Goal: Task Accomplishment & Management: Use online tool/utility

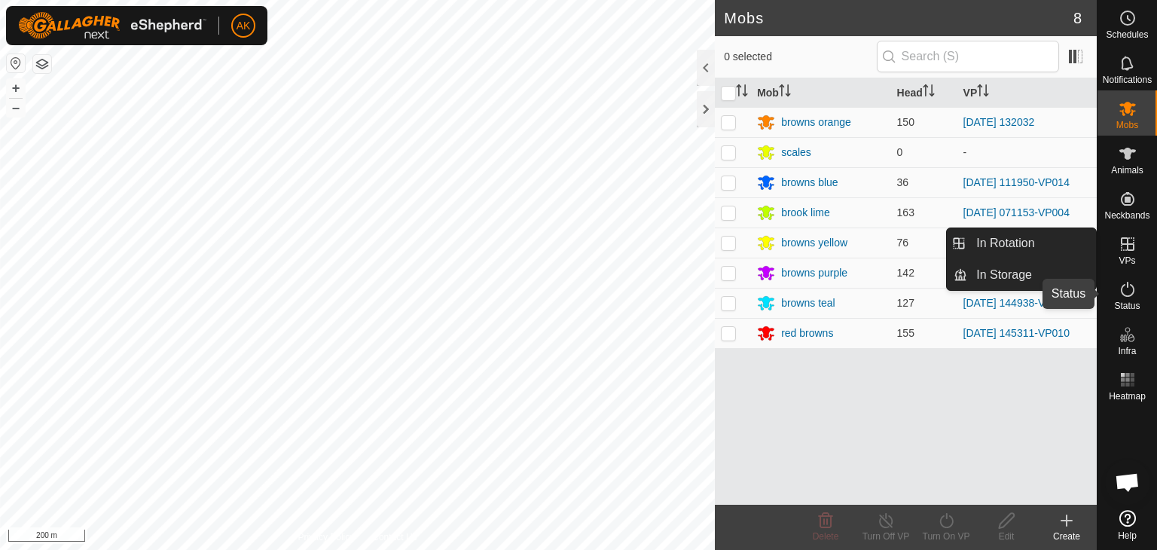
click at [1129, 283] on icon at bounding box center [1128, 289] width 18 height 18
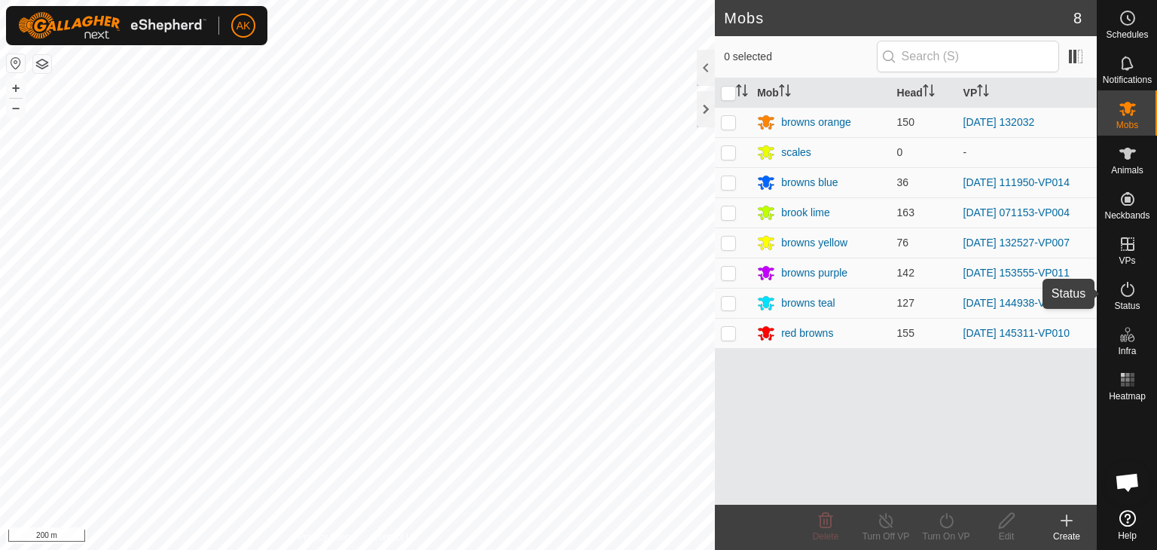
click at [1129, 283] on icon at bounding box center [1128, 289] width 18 height 18
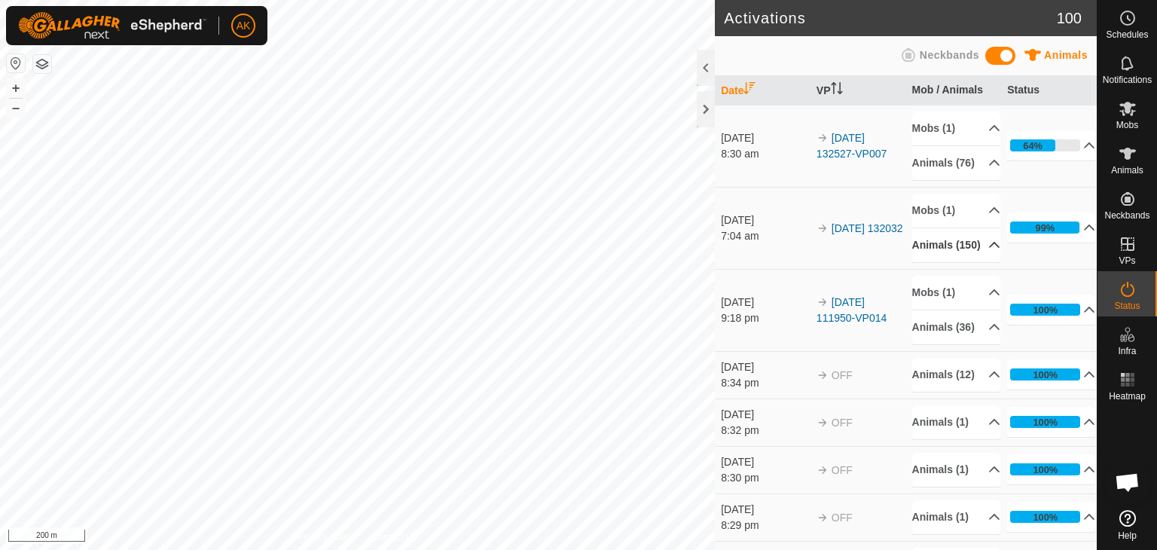
click at [934, 259] on p-accordion-header "Animals (150)" at bounding box center [956, 245] width 88 height 34
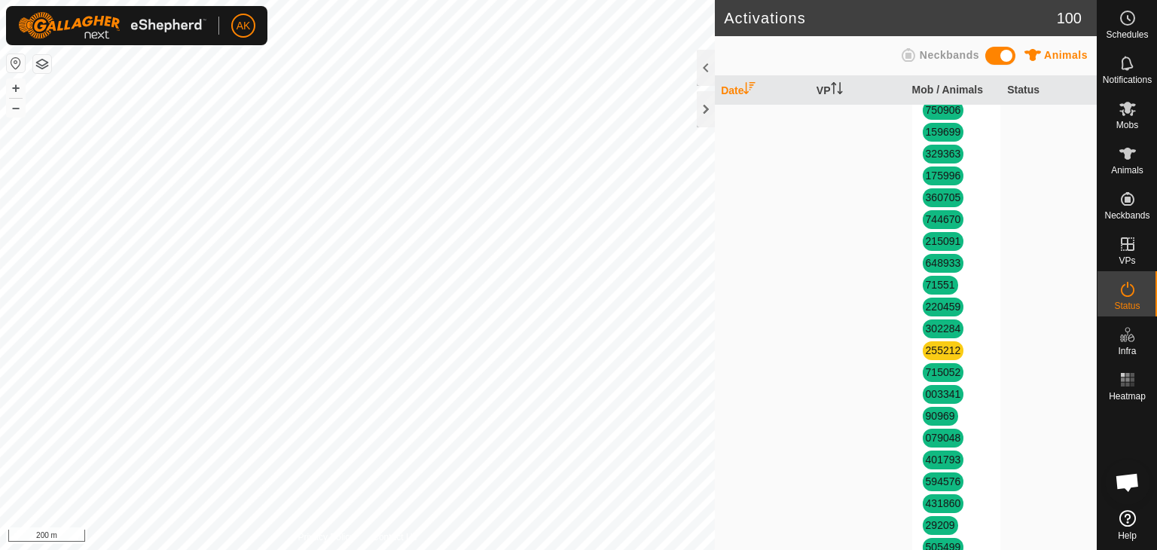
scroll to position [603, 0]
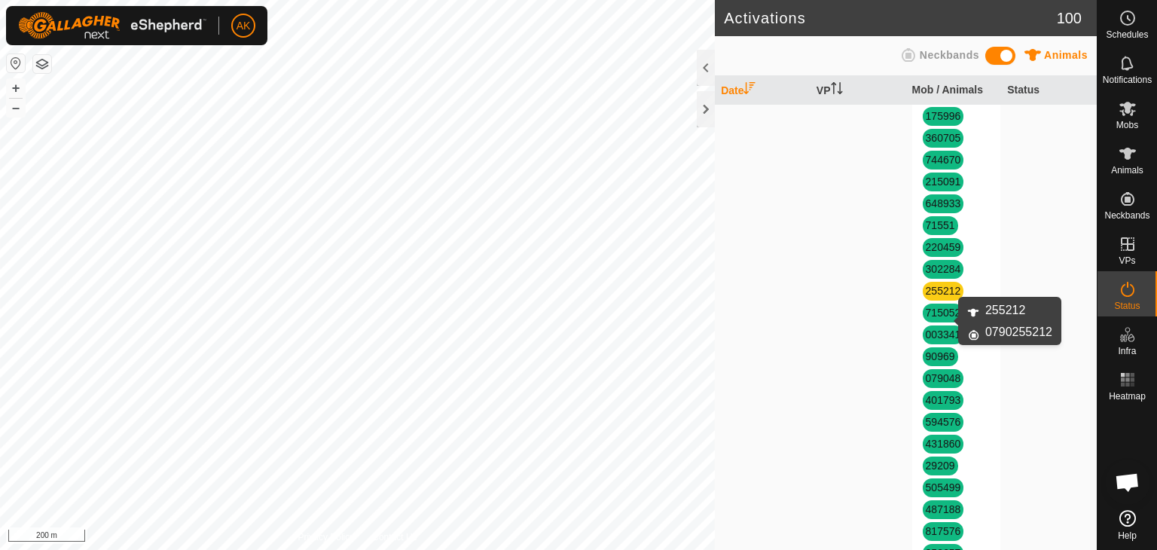
click at [937, 297] on link "255212" at bounding box center [943, 291] width 35 height 12
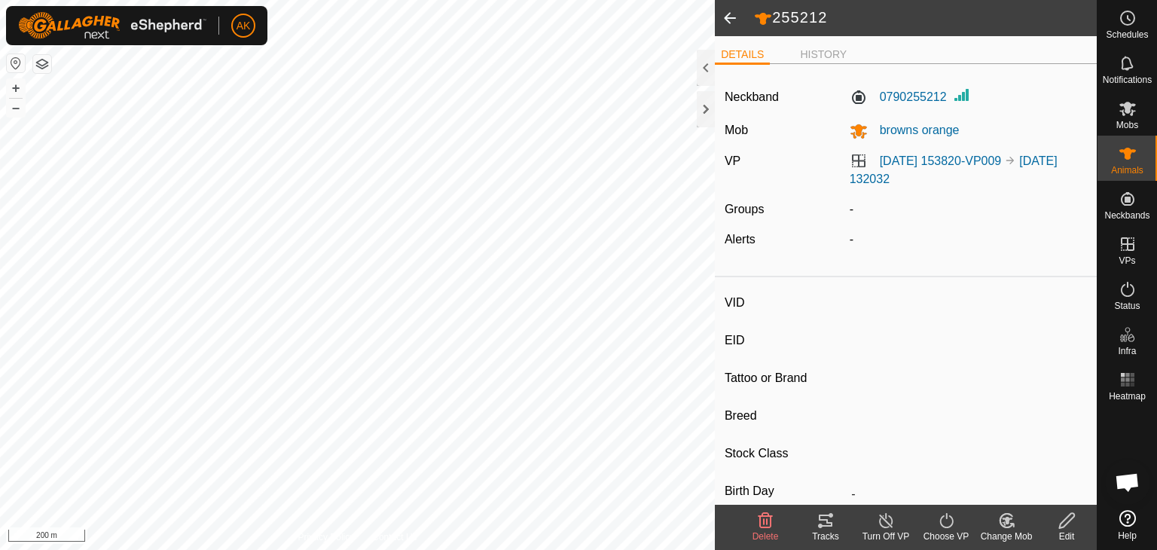
type input "255212"
type input "-"
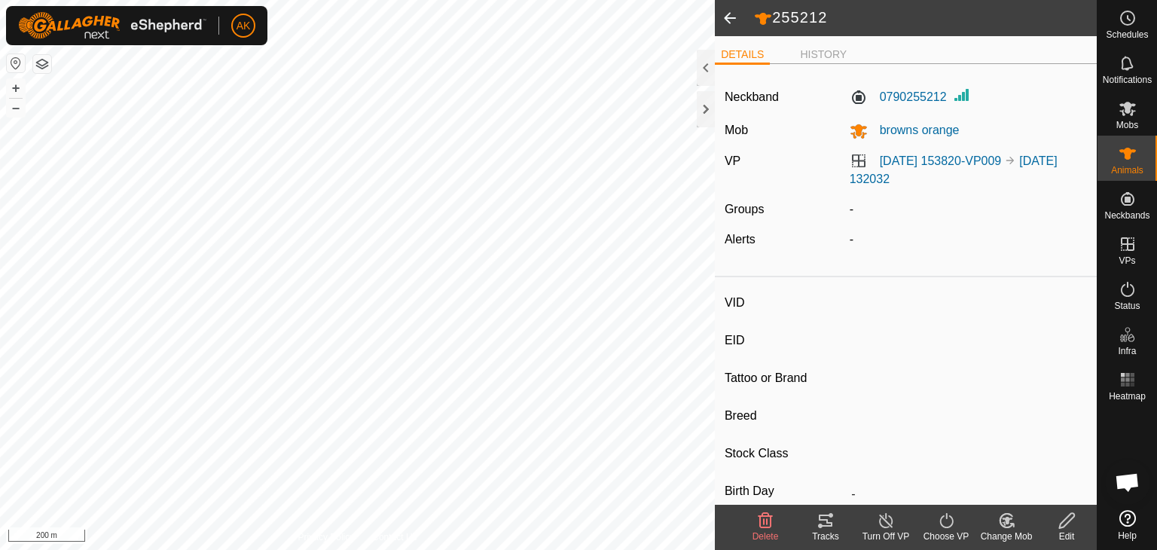
type input "-"
click at [760, 525] on icon at bounding box center [766, 520] width 14 height 15
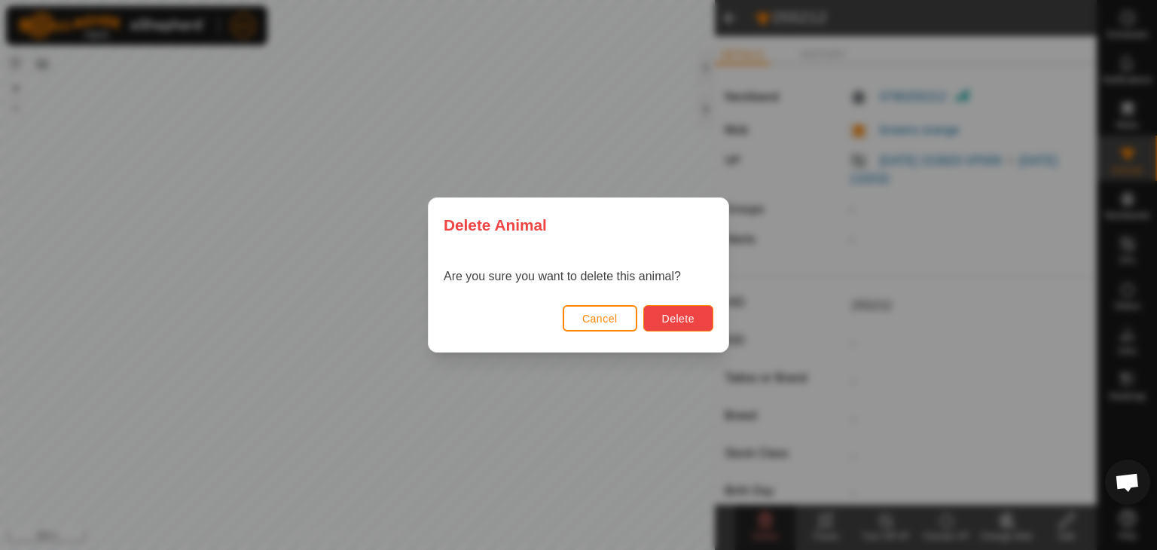
click at [678, 316] on span "Delete" at bounding box center [678, 319] width 32 height 12
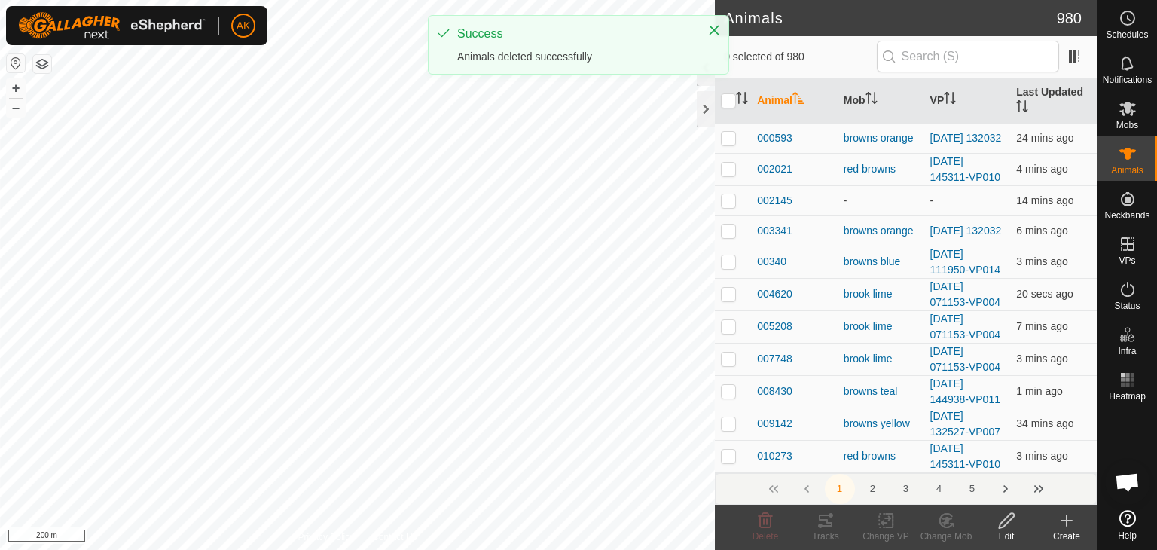
click at [1062, 522] on icon at bounding box center [1067, 521] width 18 height 18
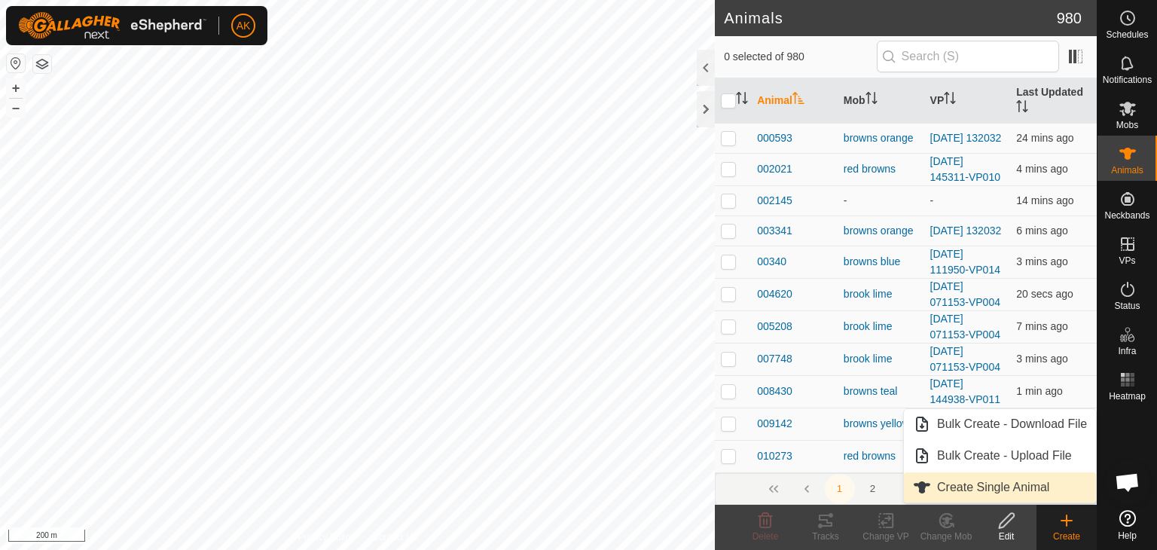
click at [1035, 491] on link "Create Single Animal" at bounding box center [1000, 487] width 192 height 30
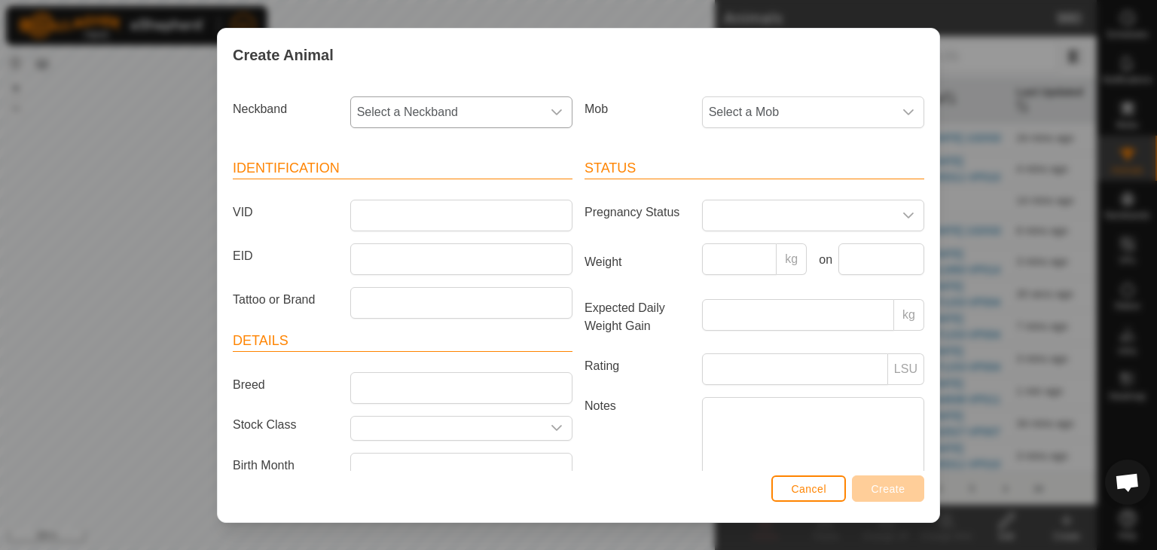
click at [422, 118] on span "Select a Neckband" at bounding box center [446, 112] width 191 height 30
type input "55"
click at [395, 191] on li "0790255212" at bounding box center [460, 190] width 217 height 30
click at [391, 220] on input "VID" at bounding box center [461, 216] width 222 height 32
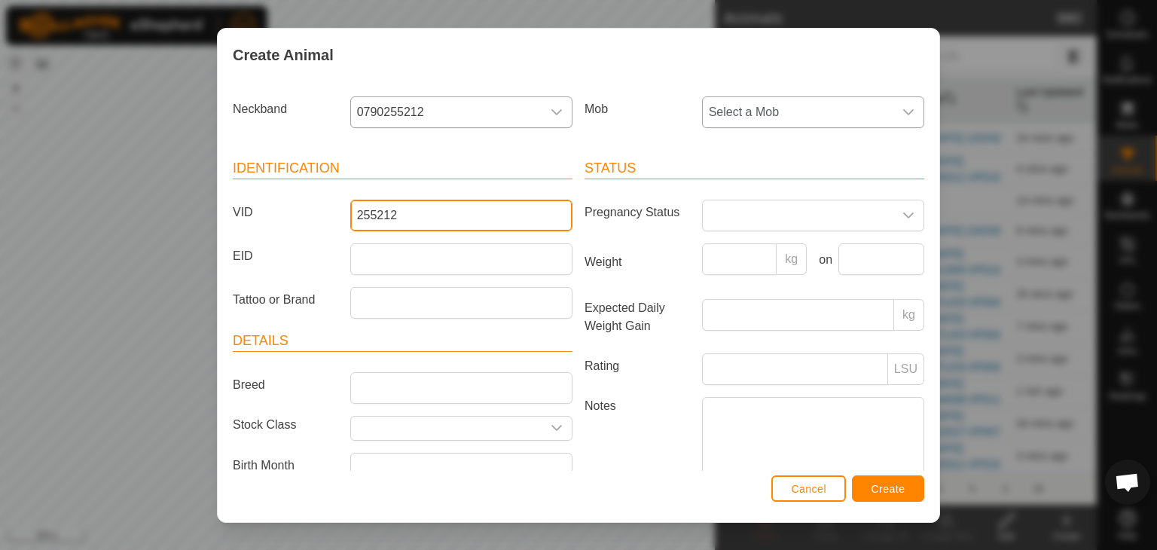
type input "255212"
click at [798, 106] on span "Select a Mob" at bounding box center [798, 112] width 191 height 30
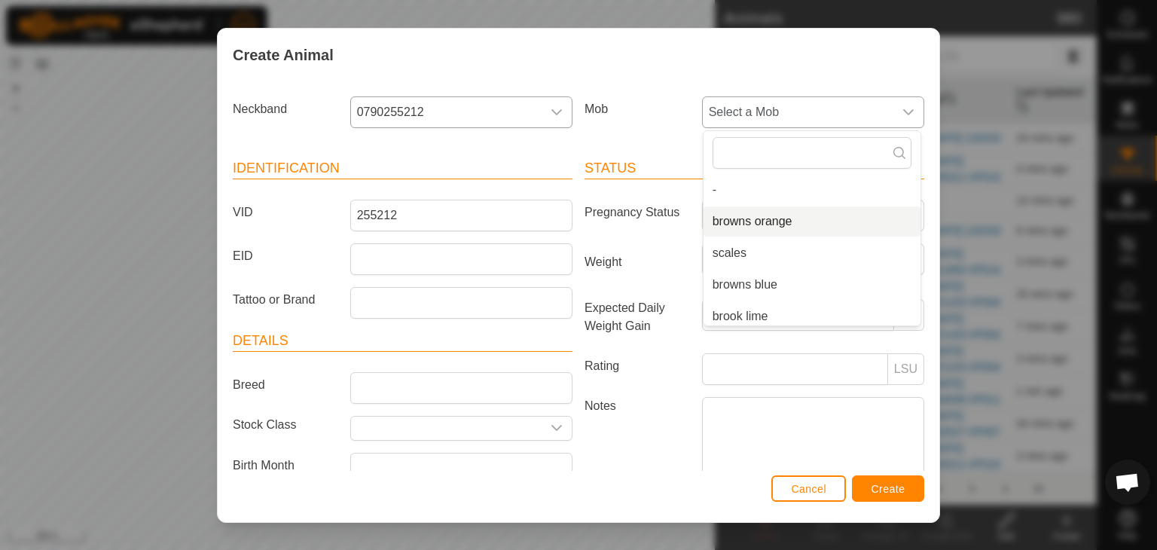
click at [759, 219] on li "browns orange" at bounding box center [812, 221] width 217 height 30
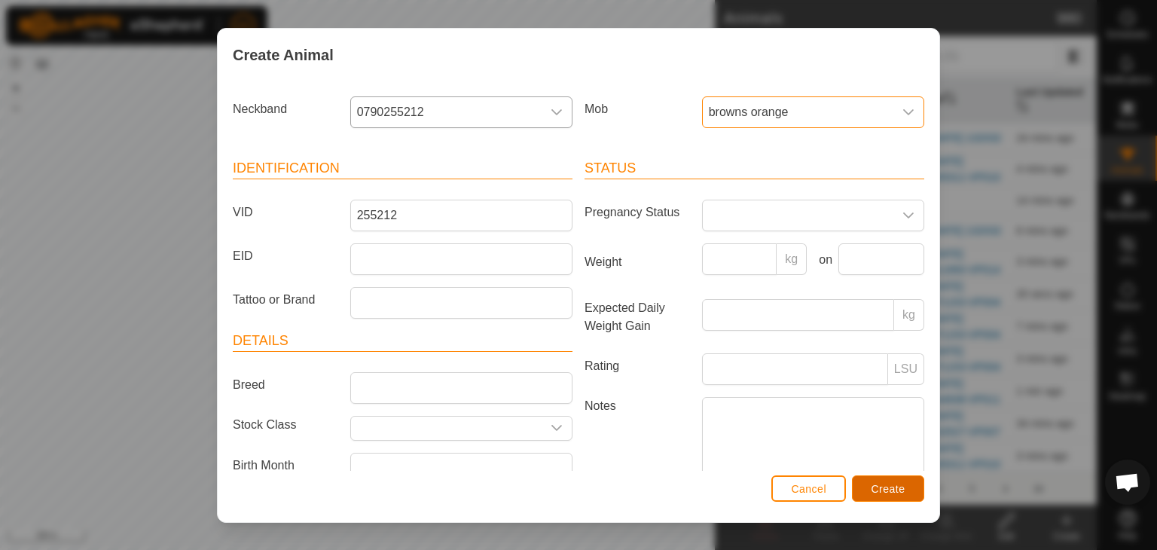
click at [888, 497] on button "Create" at bounding box center [888, 488] width 72 height 26
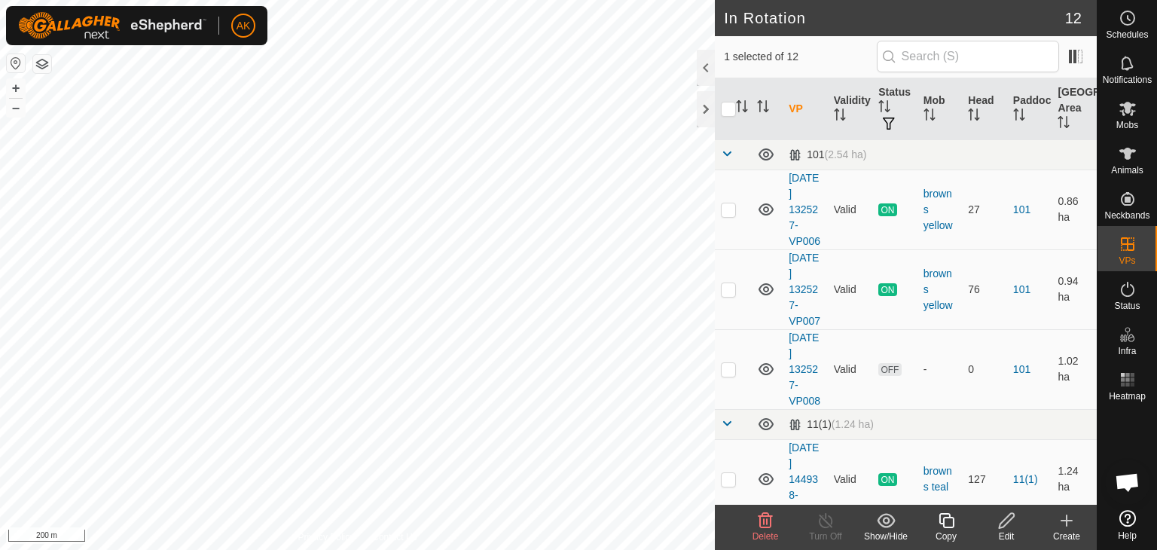
click at [764, 521] on icon at bounding box center [766, 520] width 14 height 15
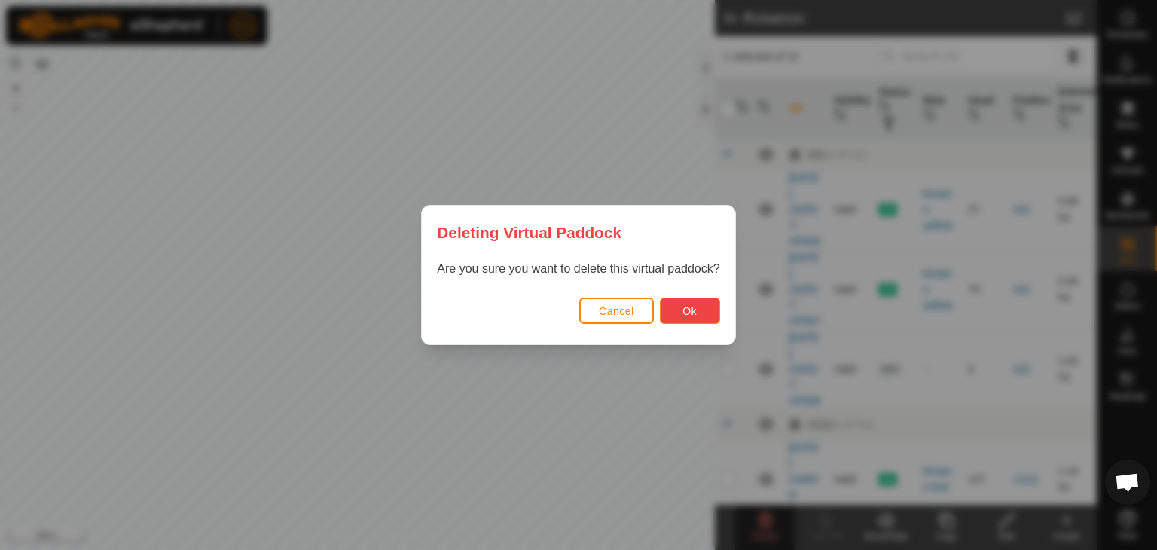
click at [692, 318] on button "Ok" at bounding box center [690, 311] width 60 height 26
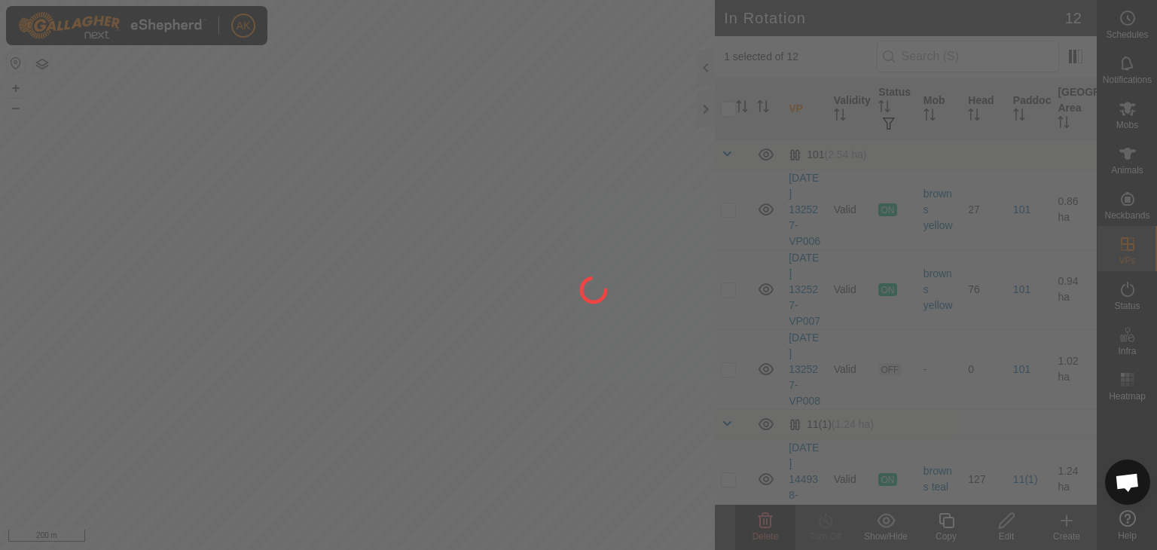
checkbox input "false"
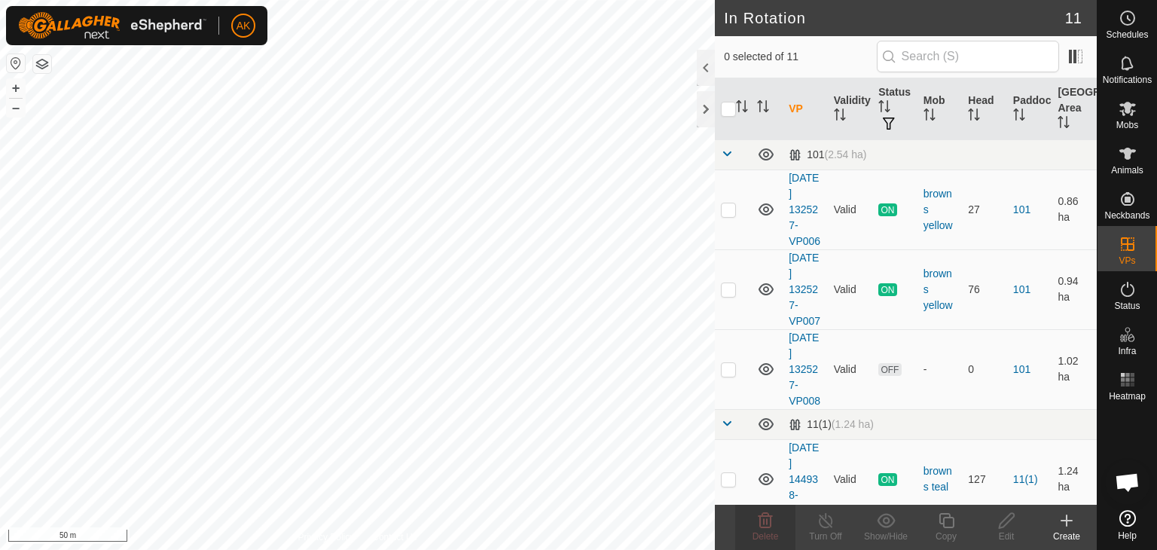
checkbox input "true"
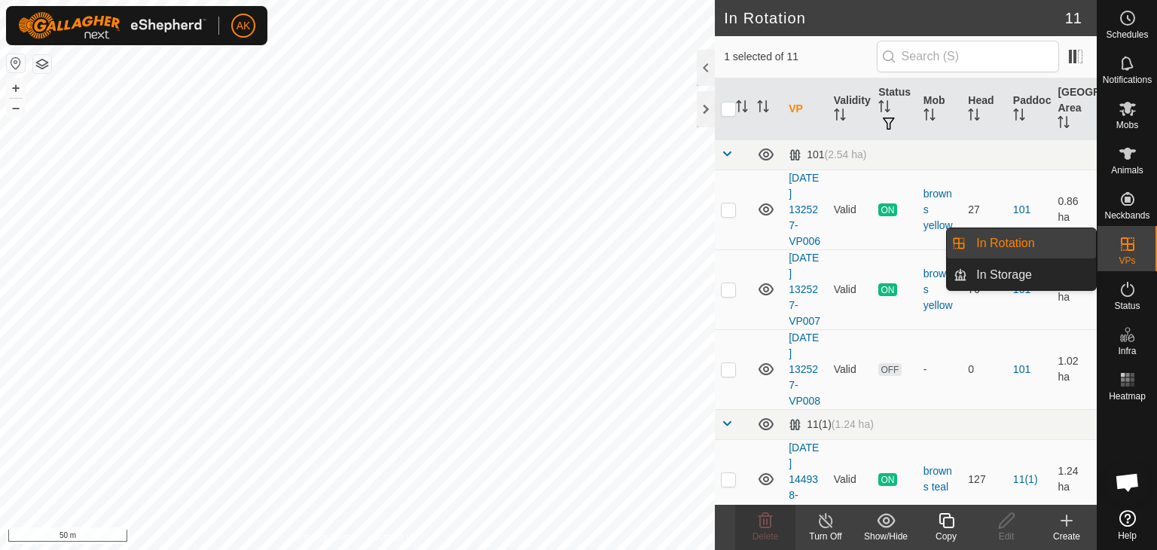
click at [1127, 244] on icon at bounding box center [1128, 244] width 14 height 14
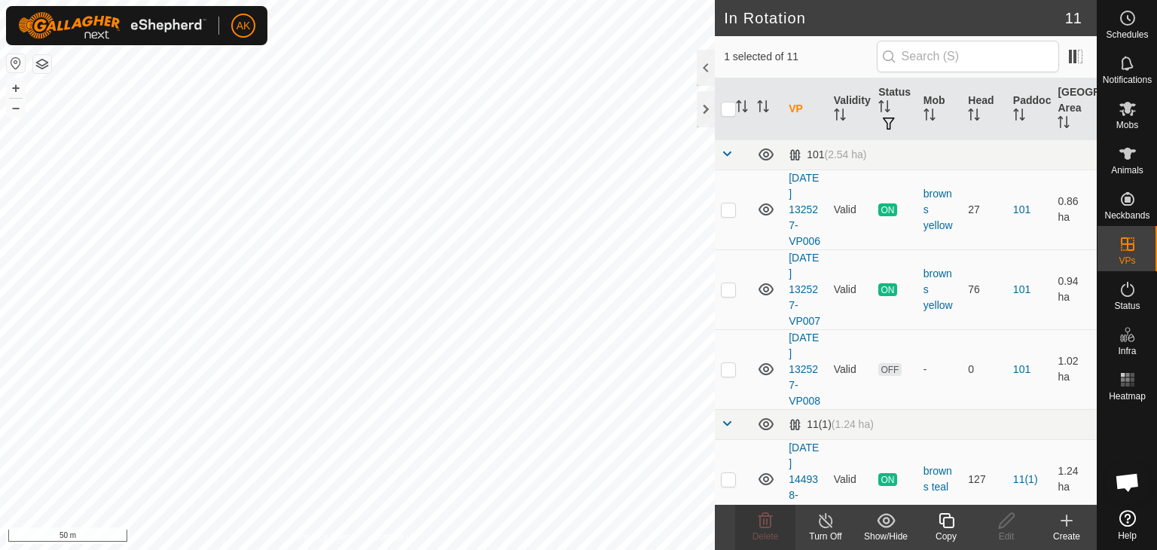
click at [940, 518] on icon at bounding box center [946, 520] width 15 height 15
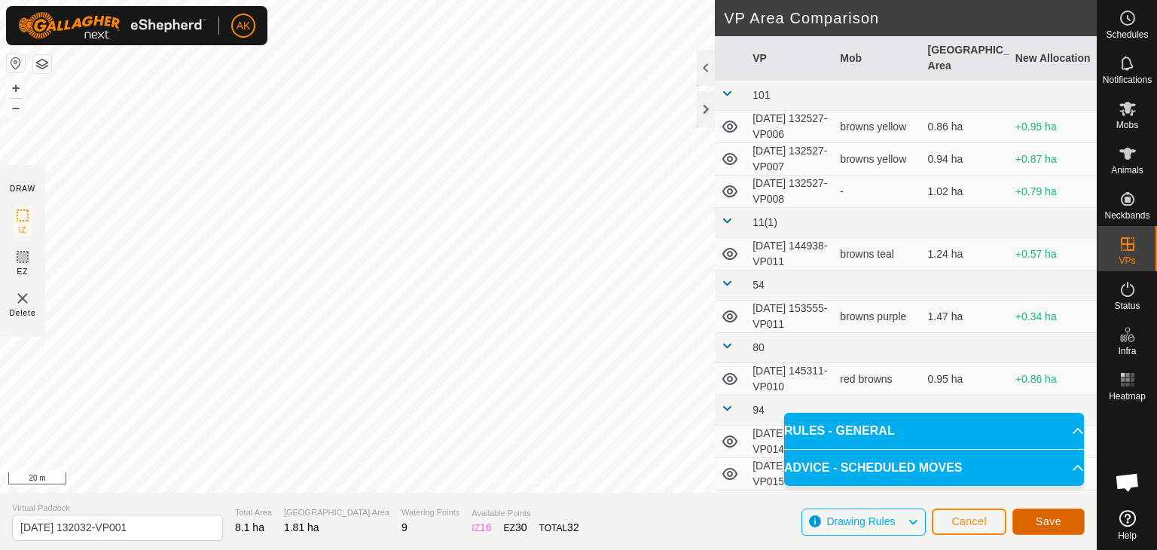
click at [1042, 525] on span "Save" at bounding box center [1049, 521] width 26 height 12
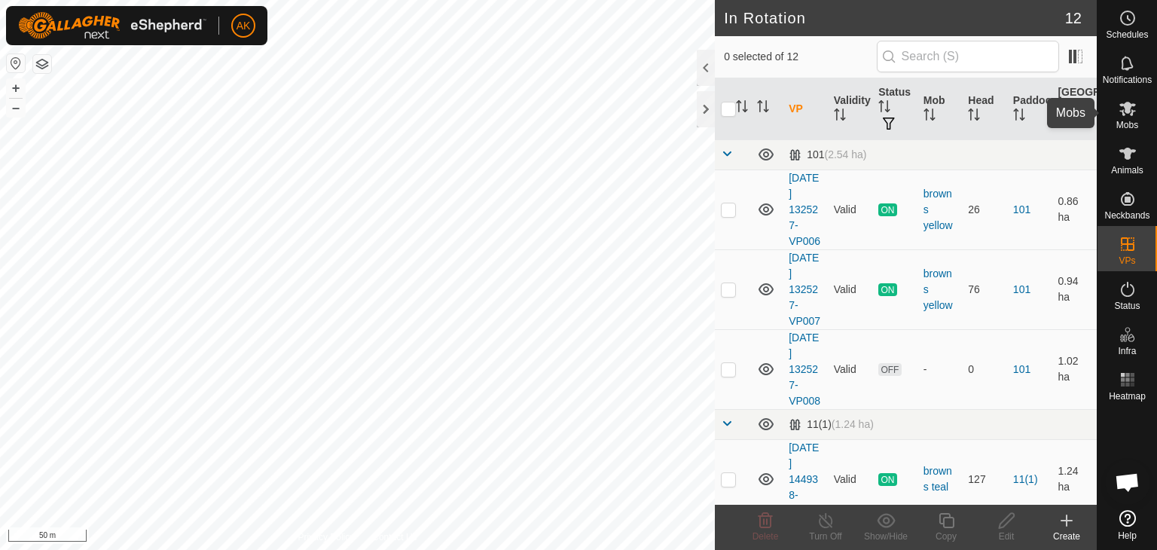
click at [1139, 112] on es-mob-svg-icon at bounding box center [1127, 108] width 27 height 24
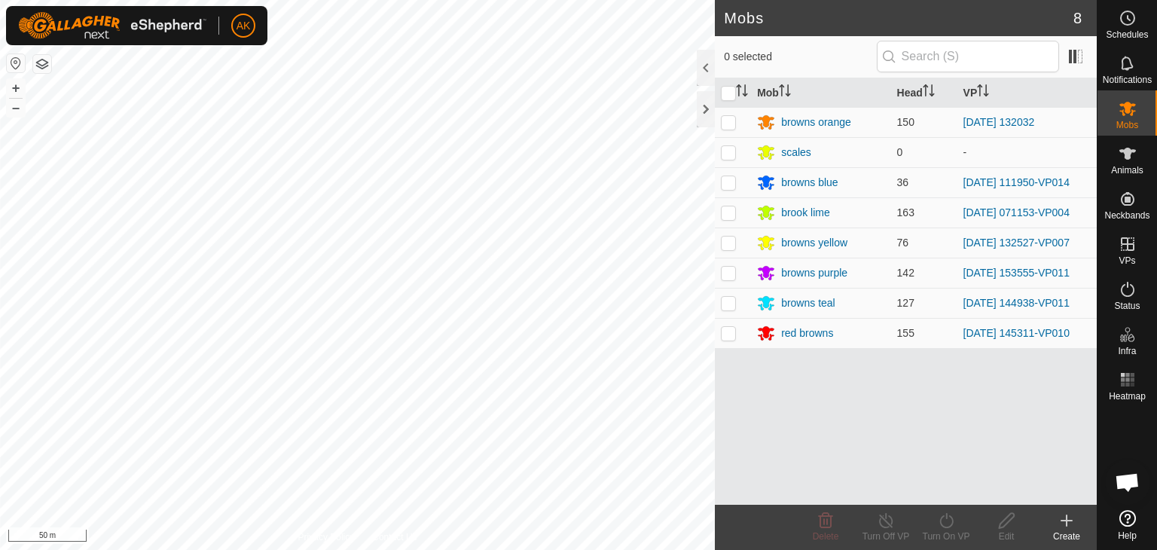
click at [1123, 109] on icon at bounding box center [1128, 109] width 17 height 14
click at [729, 121] on p-checkbox at bounding box center [728, 122] width 15 height 12
checkbox input "true"
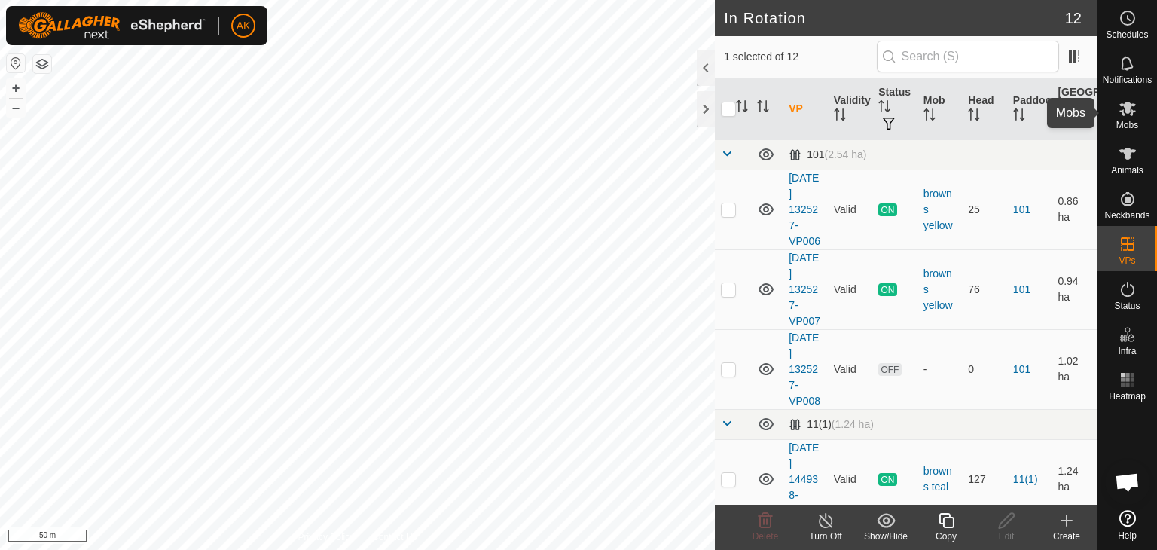
click at [1127, 118] on es-mob-svg-icon at bounding box center [1127, 108] width 27 height 24
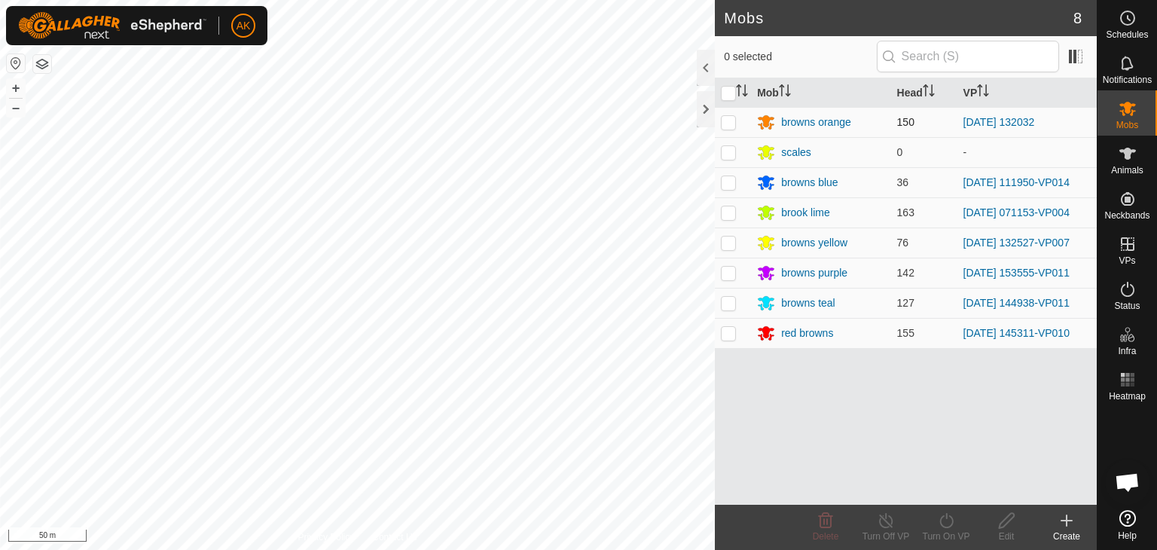
click at [727, 118] on p-checkbox at bounding box center [728, 122] width 15 height 12
checkbox input "true"
click at [945, 523] on icon at bounding box center [946, 521] width 19 height 18
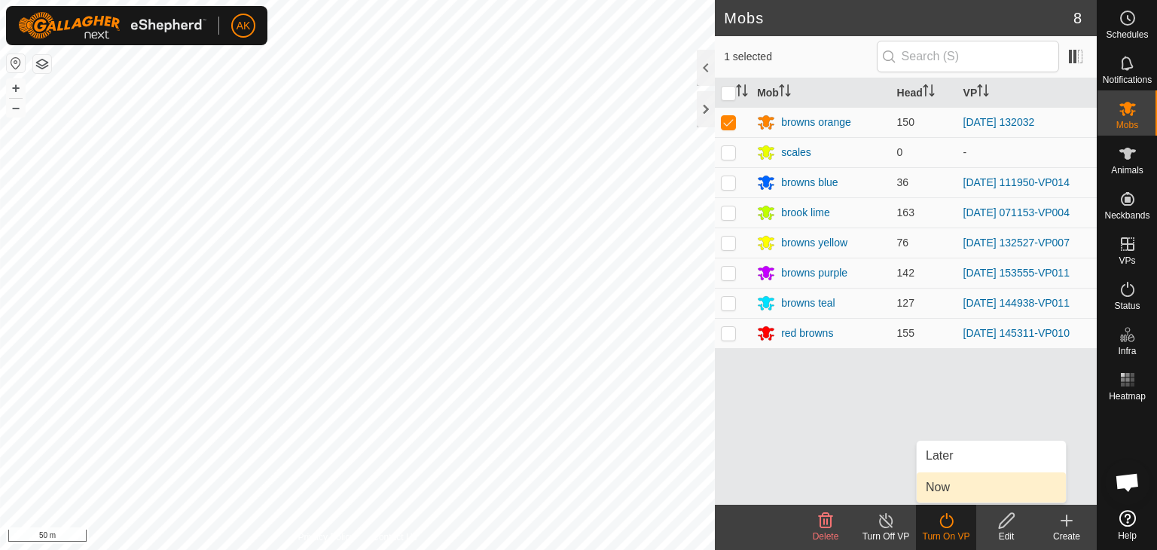
click at [966, 495] on link "Now" at bounding box center [991, 487] width 149 height 30
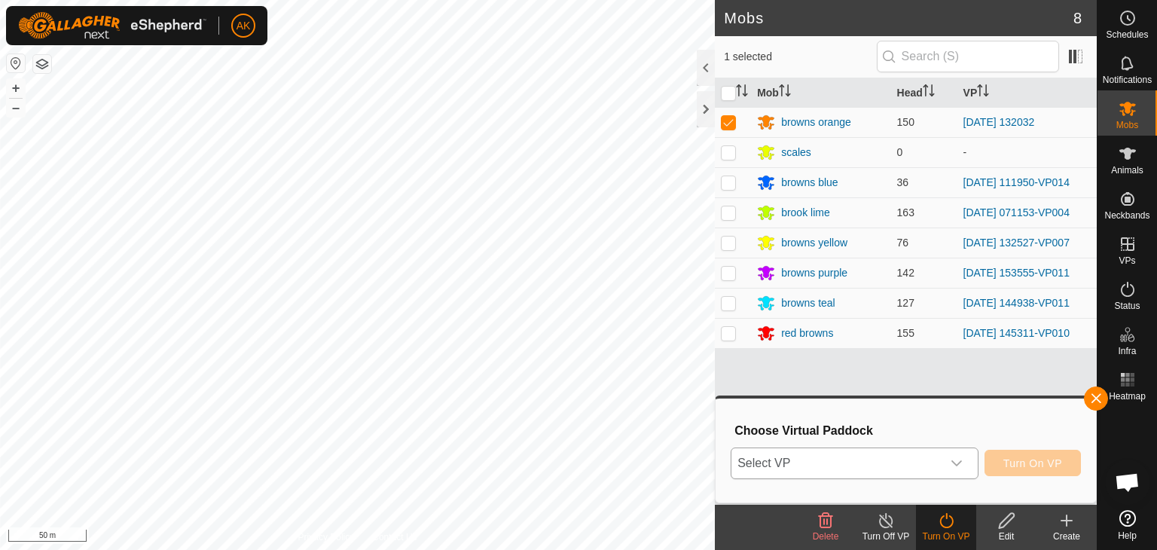
click at [949, 465] on div "dropdown trigger" at bounding box center [957, 463] width 30 height 30
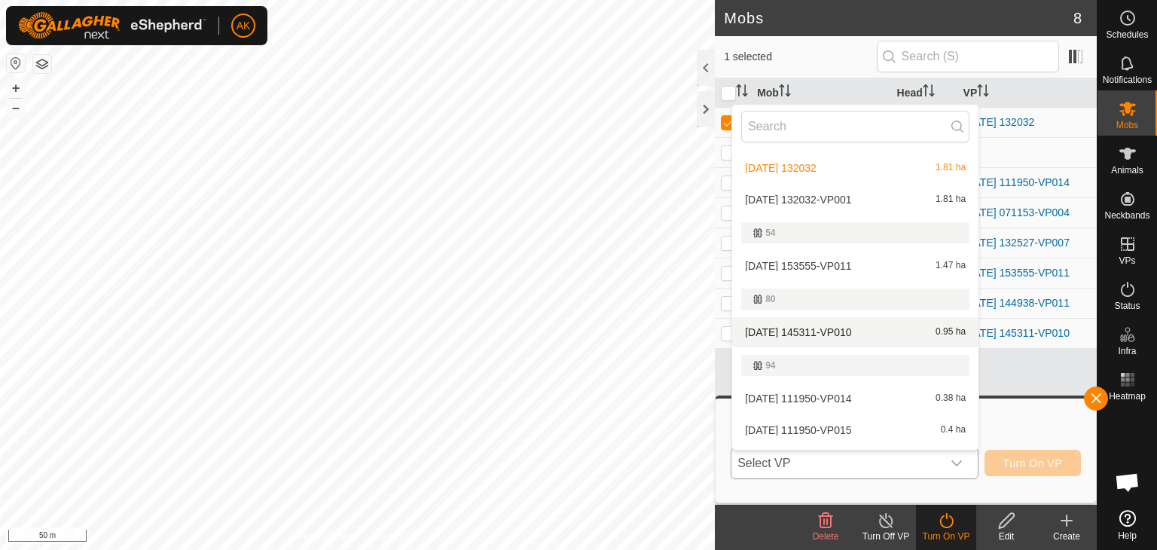
scroll to position [75, 0]
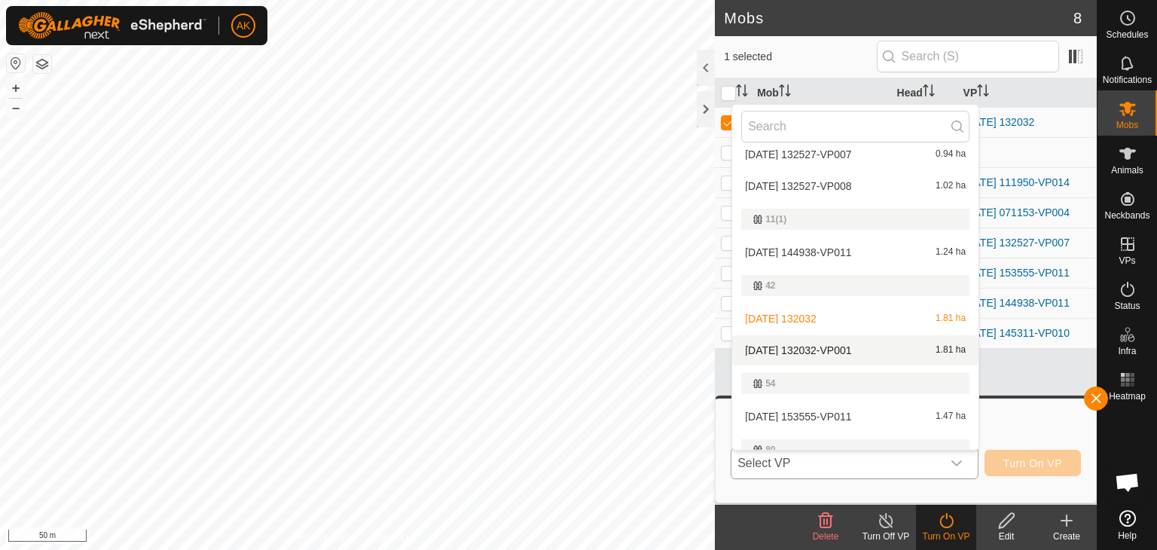
click at [847, 350] on li "[DATE] 132032-VP001 1.81 ha" at bounding box center [855, 350] width 246 height 30
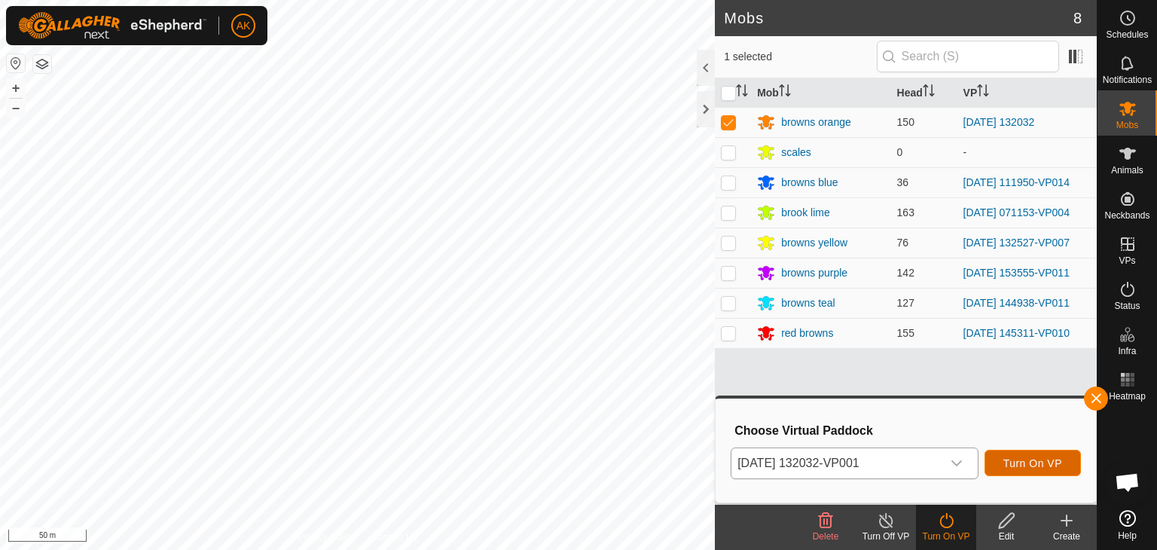
click at [1019, 461] on span "Turn On VP" at bounding box center [1033, 463] width 59 height 12
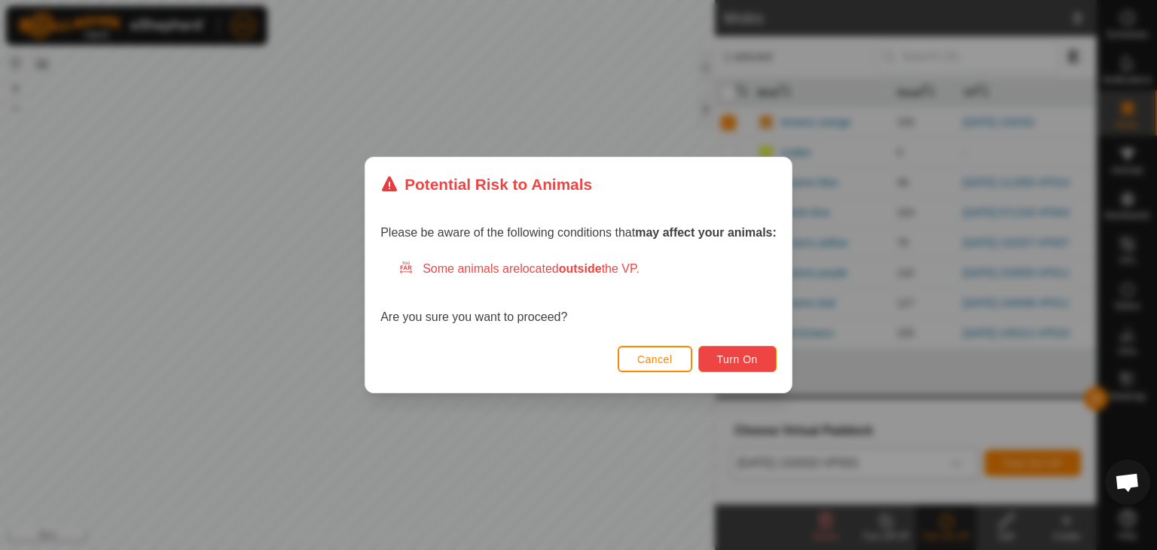
click at [742, 353] on span "Turn On" at bounding box center [737, 359] width 41 height 12
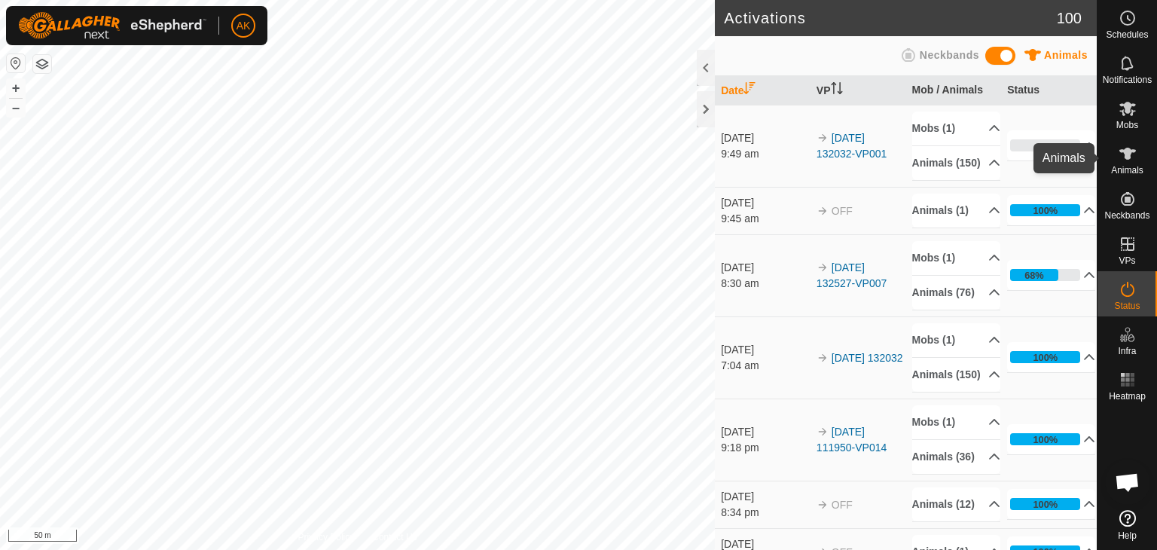
click at [1124, 148] on icon at bounding box center [1128, 154] width 18 height 18
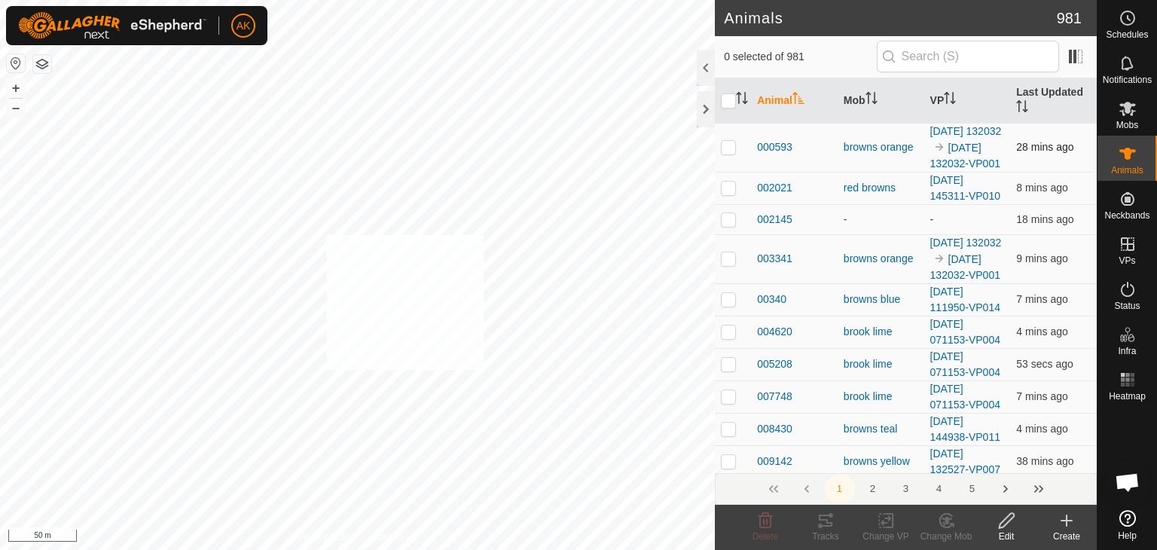
checkbox input "true"
click at [948, 518] on icon at bounding box center [947, 521] width 11 height 8
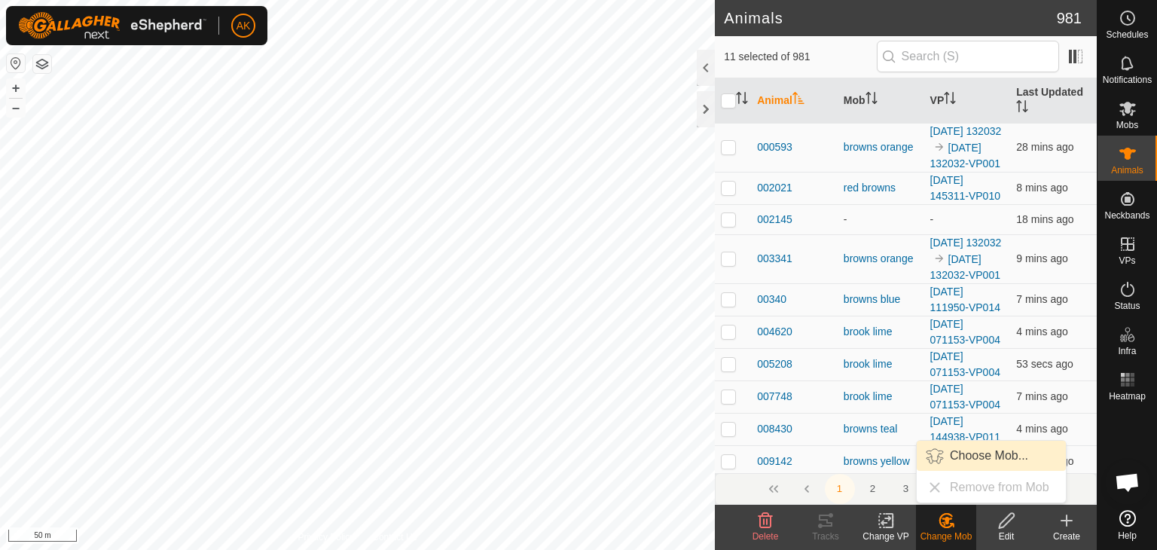
click at [964, 458] on link "Choose Mob..." at bounding box center [991, 456] width 149 height 30
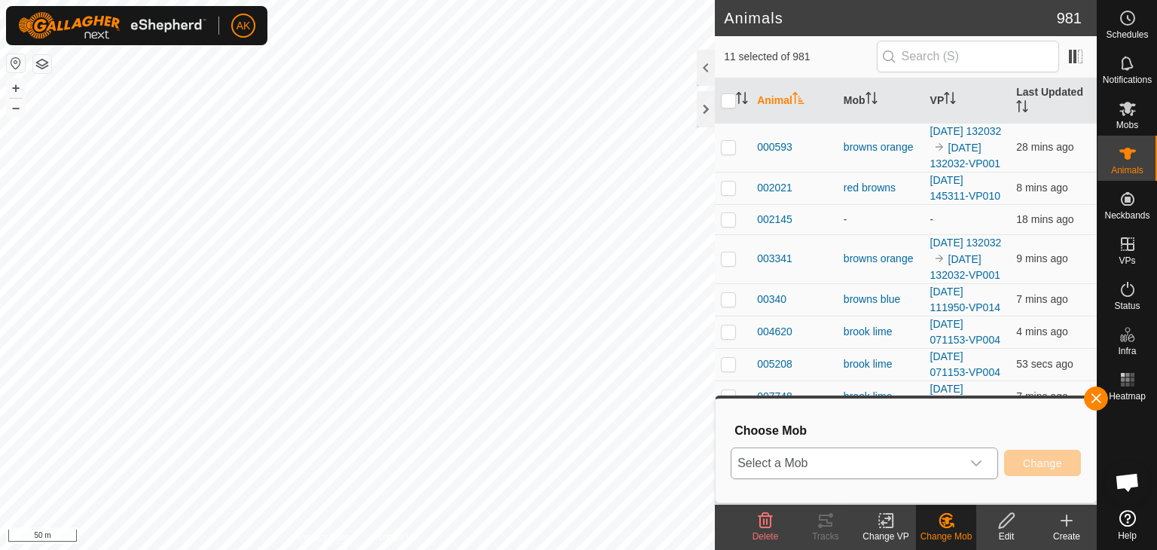
click at [927, 463] on span "Select a Mob" at bounding box center [847, 463] width 230 height 30
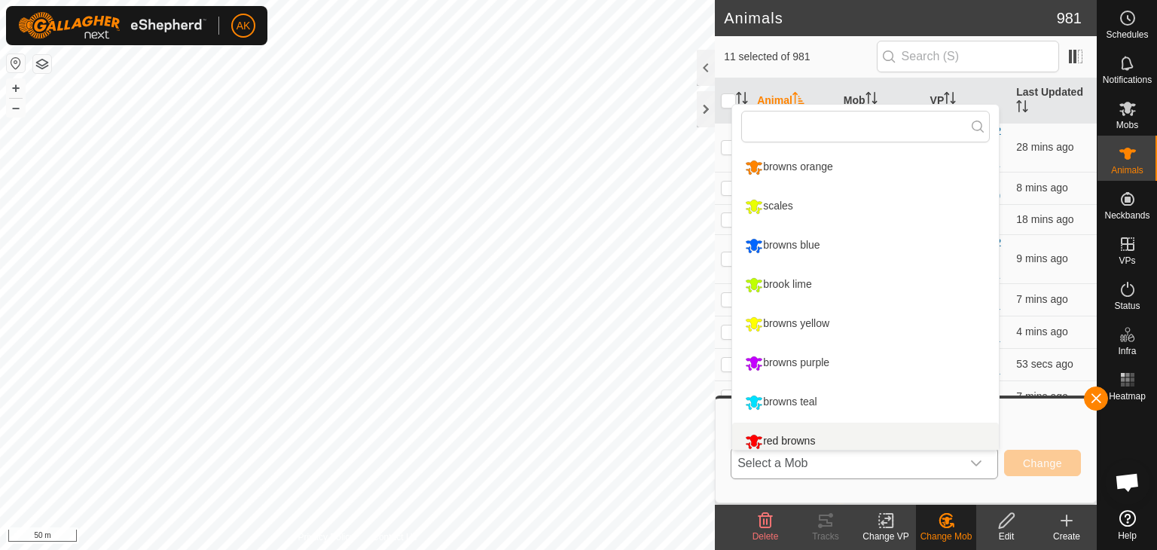
scroll to position [11, 0]
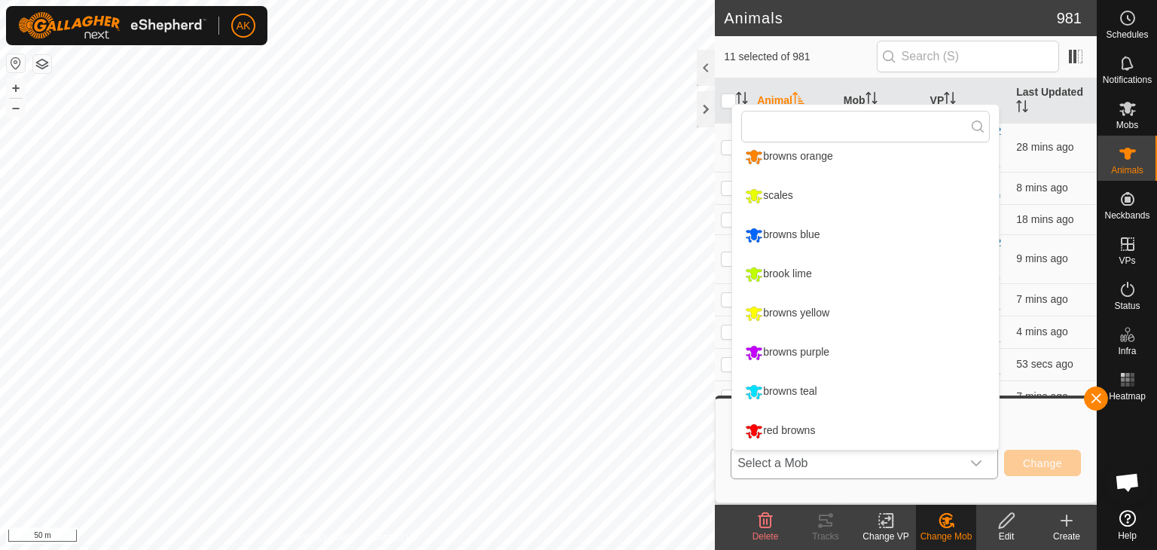
click at [779, 235] on li "browns blue" at bounding box center [865, 235] width 267 height 38
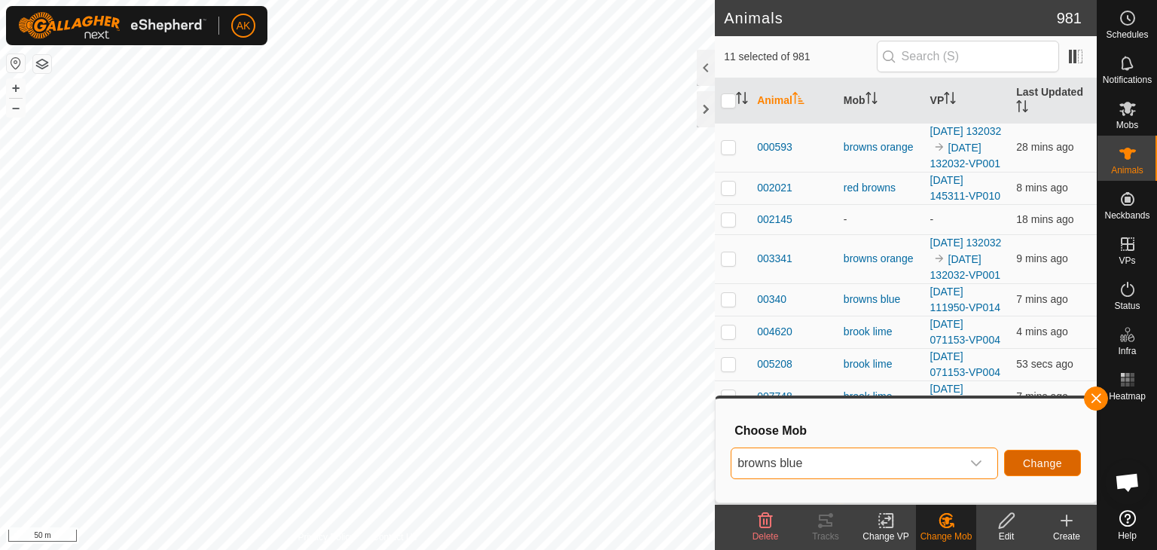
click at [1022, 466] on button "Change" at bounding box center [1042, 463] width 77 height 26
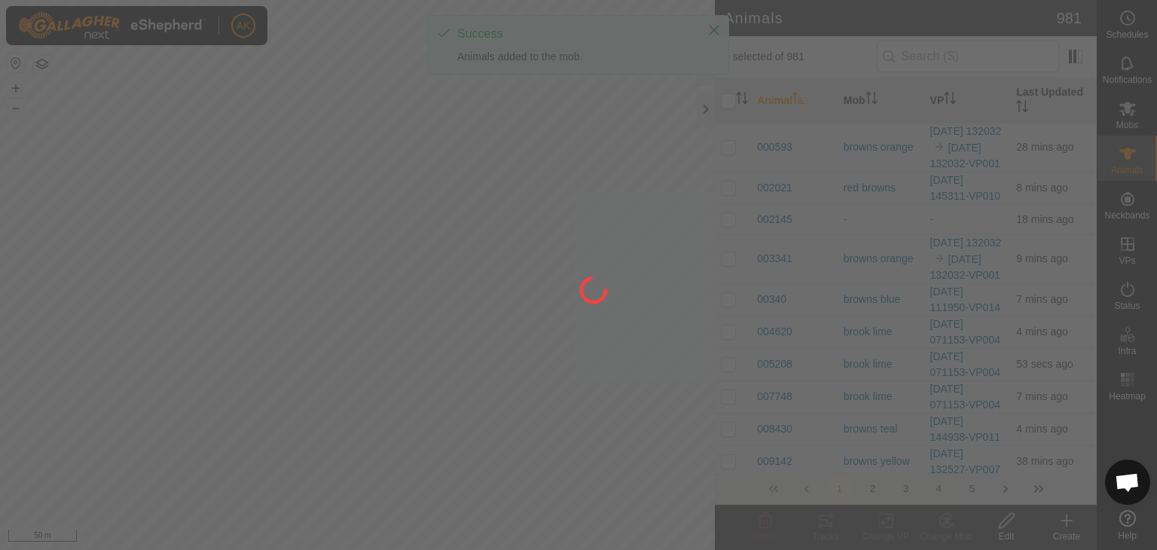
checkbox input "false"
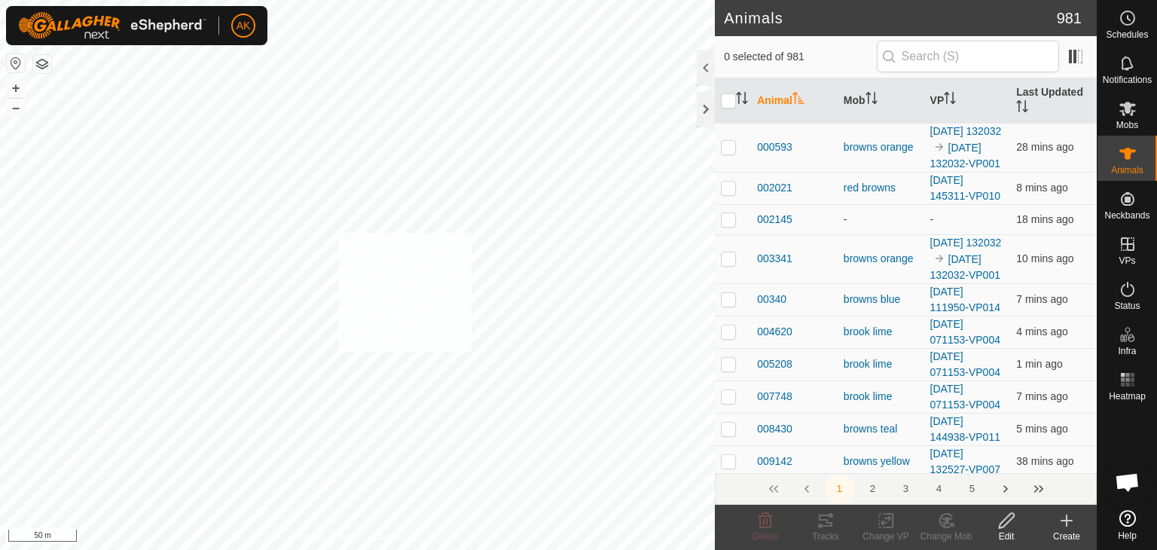
checkbox input "true"
click at [883, 514] on rect at bounding box center [886, 521] width 14 height 14
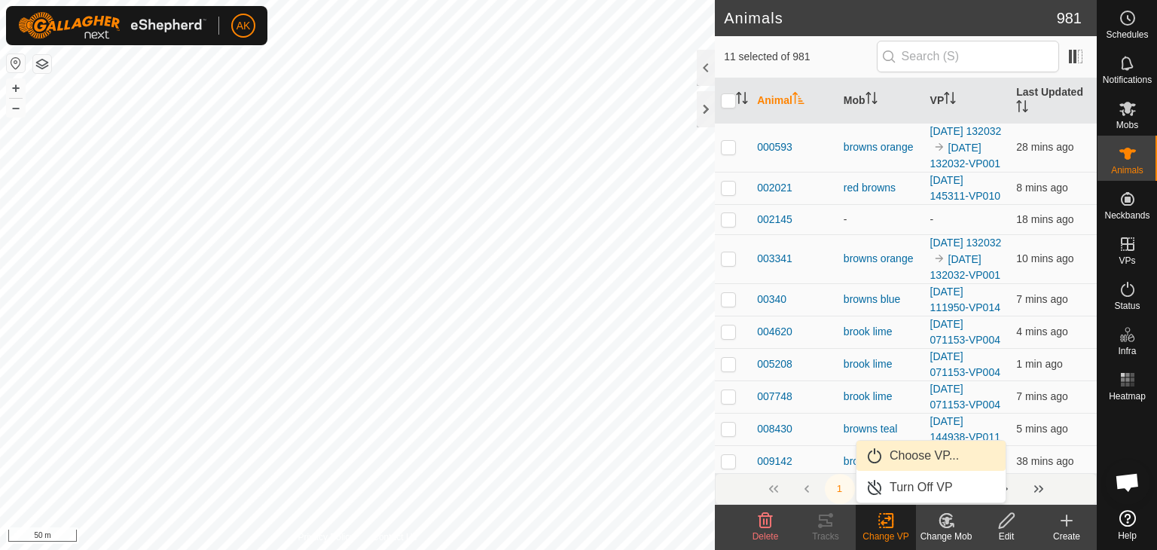
click at [910, 456] on link "Choose VP..." at bounding box center [931, 456] width 149 height 30
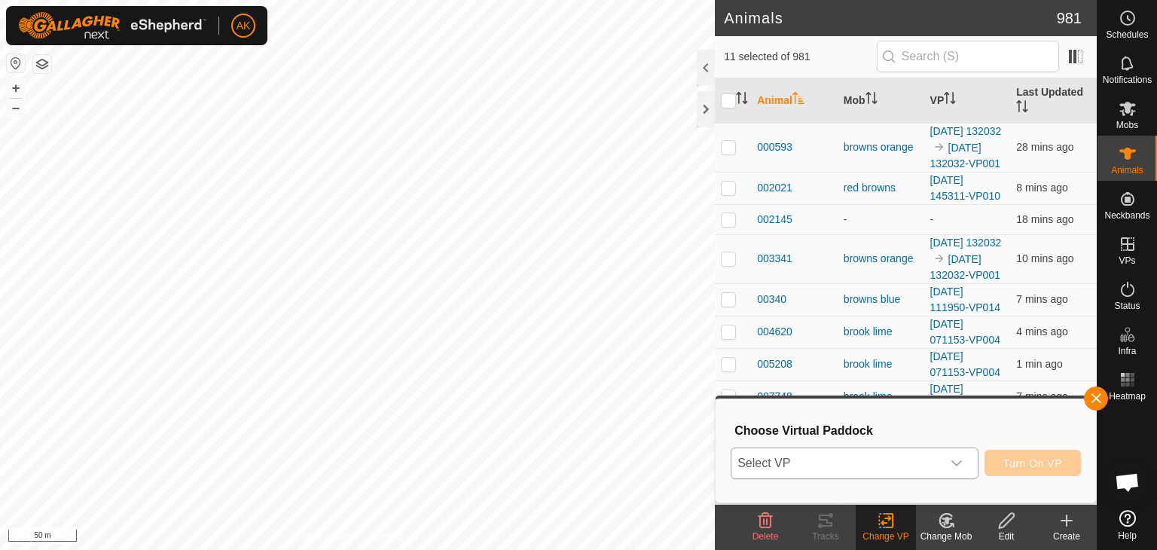
click at [961, 465] on icon "dropdown trigger" at bounding box center [957, 463] width 12 height 12
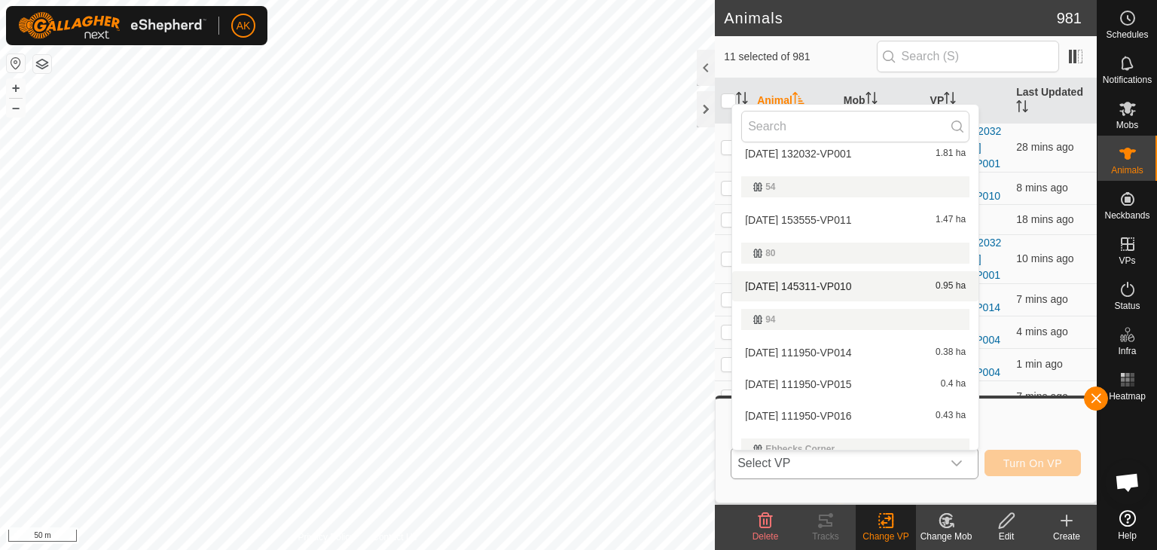
scroll to position [319, 0]
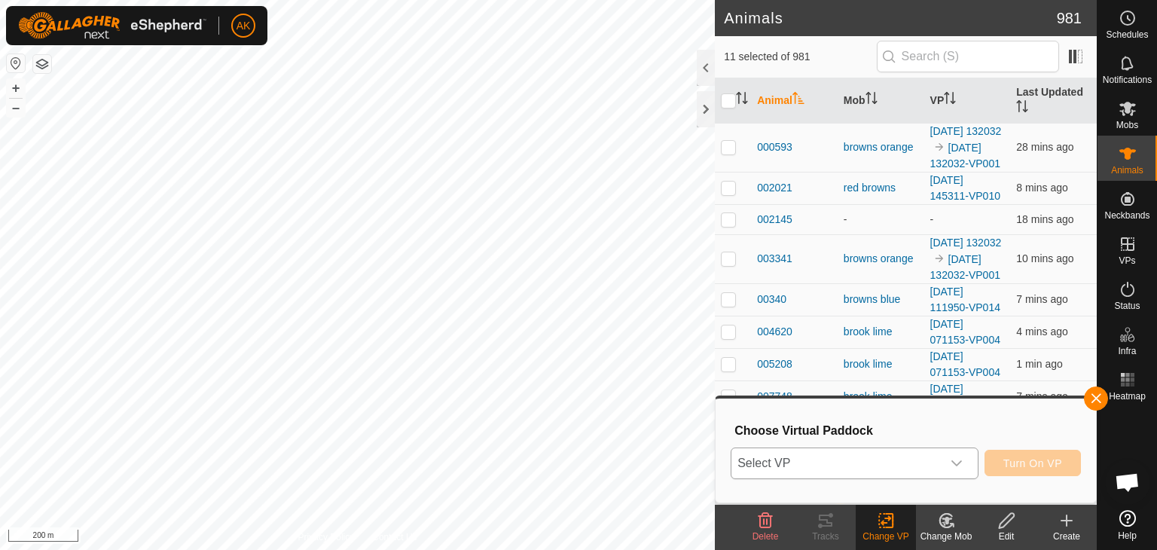
click at [958, 465] on icon "dropdown trigger" at bounding box center [957, 463] width 12 height 12
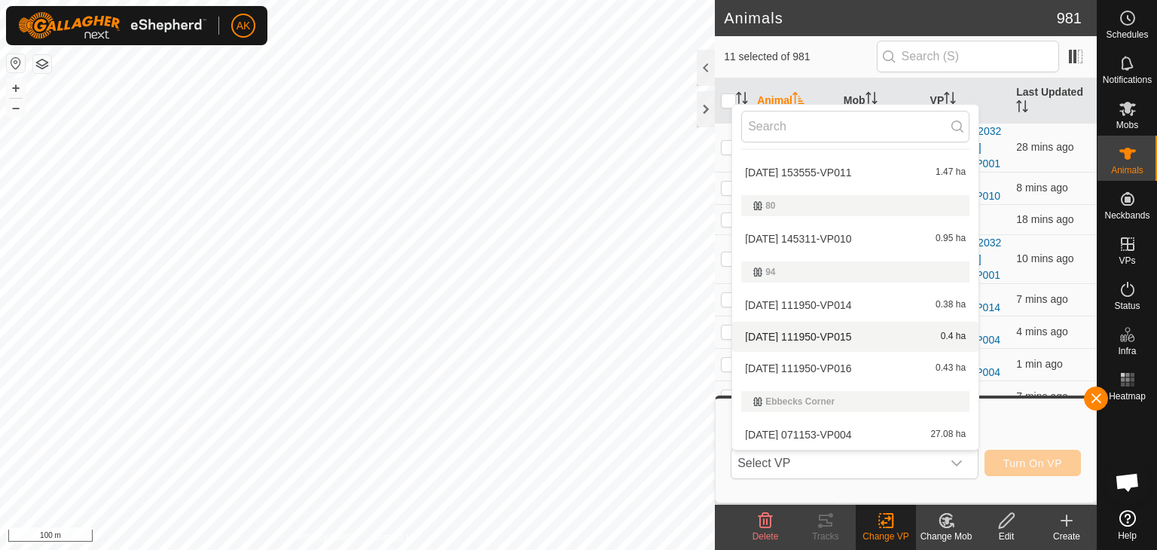
click at [776, 335] on li "[DATE] 111950-VP015 0.4 ha" at bounding box center [855, 337] width 246 height 30
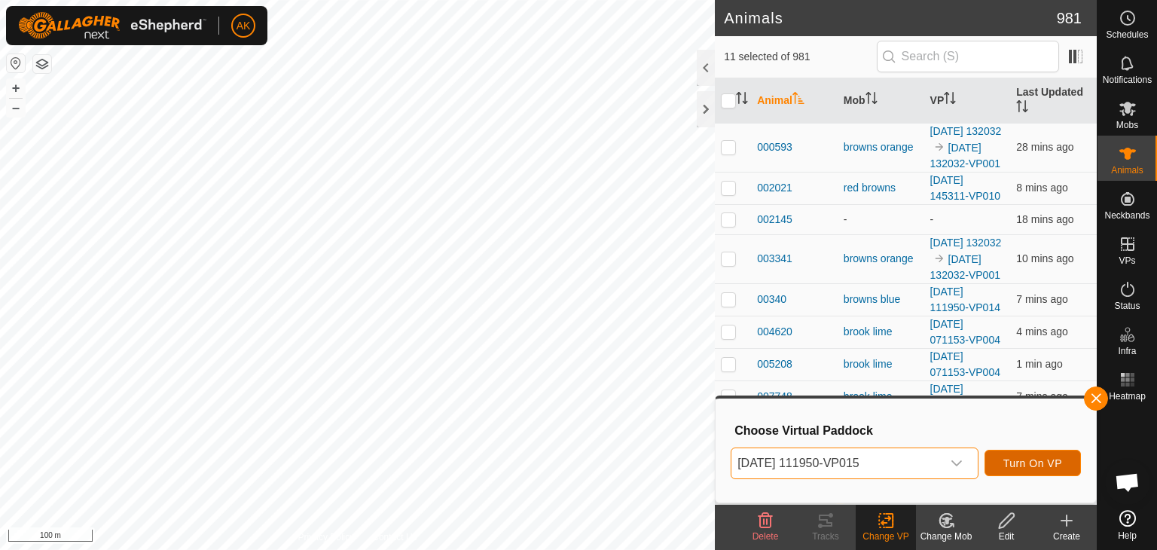
click at [1051, 462] on span "Turn On VP" at bounding box center [1033, 463] width 59 height 12
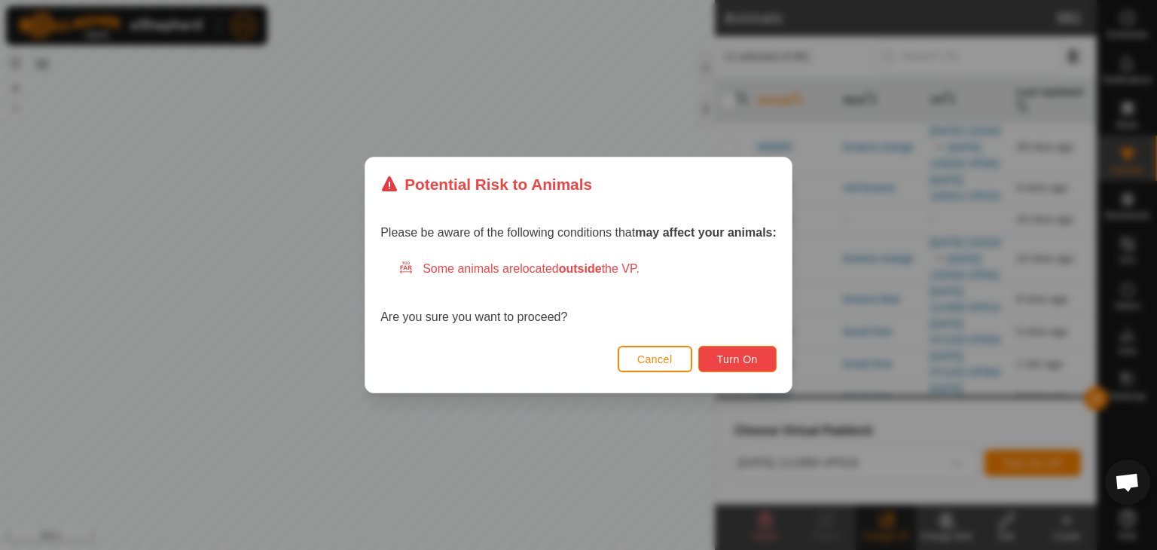
click at [769, 363] on button "Turn On" at bounding box center [737, 359] width 78 height 26
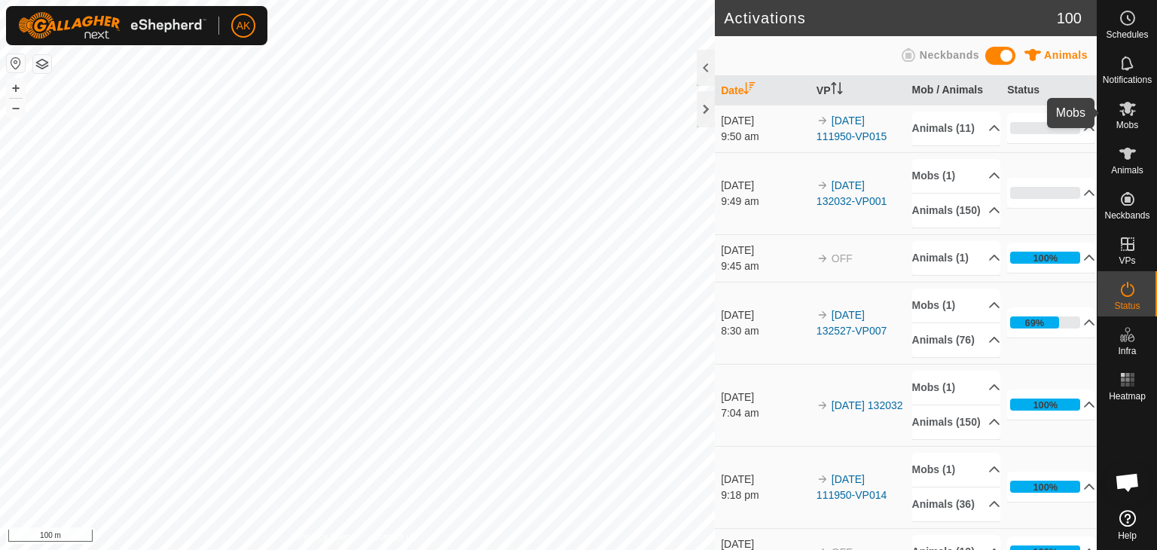
click at [1123, 106] on icon at bounding box center [1128, 109] width 17 height 14
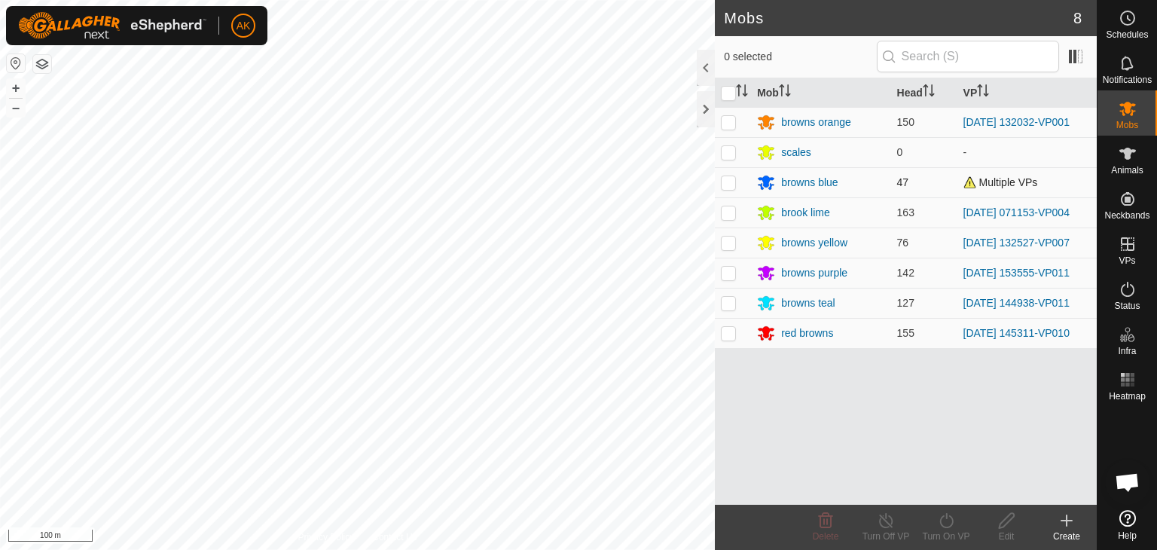
click at [726, 177] on p-checkbox at bounding box center [728, 182] width 15 height 12
checkbox input "true"
click at [944, 516] on icon at bounding box center [946, 521] width 19 height 18
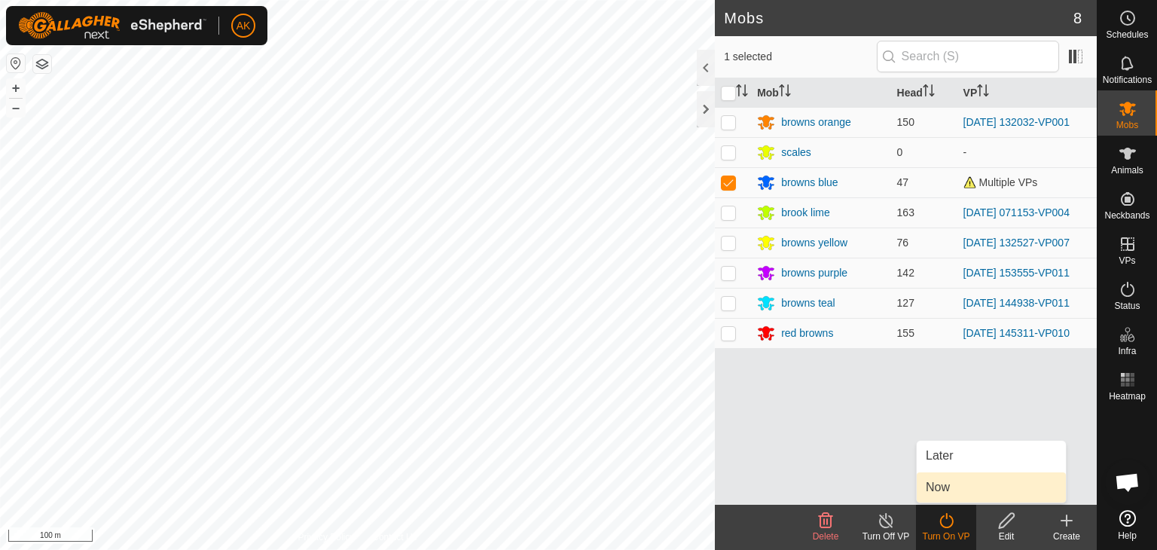
click at [952, 484] on link "Now" at bounding box center [991, 487] width 149 height 30
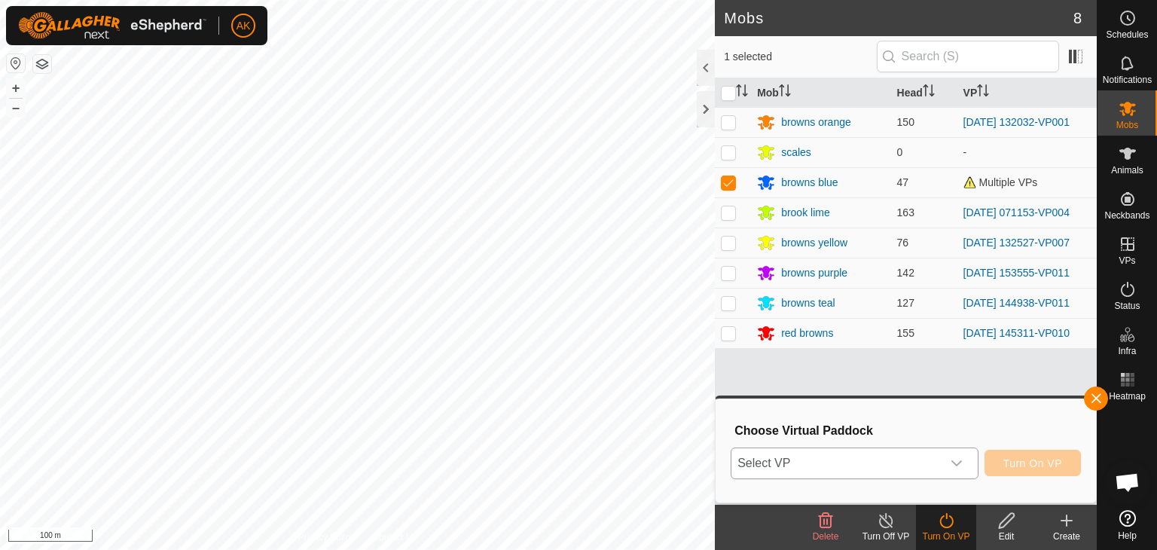
click at [923, 455] on span "Select VP" at bounding box center [837, 463] width 210 height 30
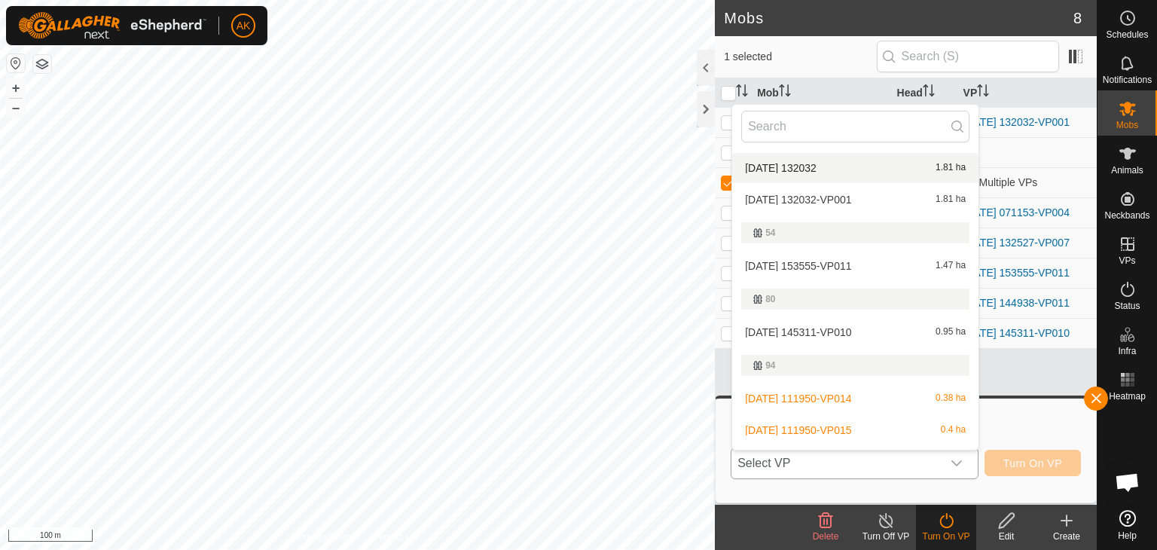
scroll to position [301, 0]
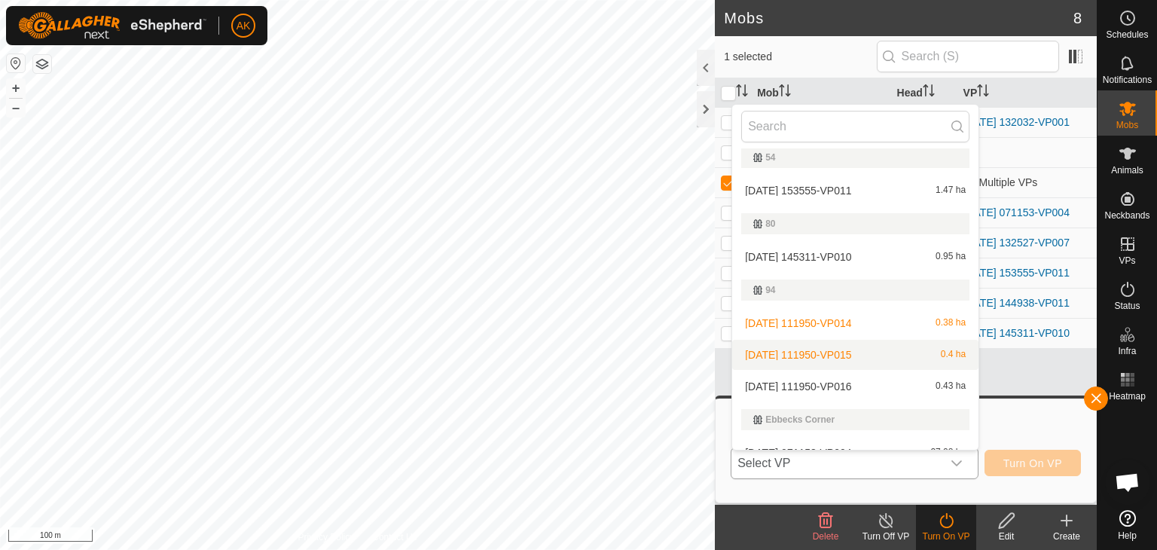
click at [836, 350] on li "[DATE] 111950-VP015 0.4 ha" at bounding box center [855, 355] width 246 height 30
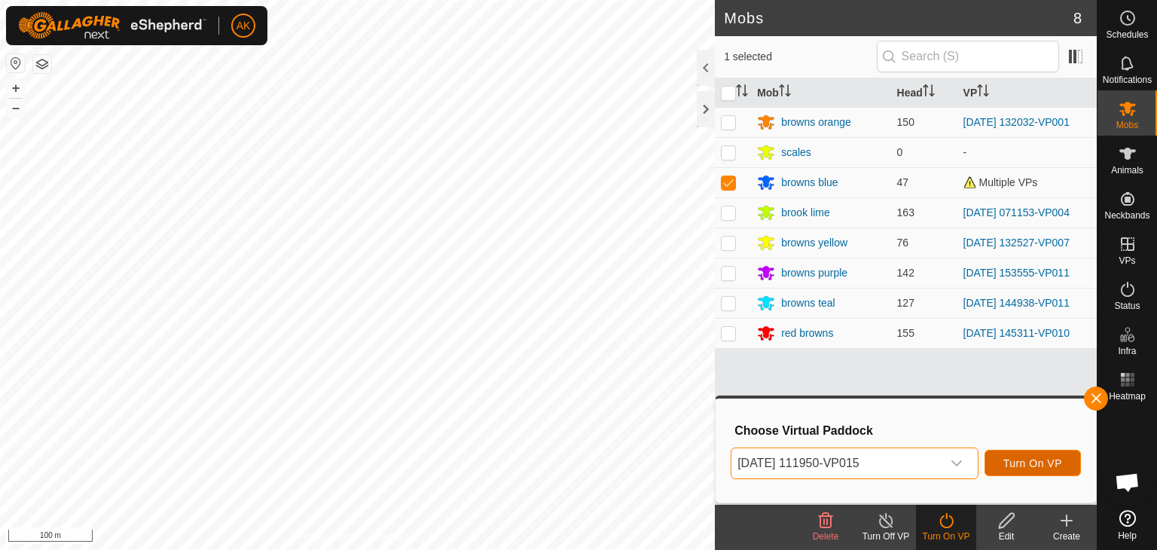
click at [1016, 465] on span "Turn On VP" at bounding box center [1033, 463] width 59 height 12
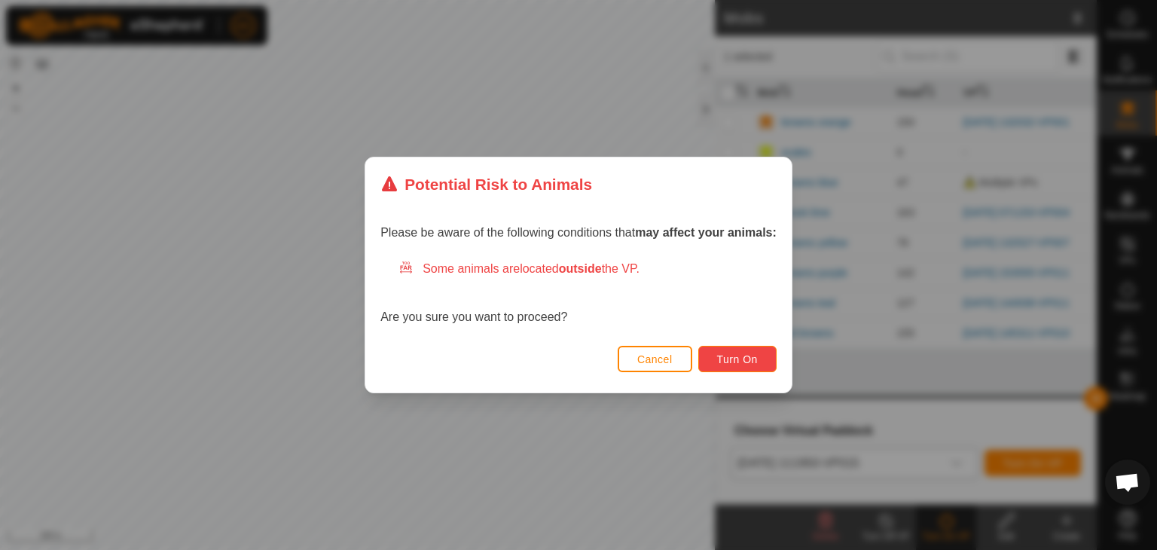
click at [748, 365] on span "Turn On" at bounding box center [737, 359] width 41 height 12
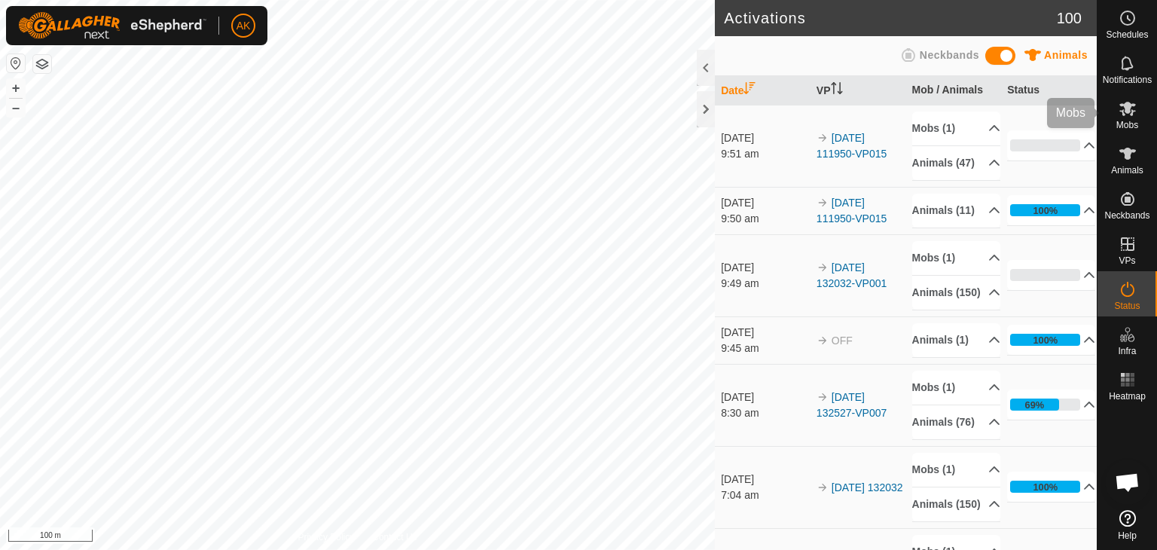
click at [1124, 112] on icon at bounding box center [1128, 108] width 18 height 18
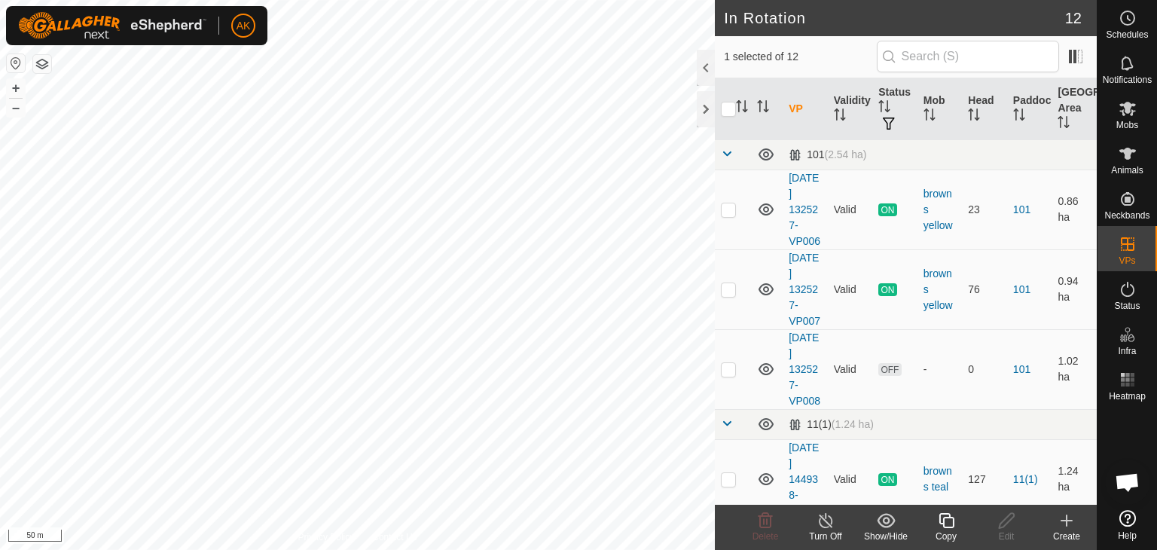
click at [948, 522] on icon at bounding box center [946, 521] width 19 height 18
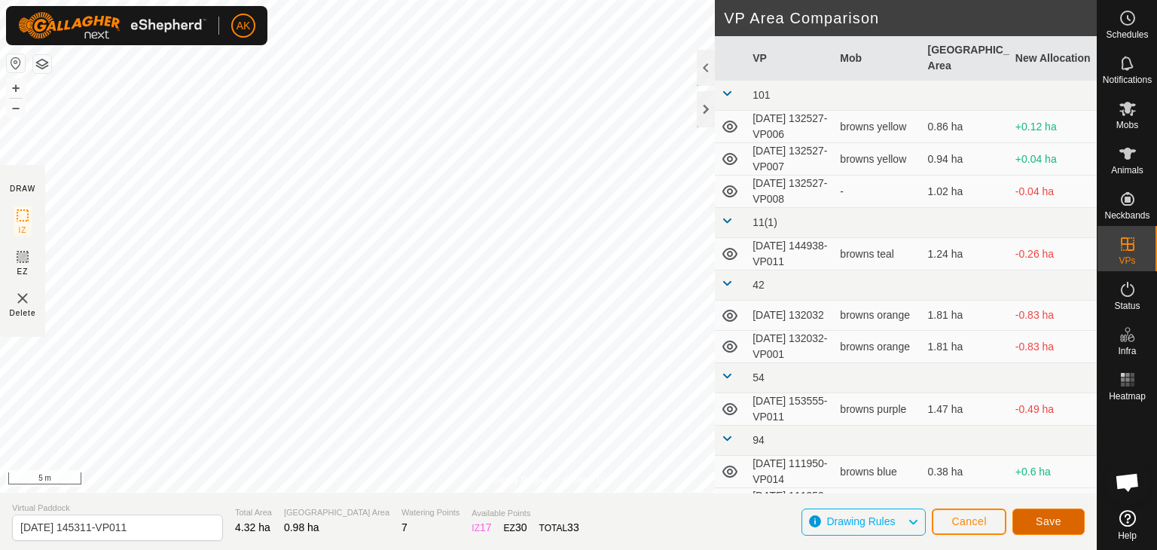
click at [1068, 519] on button "Save" at bounding box center [1049, 522] width 72 height 26
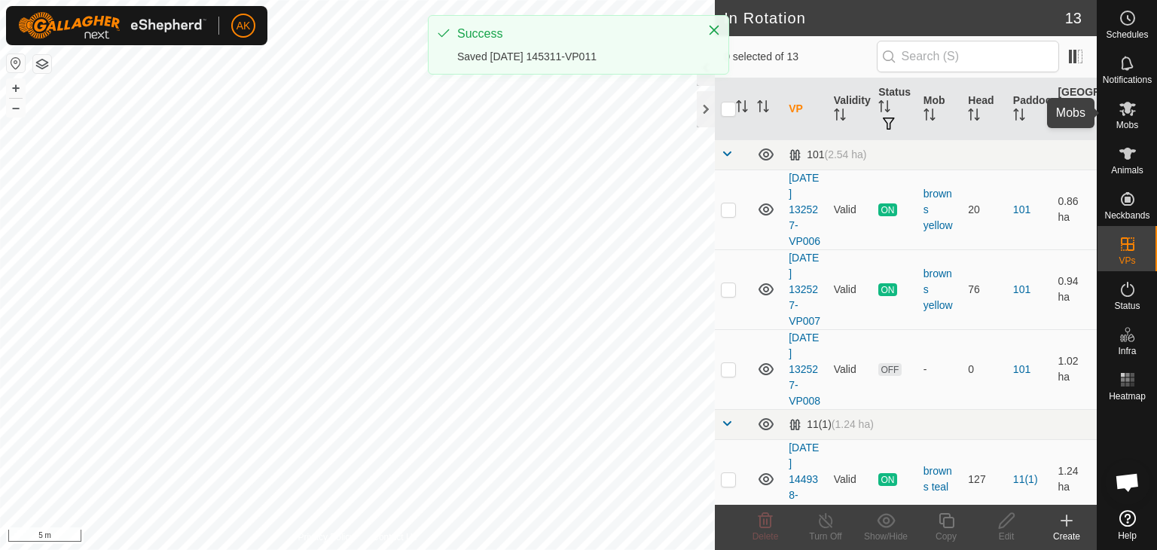
click at [1127, 109] on icon at bounding box center [1128, 109] width 17 height 14
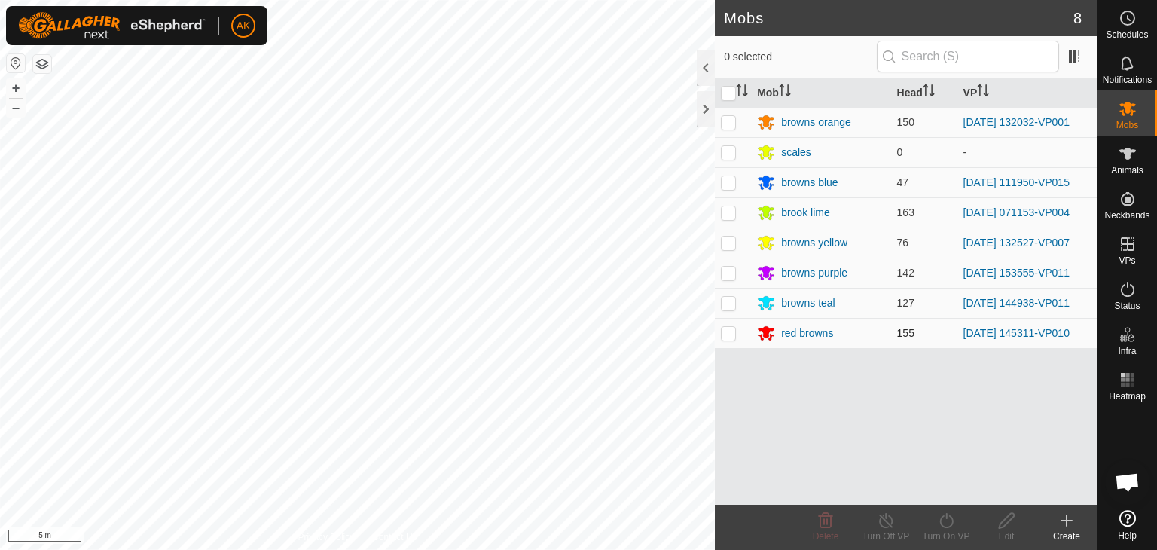
click at [732, 332] on p-checkbox at bounding box center [728, 333] width 15 height 12
checkbox input "true"
click at [949, 519] on icon at bounding box center [946, 521] width 19 height 18
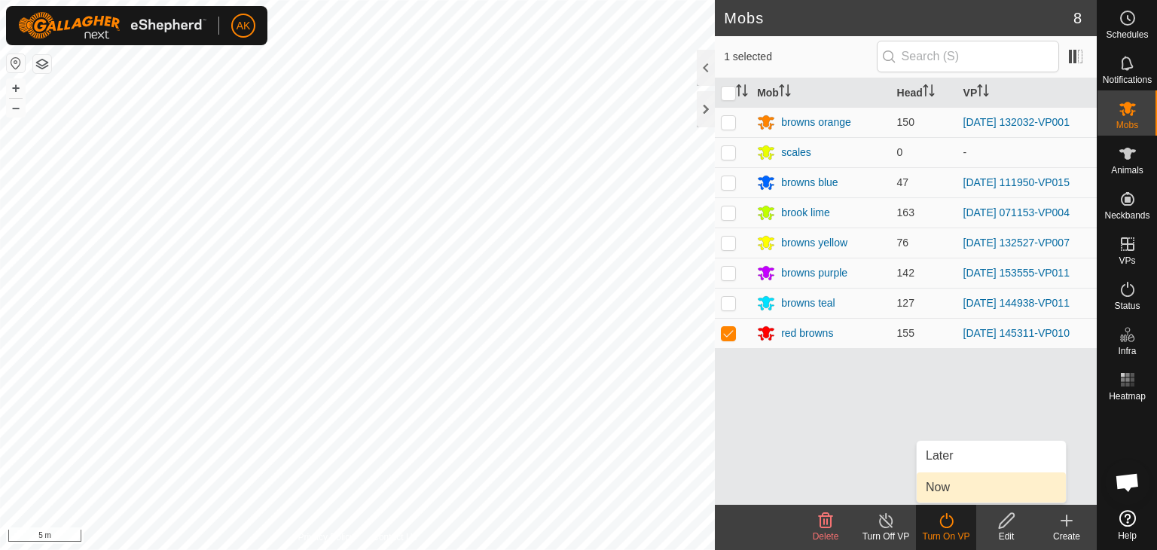
click at [964, 490] on link "Now" at bounding box center [991, 487] width 149 height 30
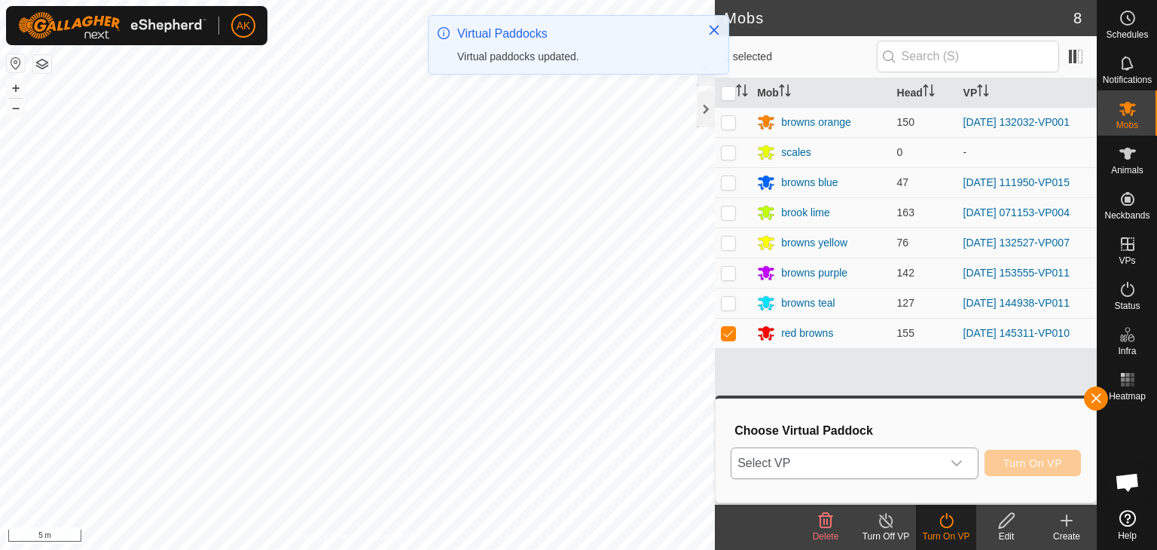
click at [955, 455] on div "dropdown trigger" at bounding box center [957, 463] width 30 height 30
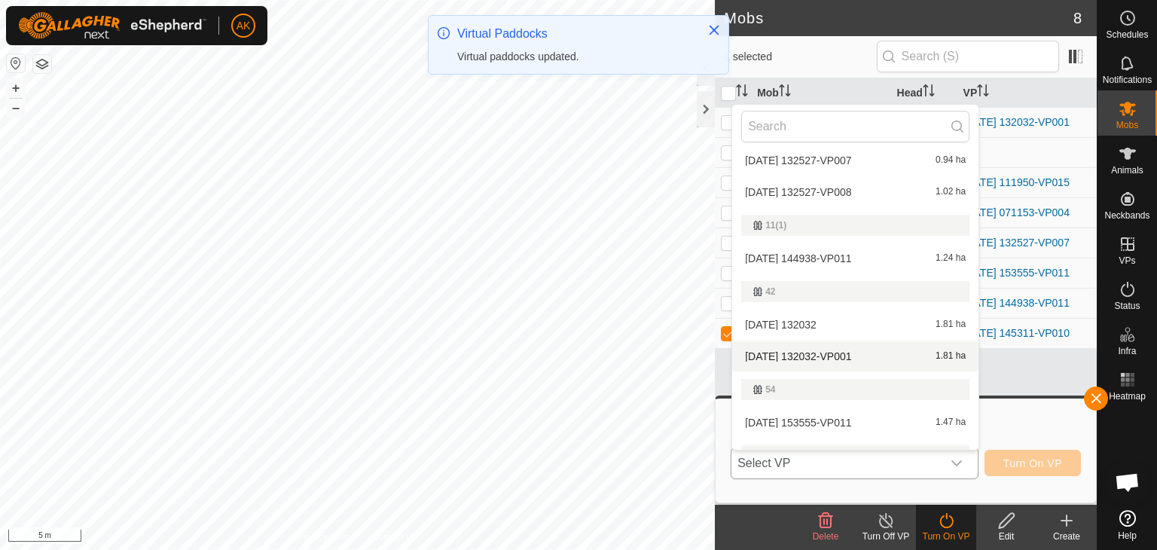
scroll to position [301, 0]
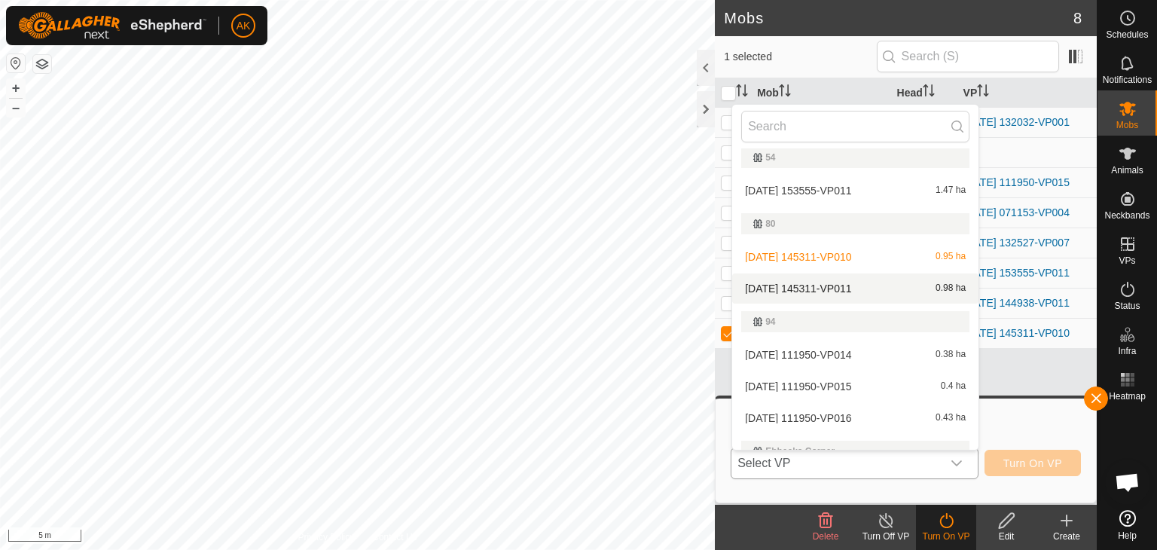
click at [835, 285] on li "[DATE] 145311-VP011 0.98 ha" at bounding box center [855, 289] width 246 height 30
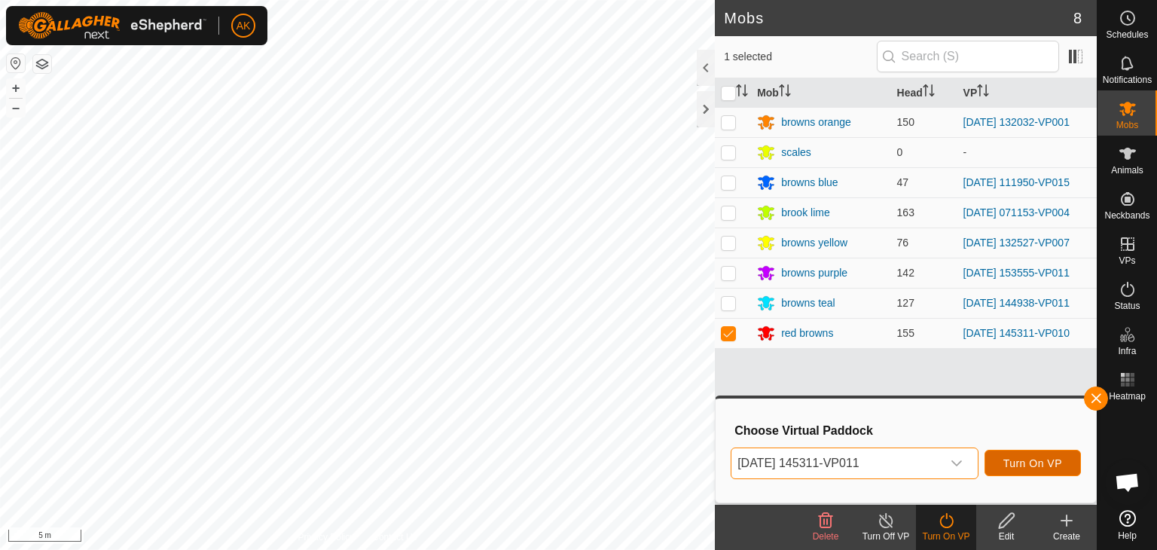
click at [1034, 452] on button "Turn On VP" at bounding box center [1033, 463] width 96 height 26
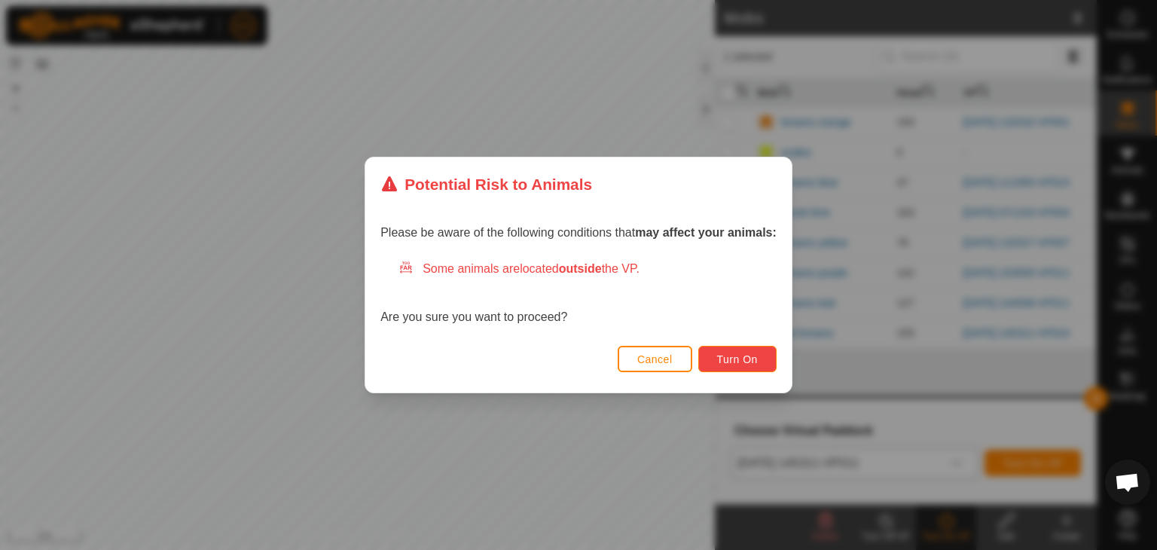
click at [726, 353] on span "Turn On" at bounding box center [737, 359] width 41 height 12
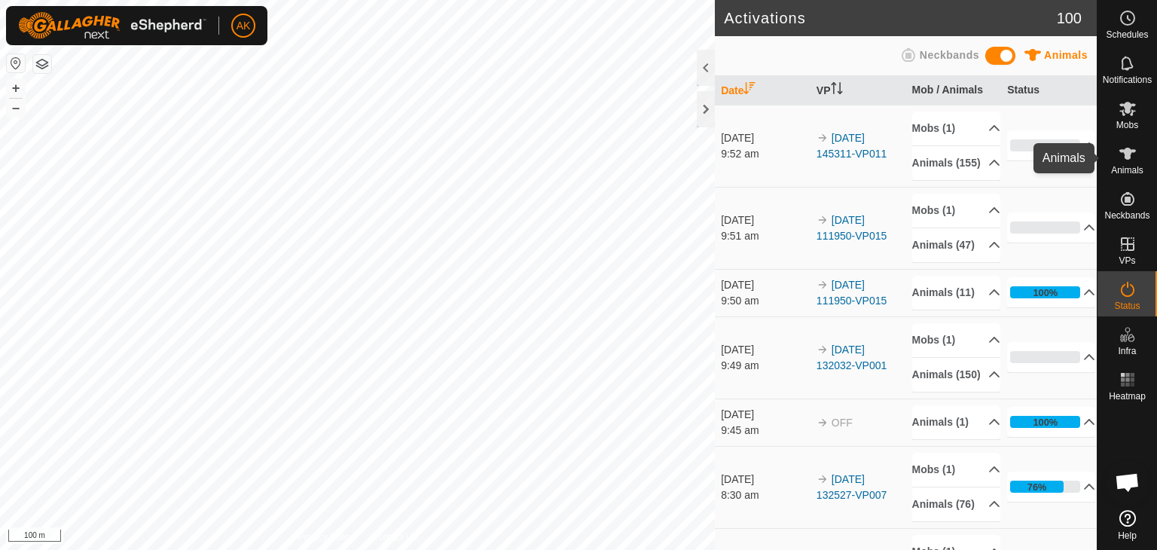
click at [1126, 160] on icon at bounding box center [1128, 154] width 18 height 18
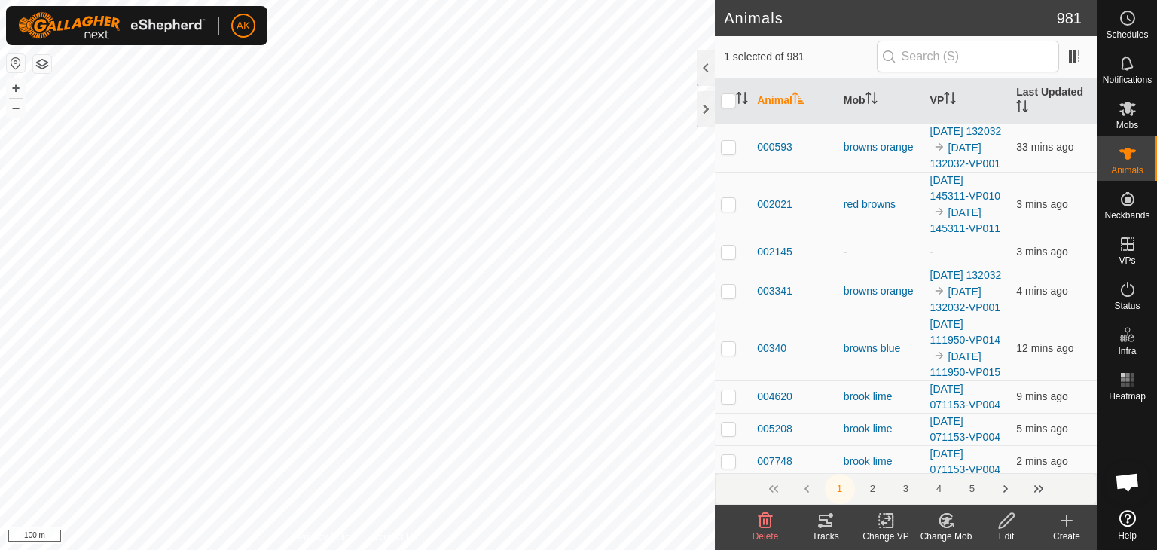
click at [949, 525] on icon at bounding box center [946, 521] width 13 height 14
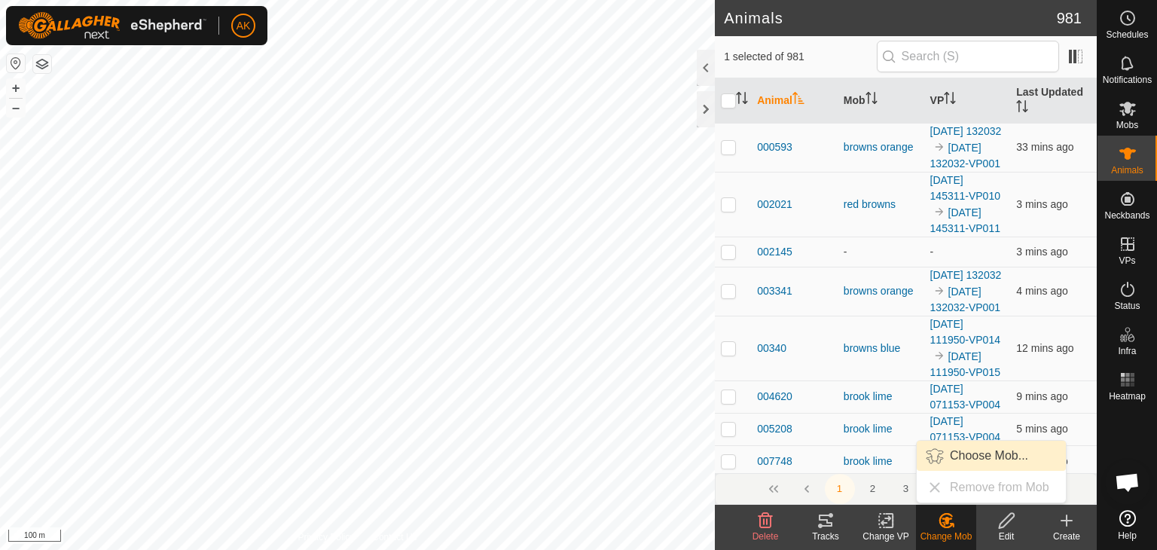
click at [972, 451] on link "Choose Mob..." at bounding box center [991, 456] width 149 height 30
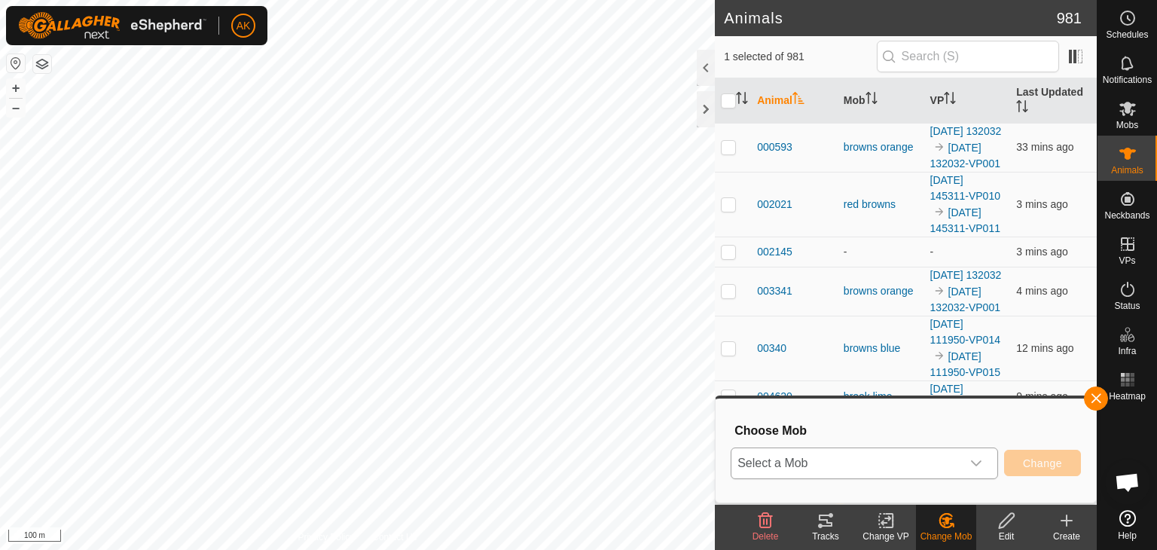
click at [913, 469] on span "Select a Mob" at bounding box center [847, 463] width 230 height 30
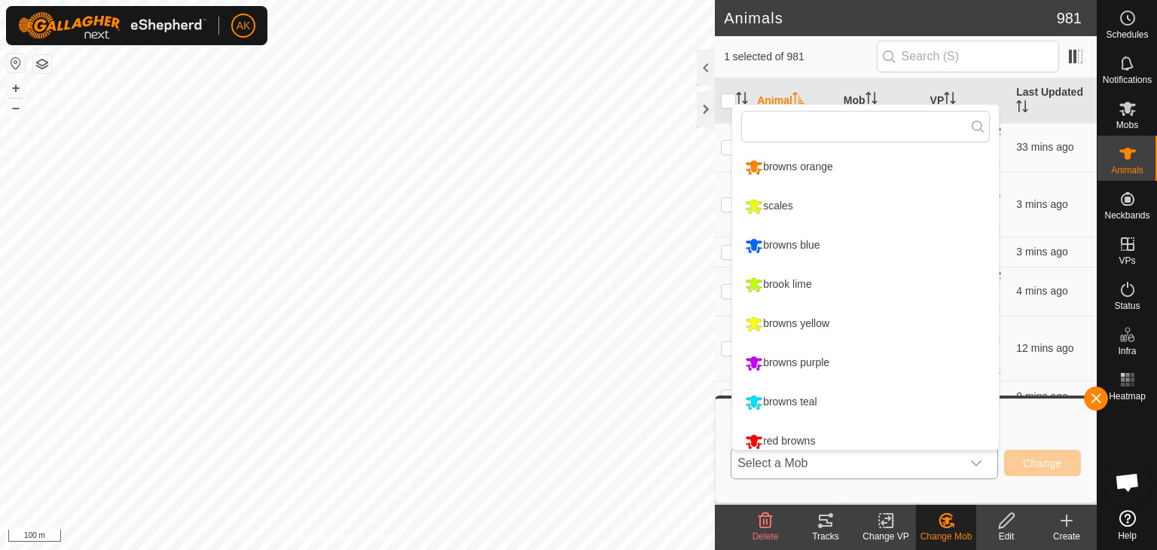
scroll to position [11, 0]
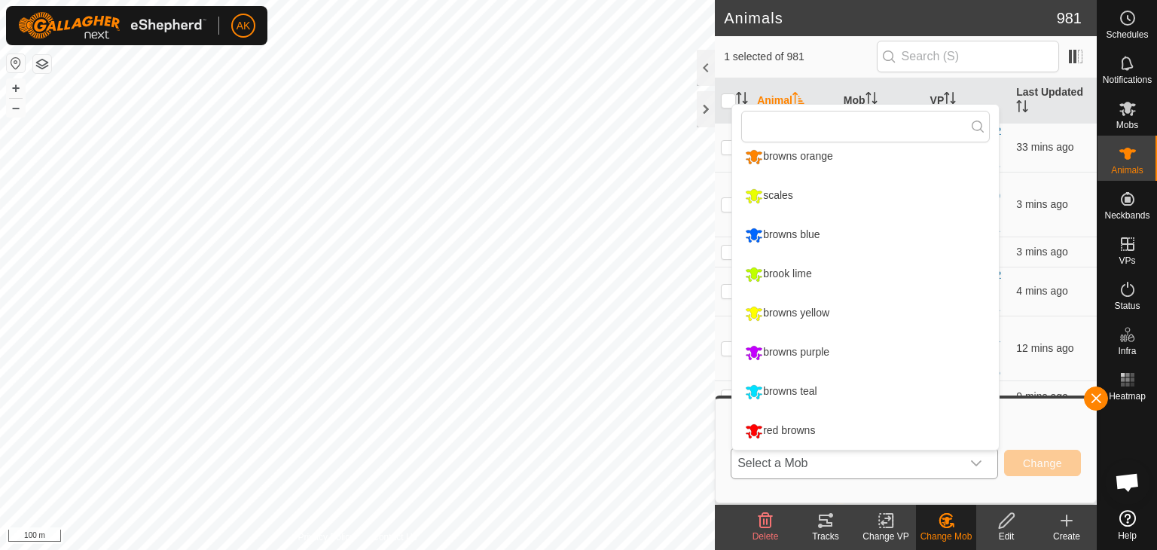
click at [799, 236] on li "browns blue" at bounding box center [865, 235] width 267 height 38
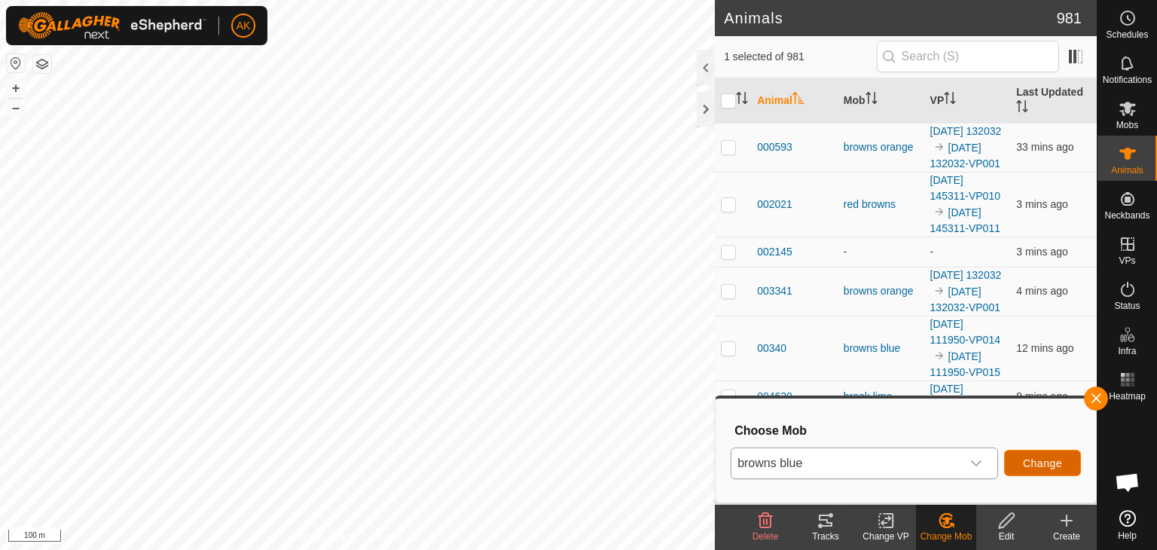
click at [1041, 462] on span "Change" at bounding box center [1042, 463] width 39 height 12
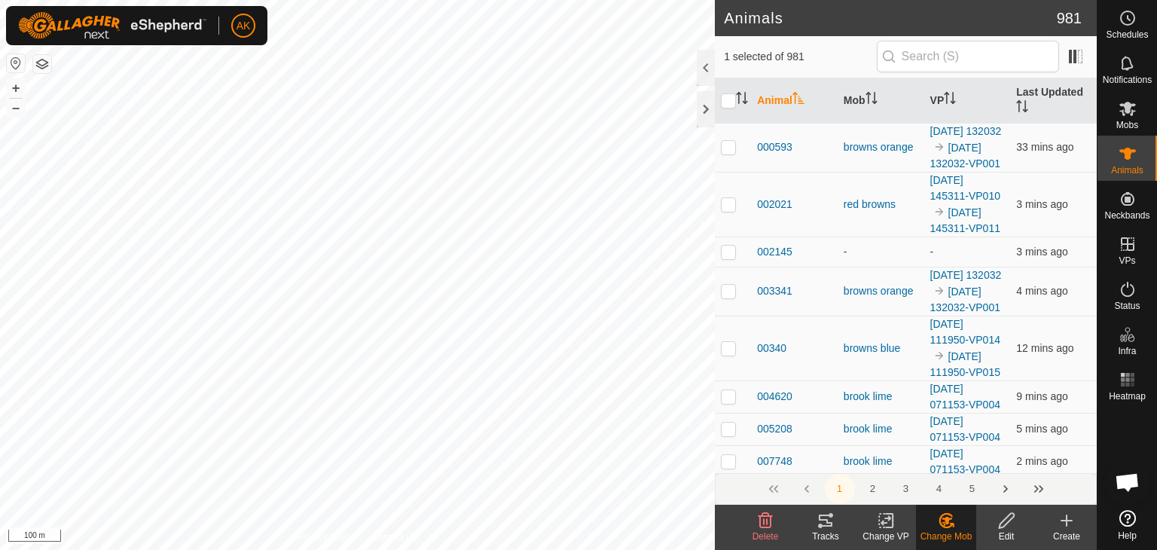
checkbox input "false"
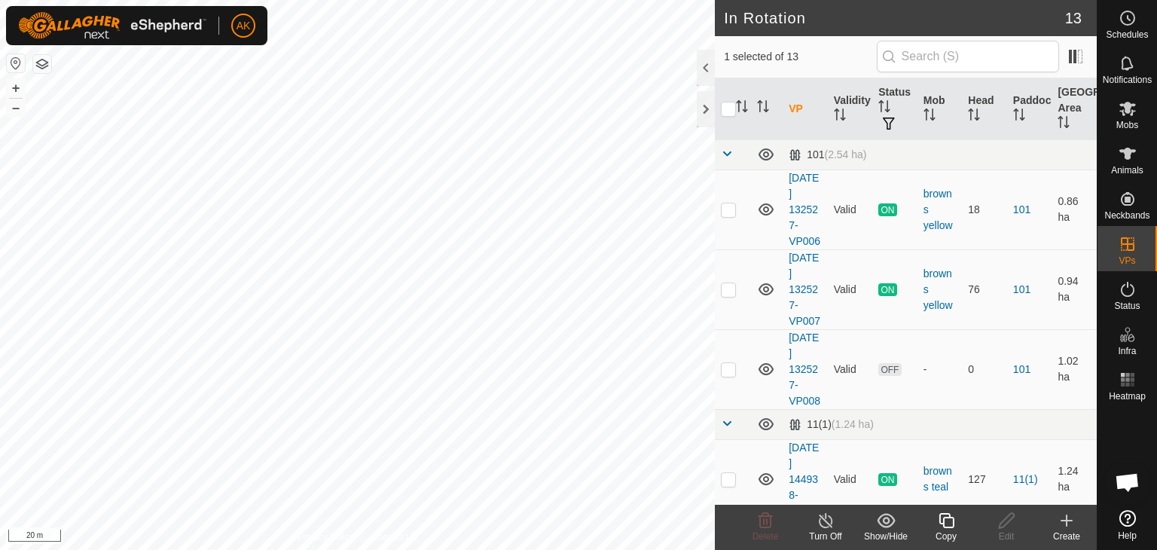
click at [942, 525] on icon at bounding box center [946, 521] width 19 height 18
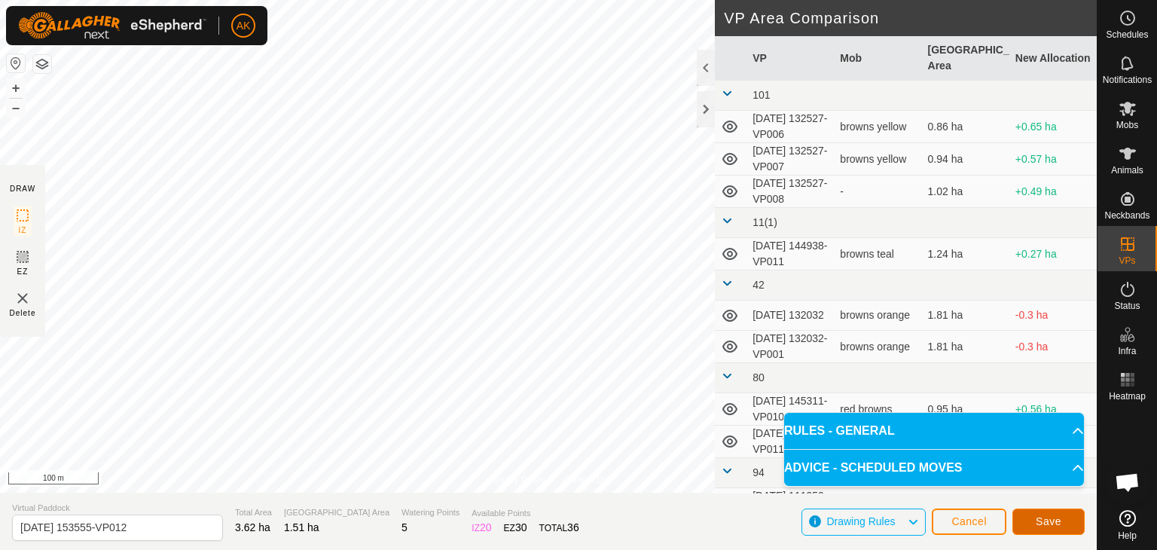
click at [1031, 518] on button "Save" at bounding box center [1049, 522] width 72 height 26
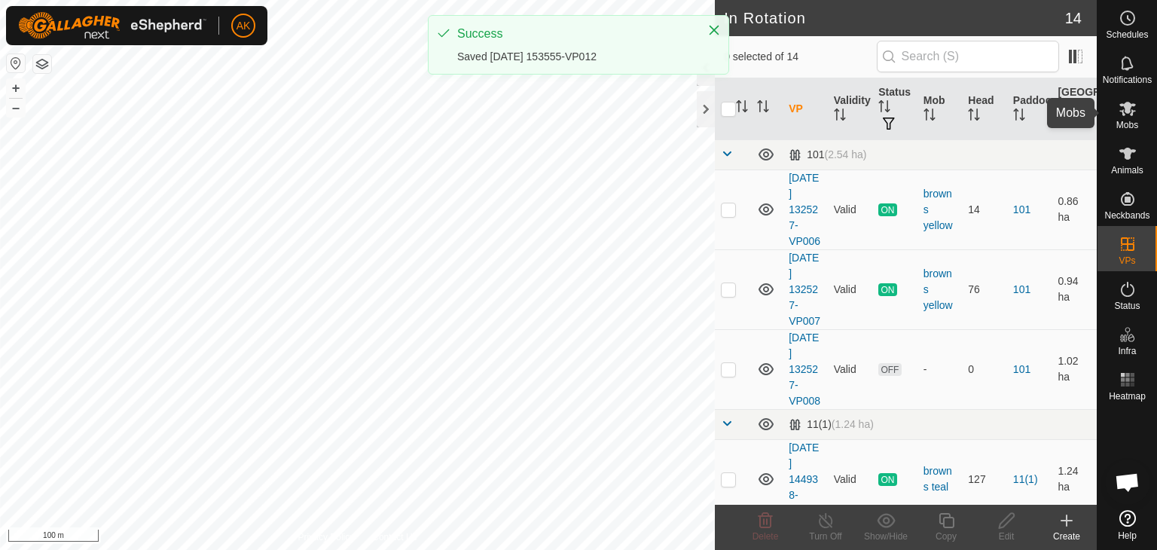
click at [1132, 118] on es-mob-svg-icon at bounding box center [1127, 108] width 27 height 24
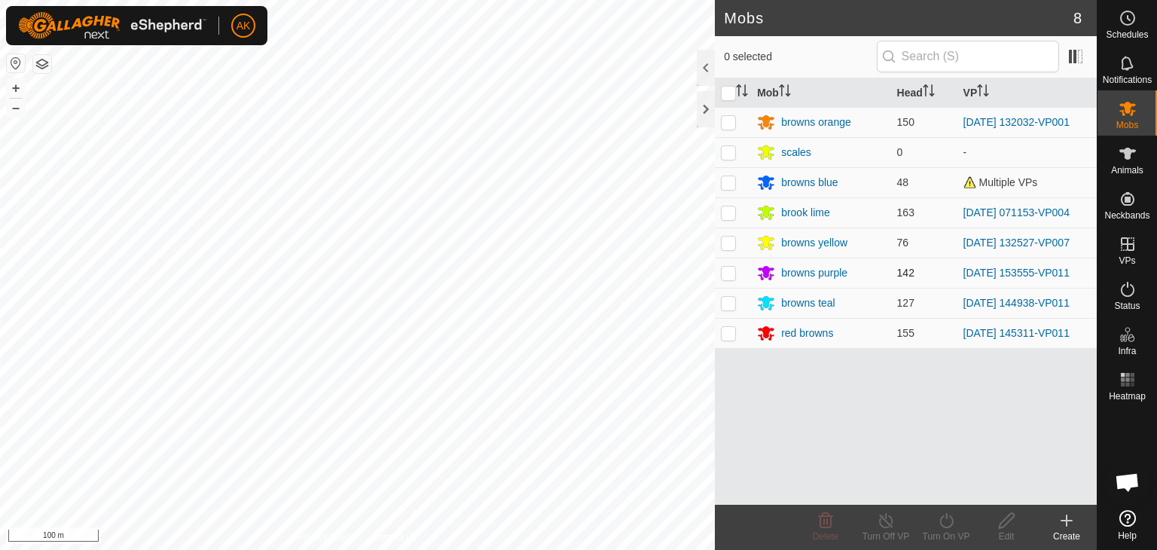
drag, startPoint x: 729, startPoint y: 266, endPoint x: 748, endPoint y: 282, distance: 25.2
click at [730, 267] on p-checkbox at bounding box center [728, 273] width 15 height 12
checkbox input "true"
click at [946, 524] on icon at bounding box center [946, 521] width 19 height 18
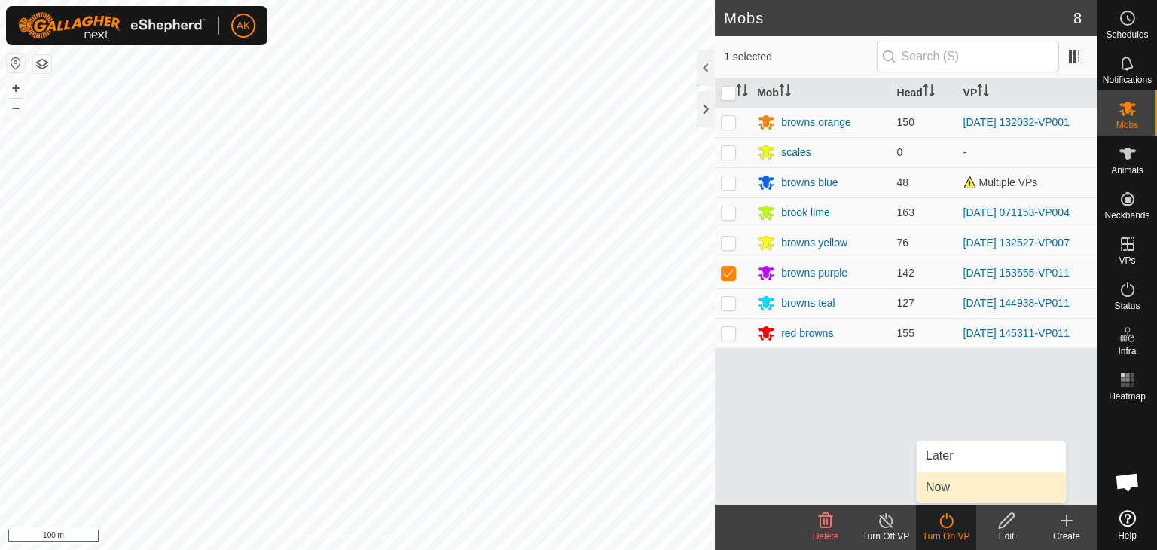
click at [941, 489] on link "Now" at bounding box center [991, 487] width 149 height 30
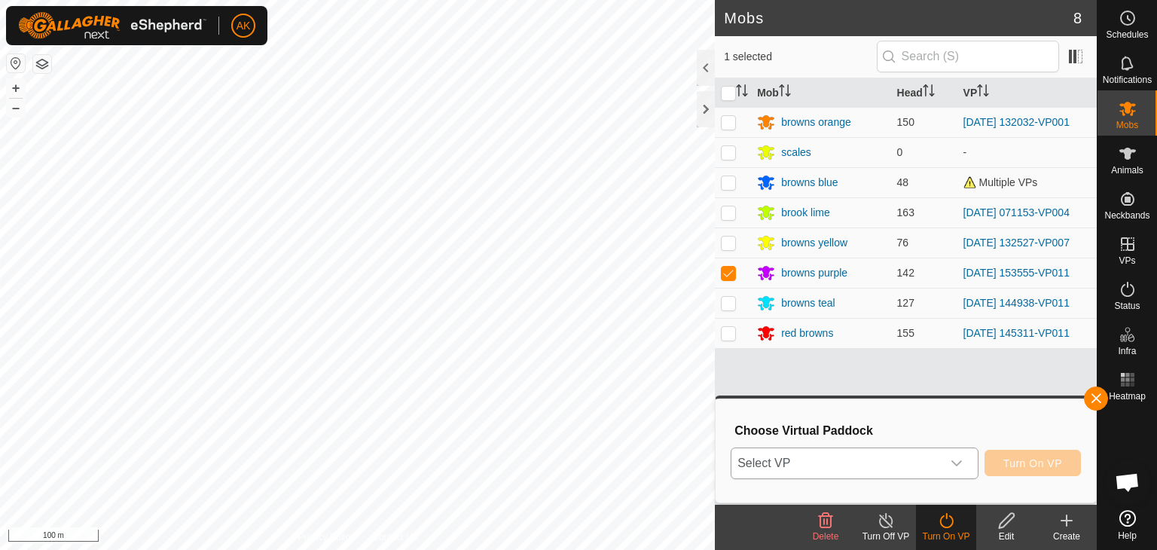
click at [884, 457] on span "Select VP" at bounding box center [837, 463] width 210 height 30
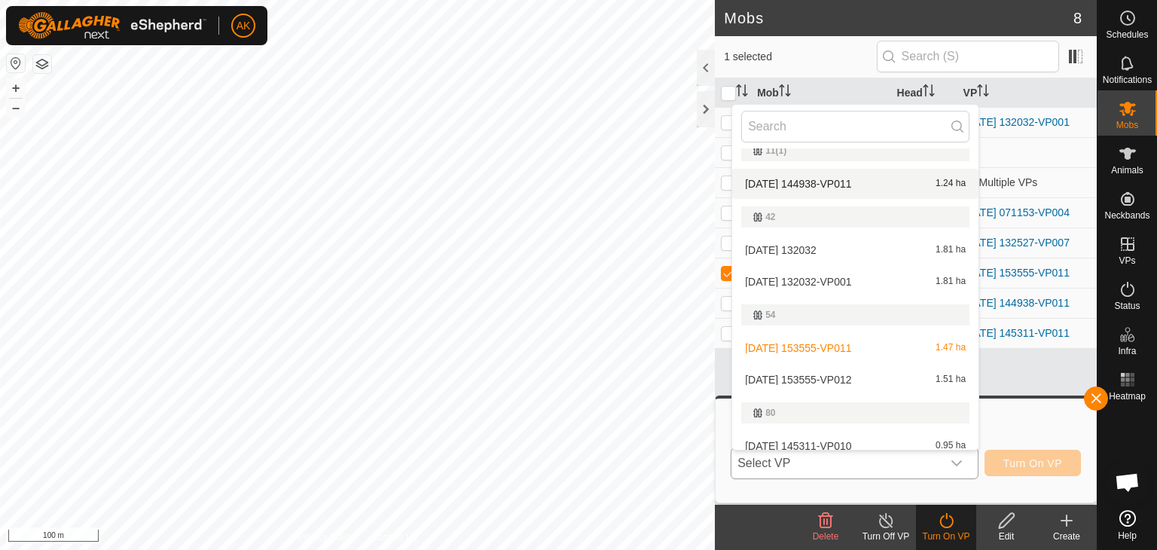
scroll to position [226, 0]
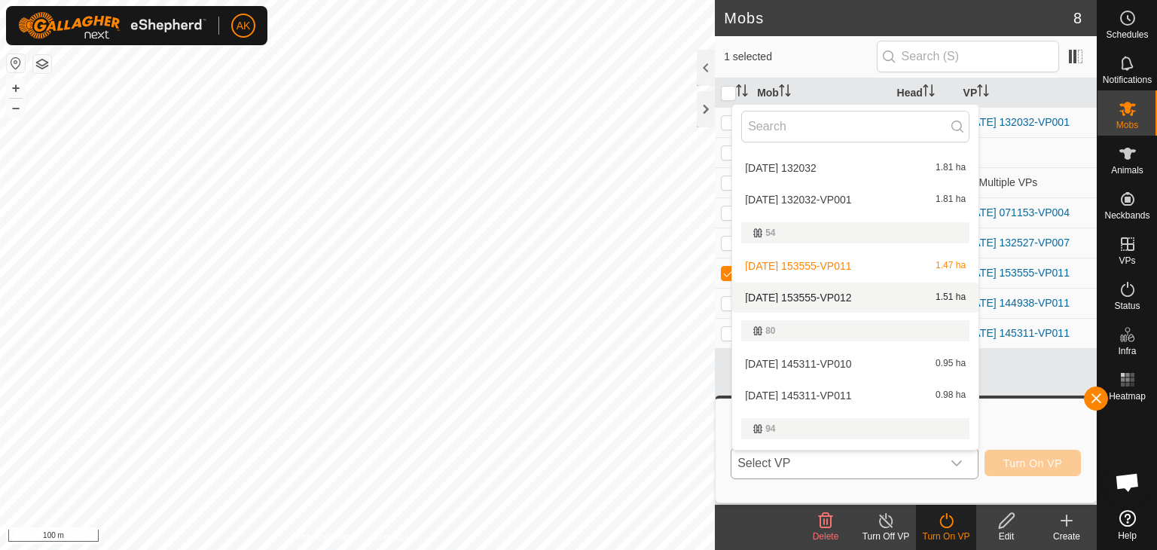
click at [814, 296] on li "[DATE] 153555-VP012 1.51 ha" at bounding box center [855, 298] width 246 height 30
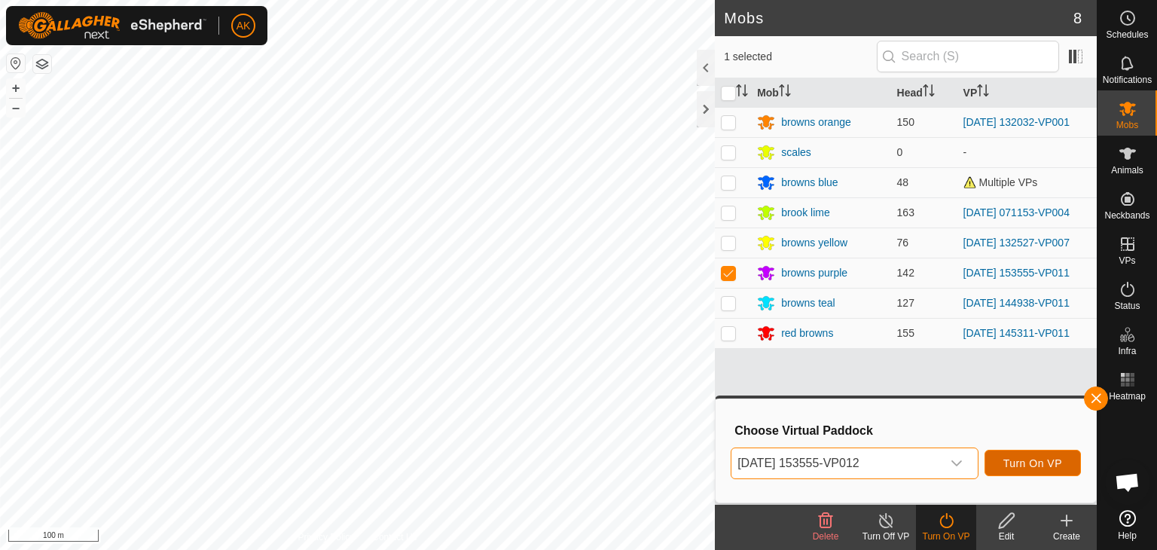
click at [1027, 464] on span "Turn On VP" at bounding box center [1033, 463] width 59 height 12
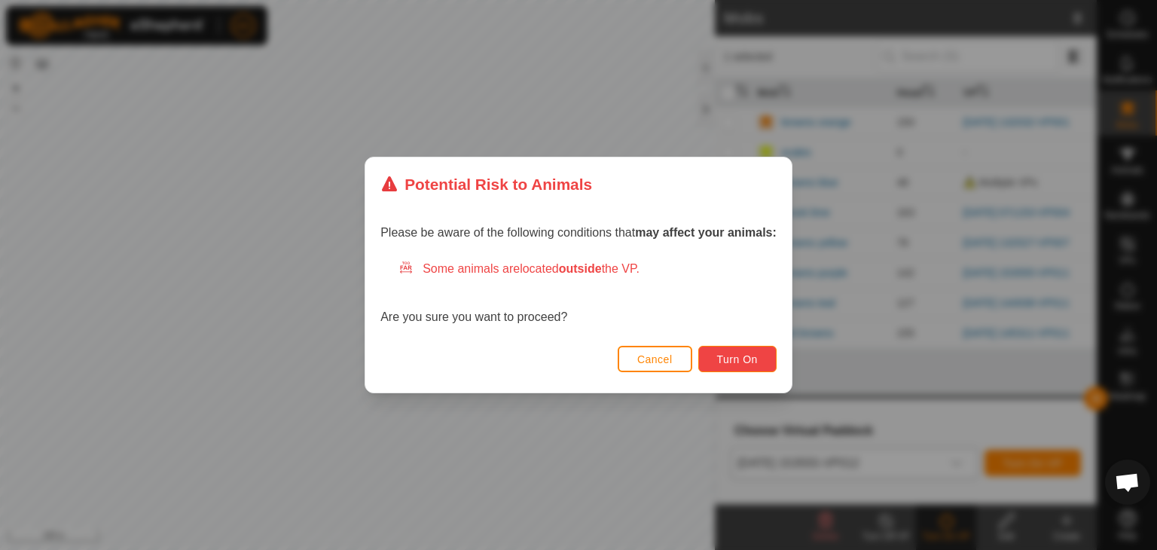
click at [738, 359] on span "Turn On" at bounding box center [737, 359] width 41 height 12
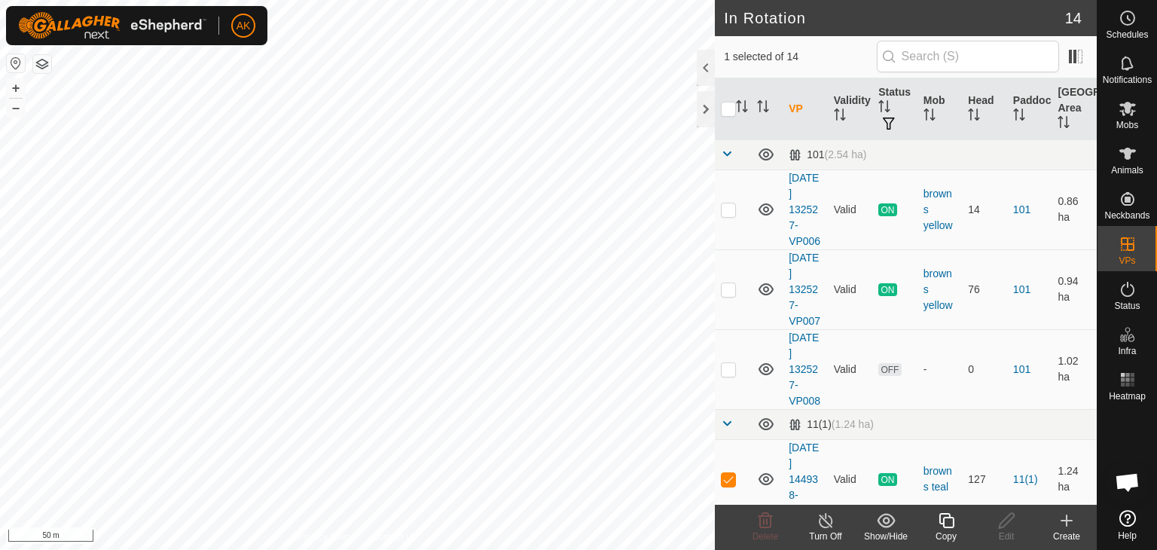
click at [940, 519] on icon at bounding box center [946, 521] width 19 height 18
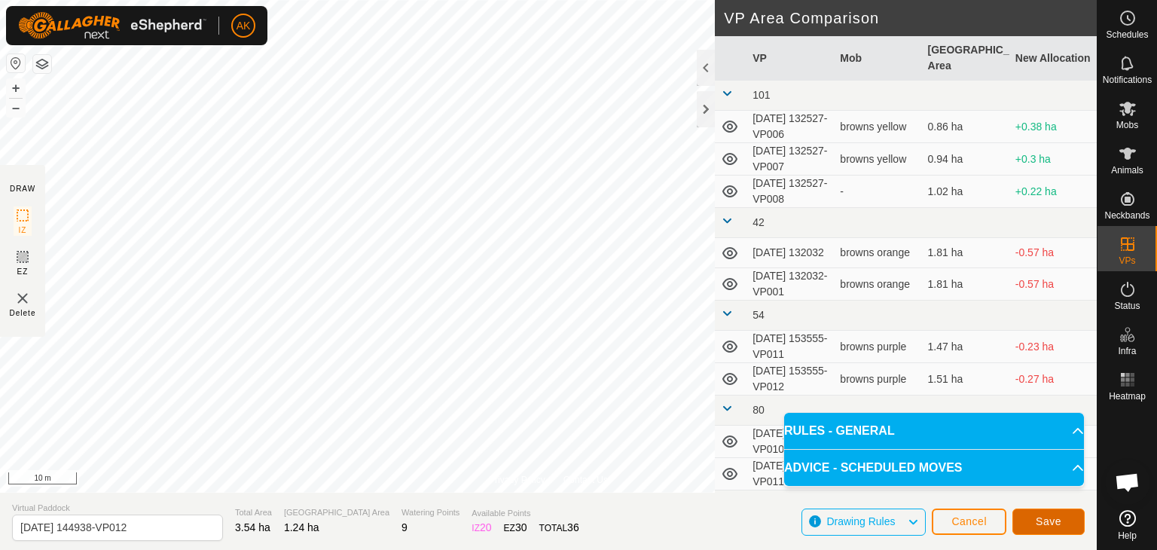
click at [1058, 515] on span "Save" at bounding box center [1049, 521] width 26 height 12
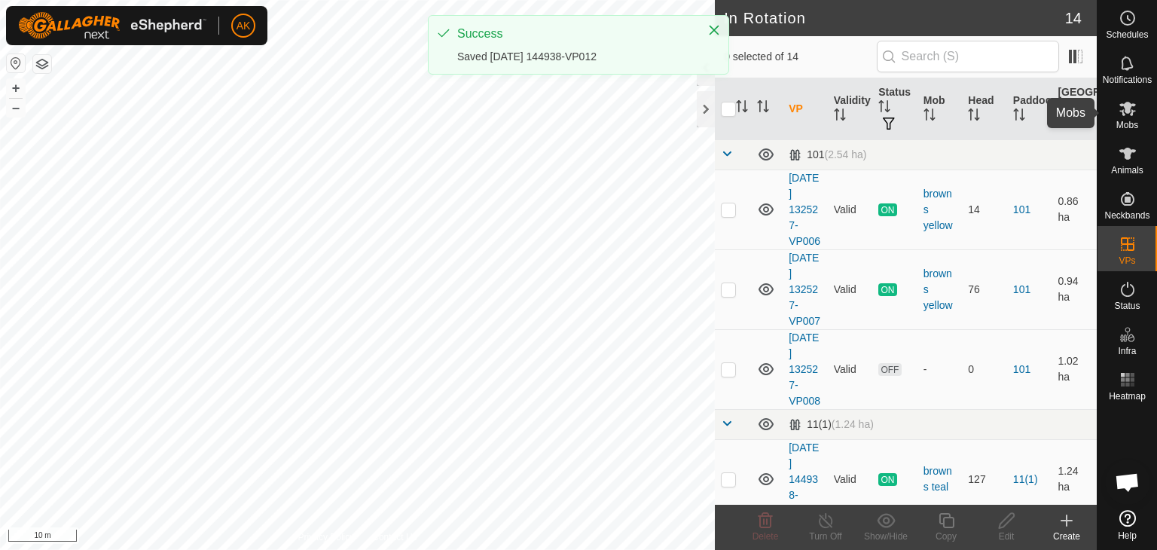
click at [1130, 121] on span "Mobs" at bounding box center [1128, 125] width 22 height 9
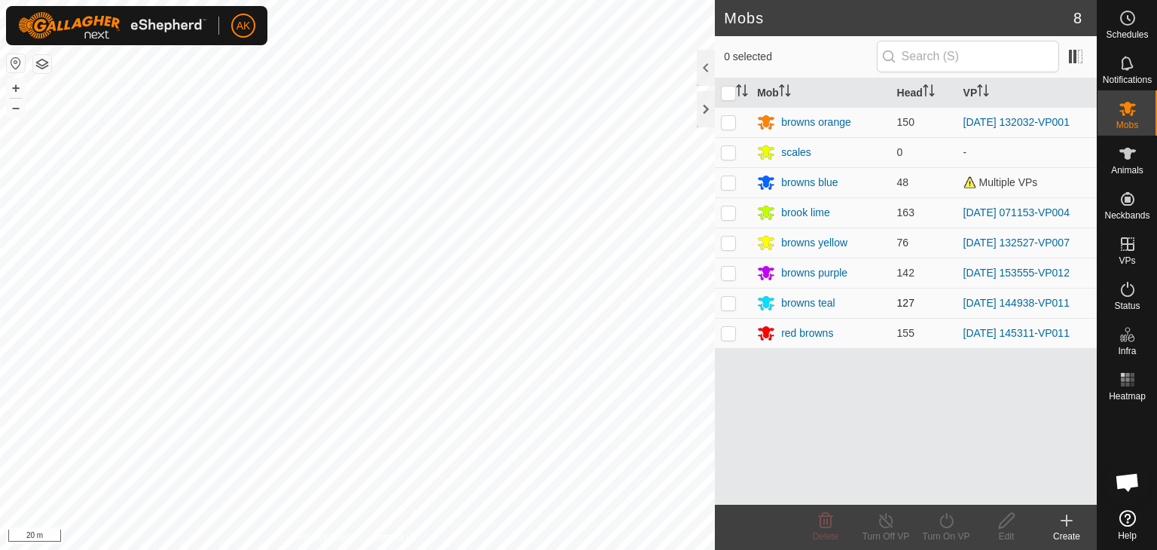
click at [728, 301] on p-checkbox at bounding box center [728, 303] width 15 height 12
checkbox input "true"
click at [952, 523] on icon at bounding box center [947, 520] width 14 height 15
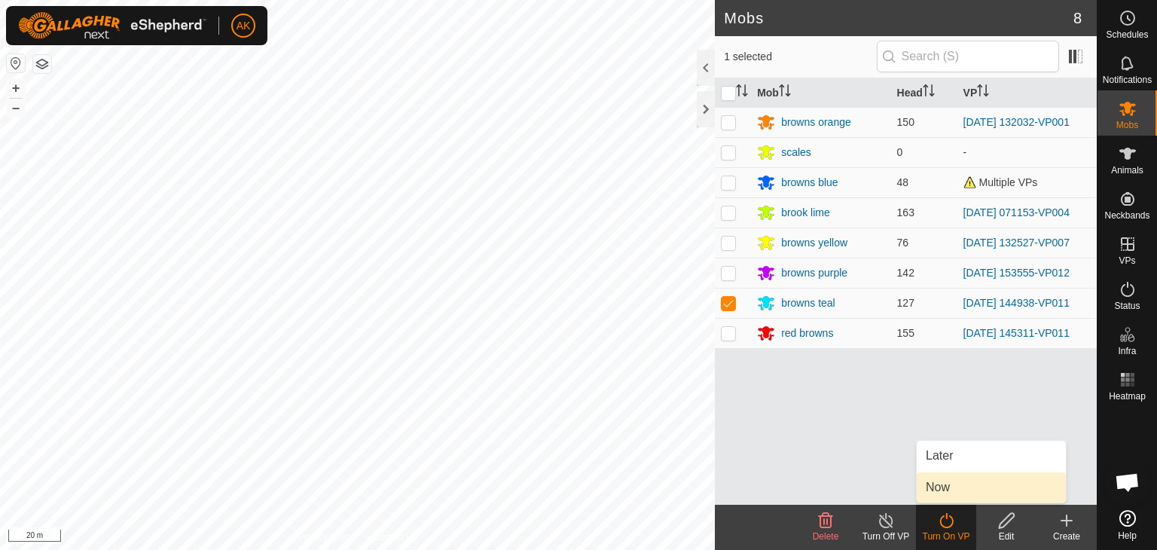
click at [954, 487] on link "Now" at bounding box center [991, 487] width 149 height 30
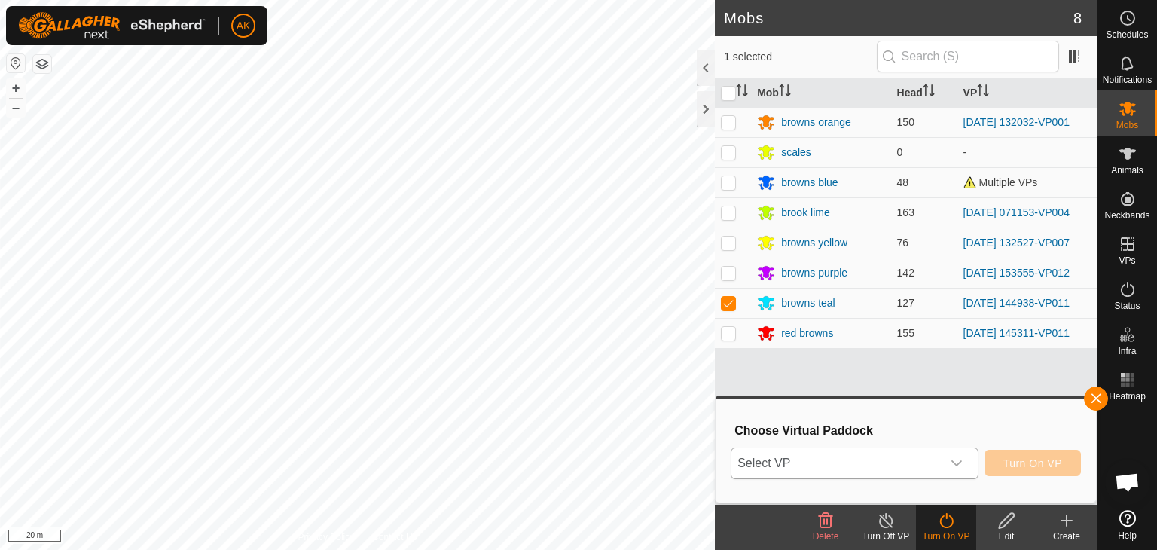
click at [824, 458] on span "Select VP" at bounding box center [837, 463] width 210 height 30
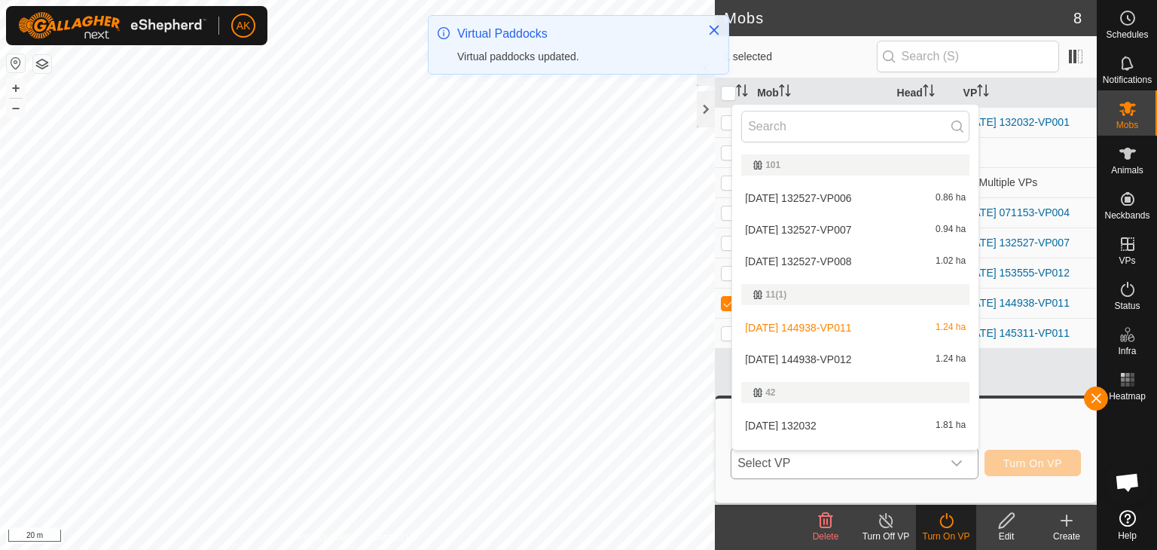
scroll to position [23, 0]
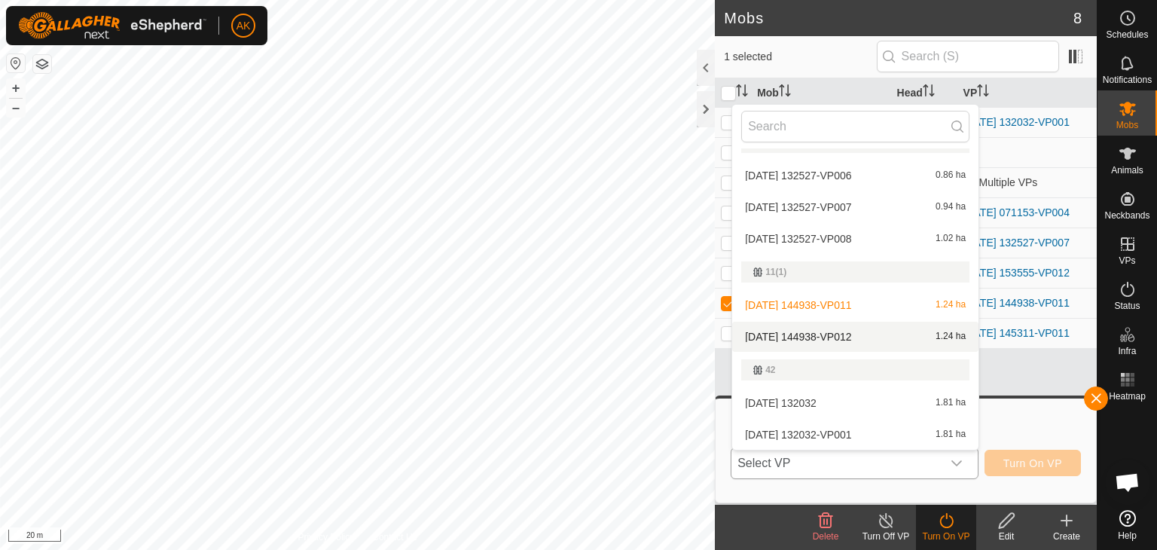
click at [837, 339] on li "[DATE] 144938-VP012 1.24 ha" at bounding box center [855, 337] width 246 height 30
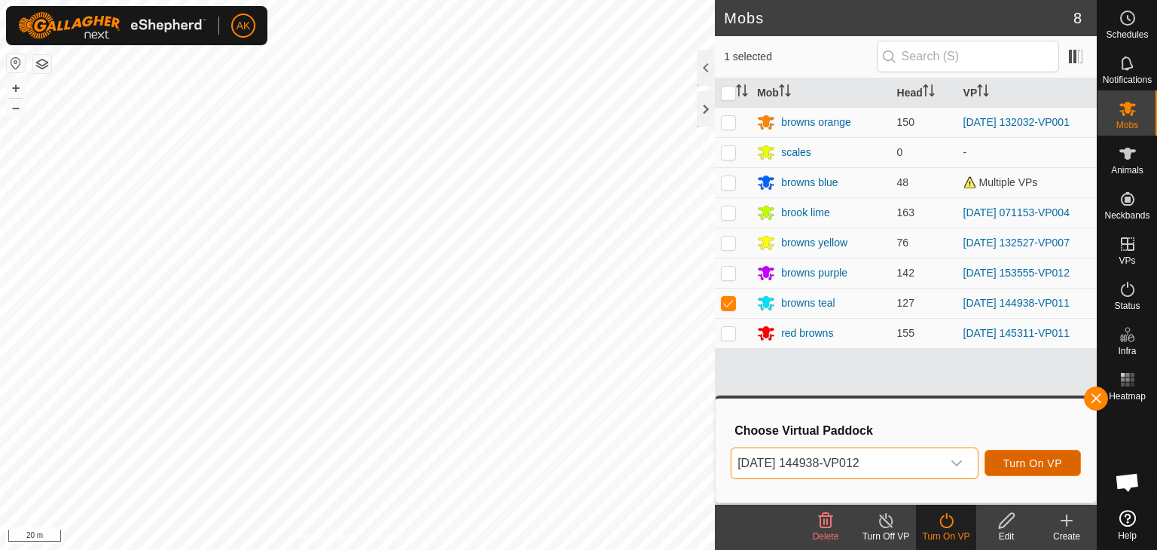
click at [1016, 474] on button "Turn On VP" at bounding box center [1033, 463] width 96 height 26
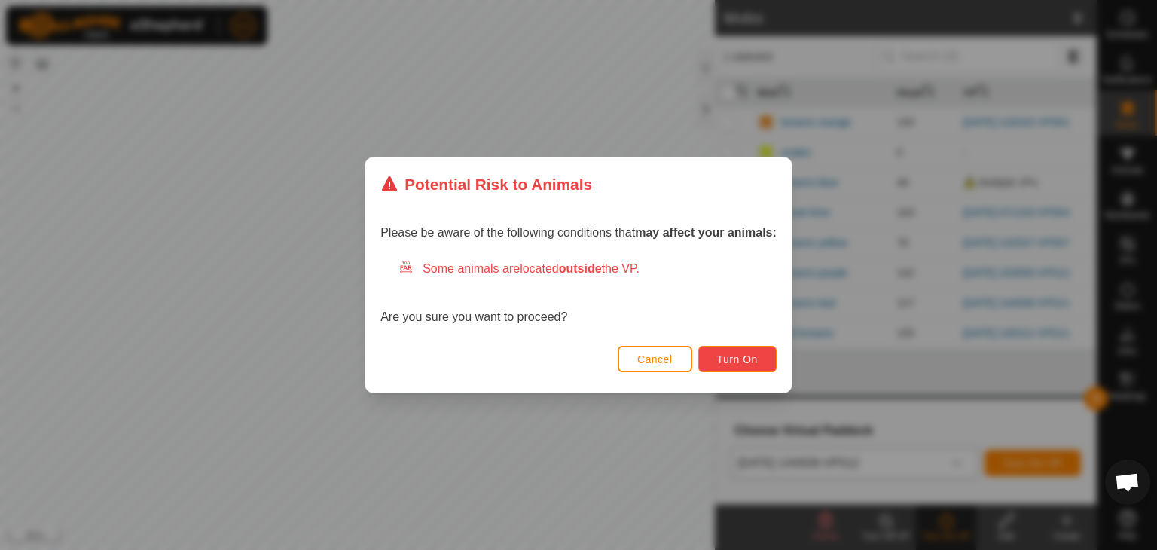
click at [730, 356] on span "Turn On" at bounding box center [737, 359] width 41 height 12
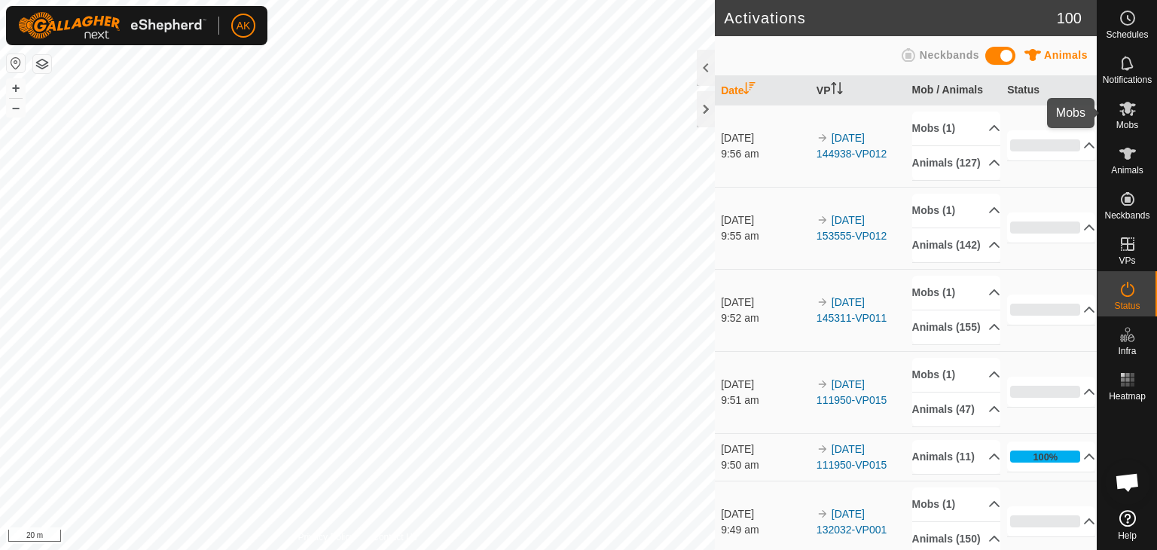
click at [1129, 112] on icon at bounding box center [1128, 109] width 17 height 14
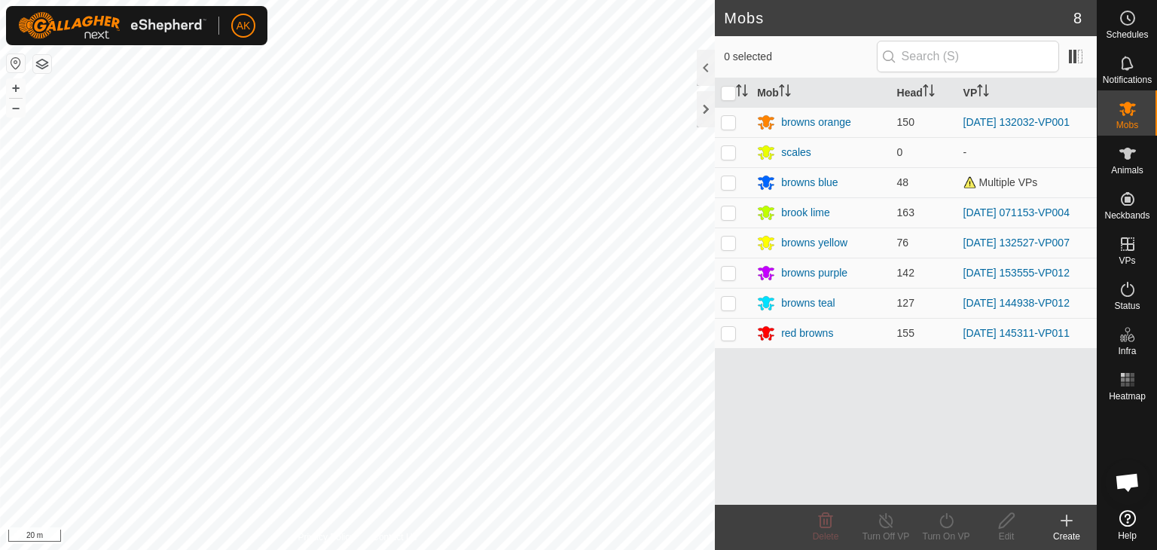
click at [731, 182] on p-checkbox at bounding box center [728, 182] width 15 height 12
checkbox input "true"
click at [938, 520] on icon at bounding box center [946, 521] width 19 height 18
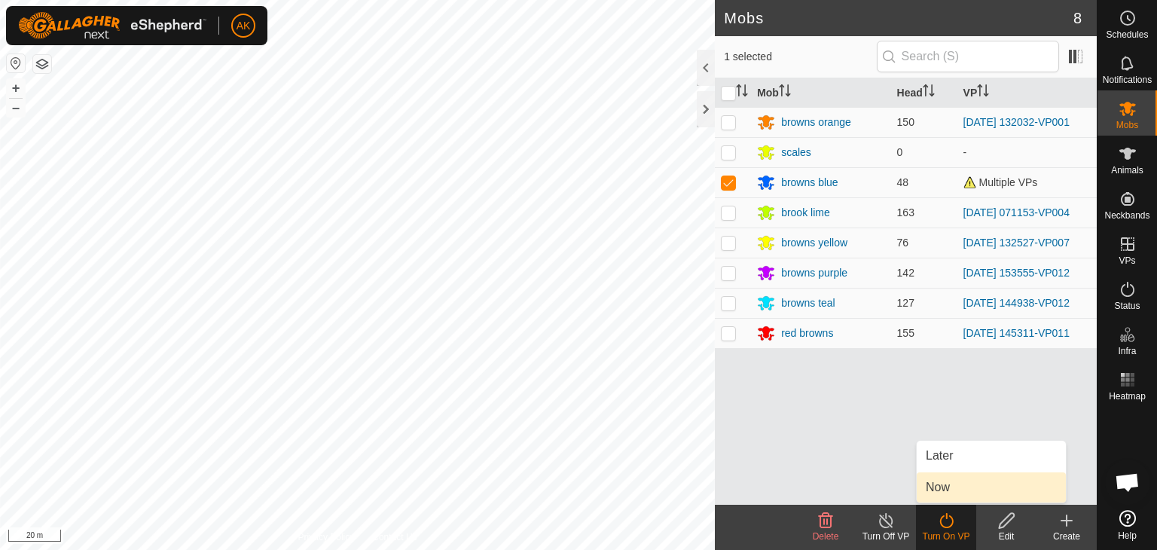
click at [949, 483] on link "Now" at bounding box center [991, 487] width 149 height 30
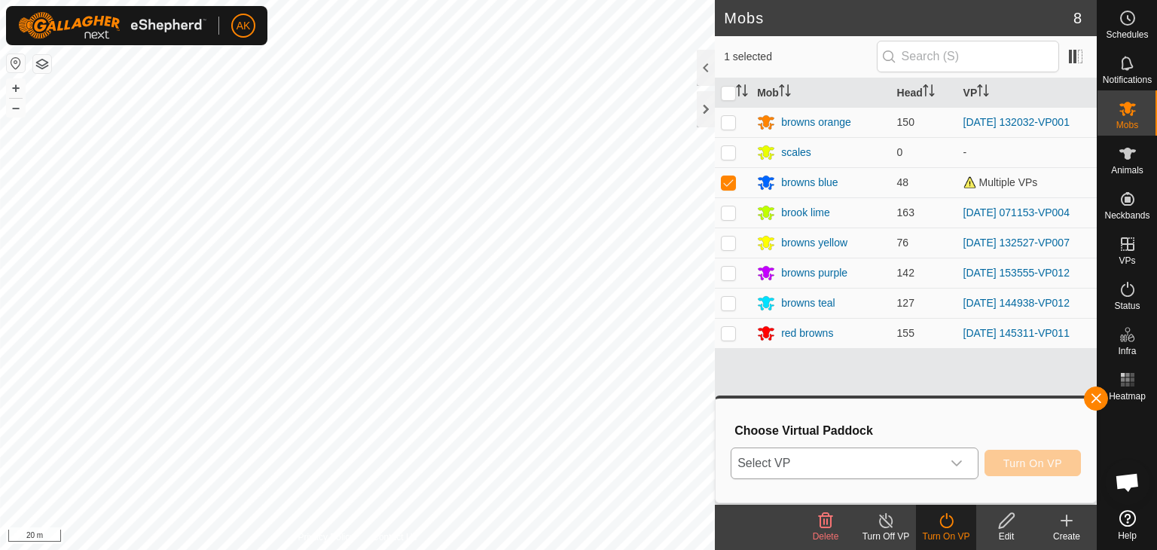
click at [955, 457] on icon "dropdown trigger" at bounding box center [957, 463] width 12 height 12
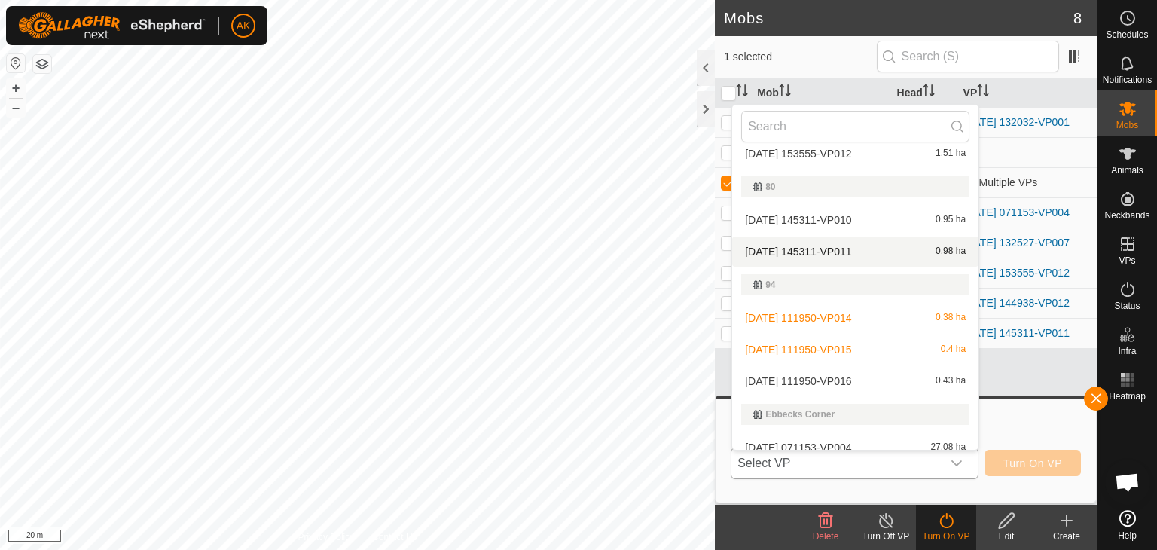
scroll to position [414, 0]
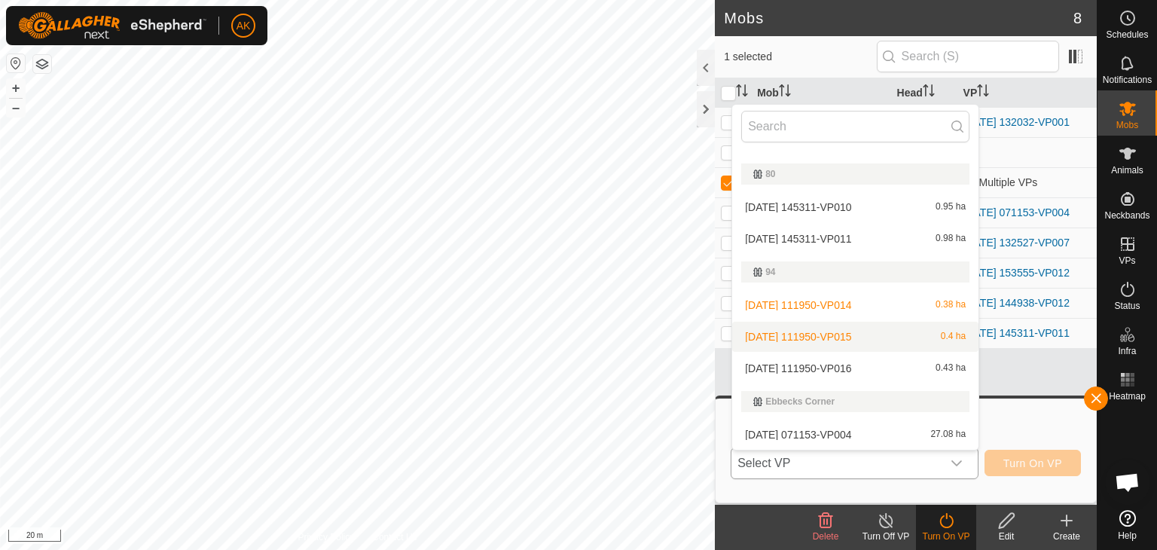
click at [850, 334] on li "[DATE] 111950-VP015 0.4 ha" at bounding box center [855, 337] width 246 height 30
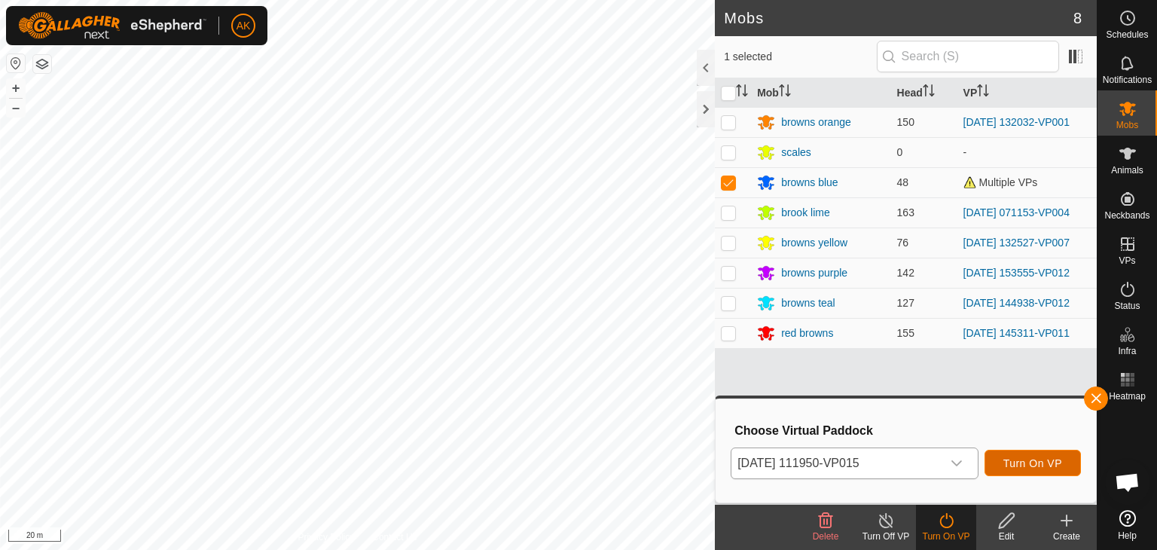
click at [1037, 466] on span "Turn On VP" at bounding box center [1033, 463] width 59 height 12
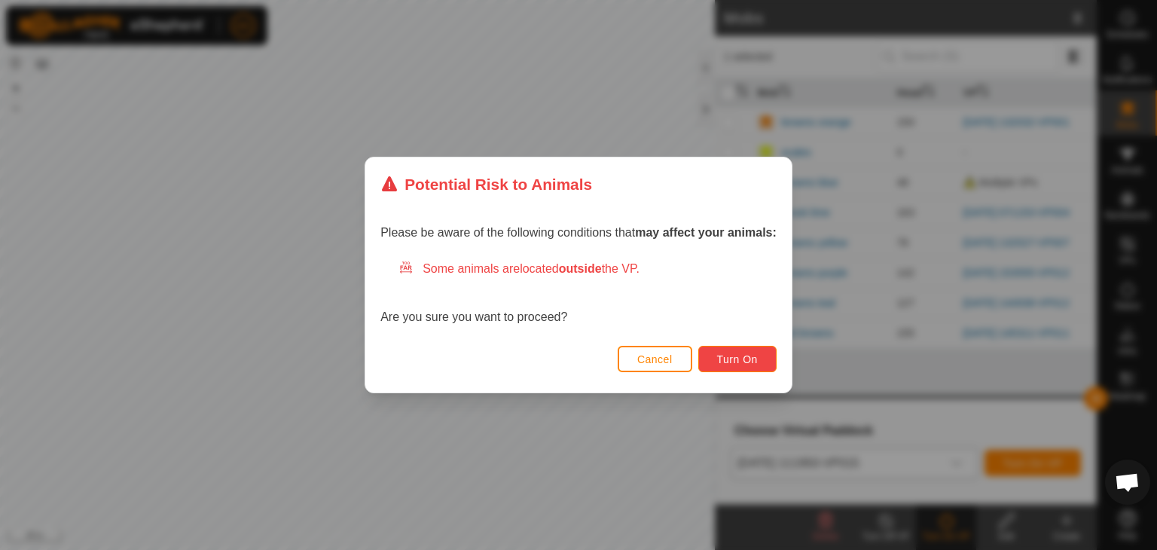
click at [749, 359] on span "Turn On" at bounding box center [737, 359] width 41 height 12
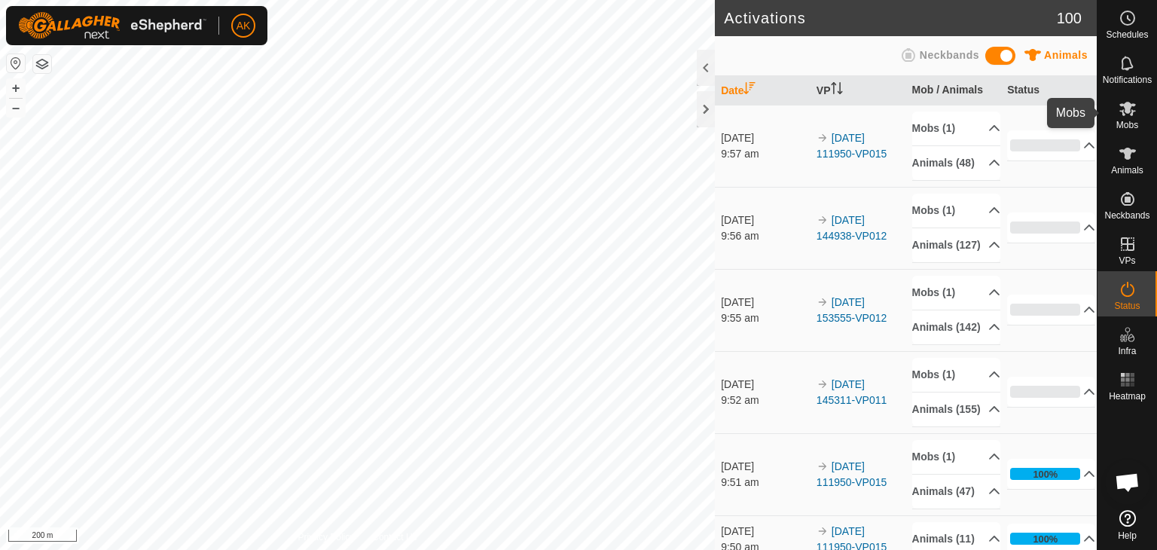
click at [1126, 112] on icon at bounding box center [1128, 109] width 17 height 14
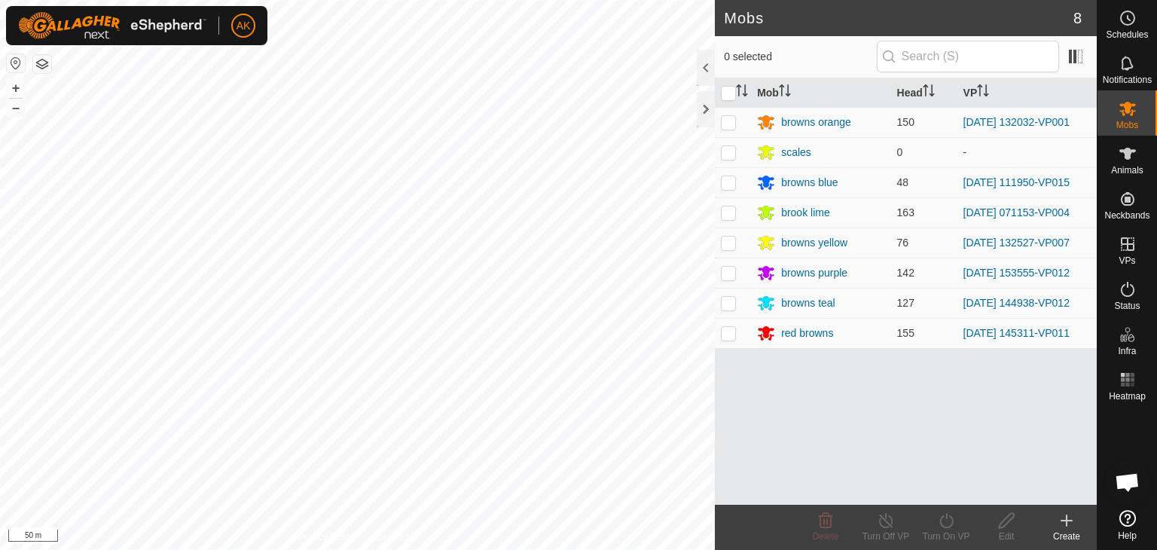
click at [749, 549] on html "AK Schedules Notifications Mobs Animals Neckbands VPs Status Infra Heatmap Help…" at bounding box center [578, 275] width 1157 height 550
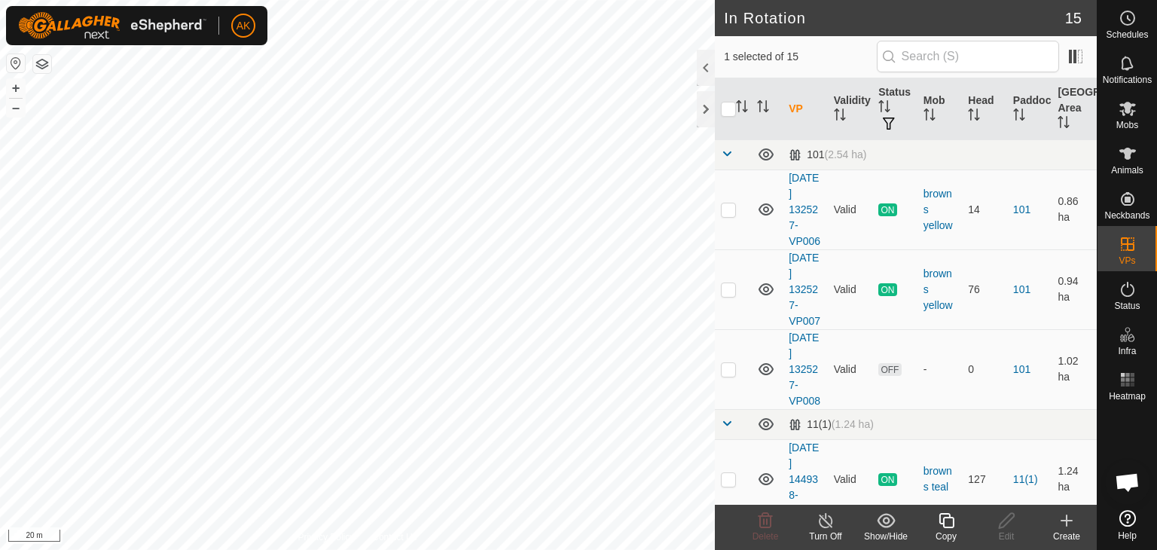
click at [948, 522] on icon at bounding box center [946, 521] width 19 height 18
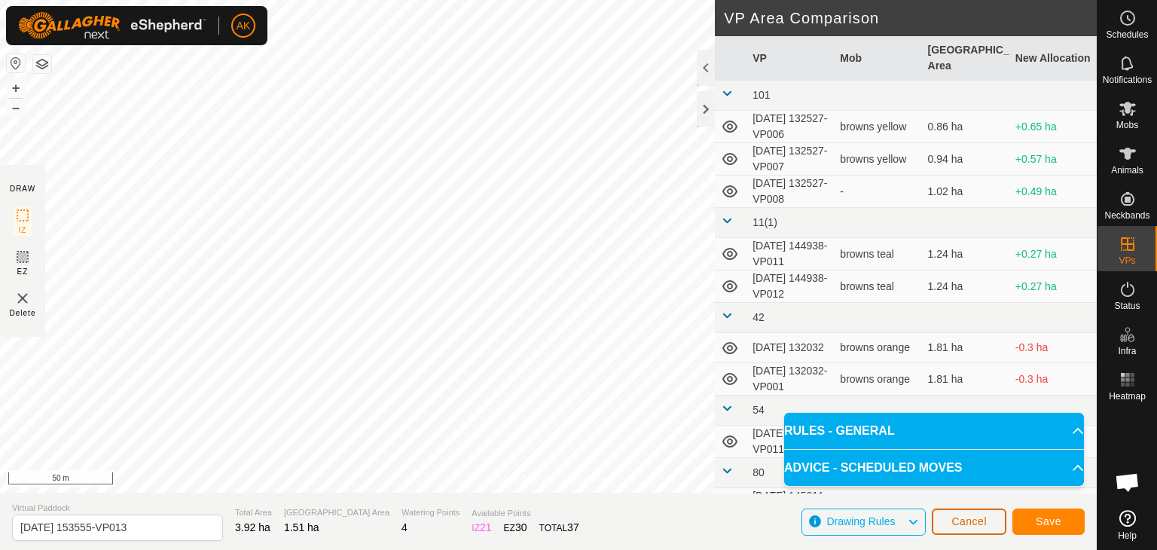
click at [978, 525] on span "Cancel" at bounding box center [969, 521] width 35 height 12
